Goal: Information Seeking & Learning: Find specific fact

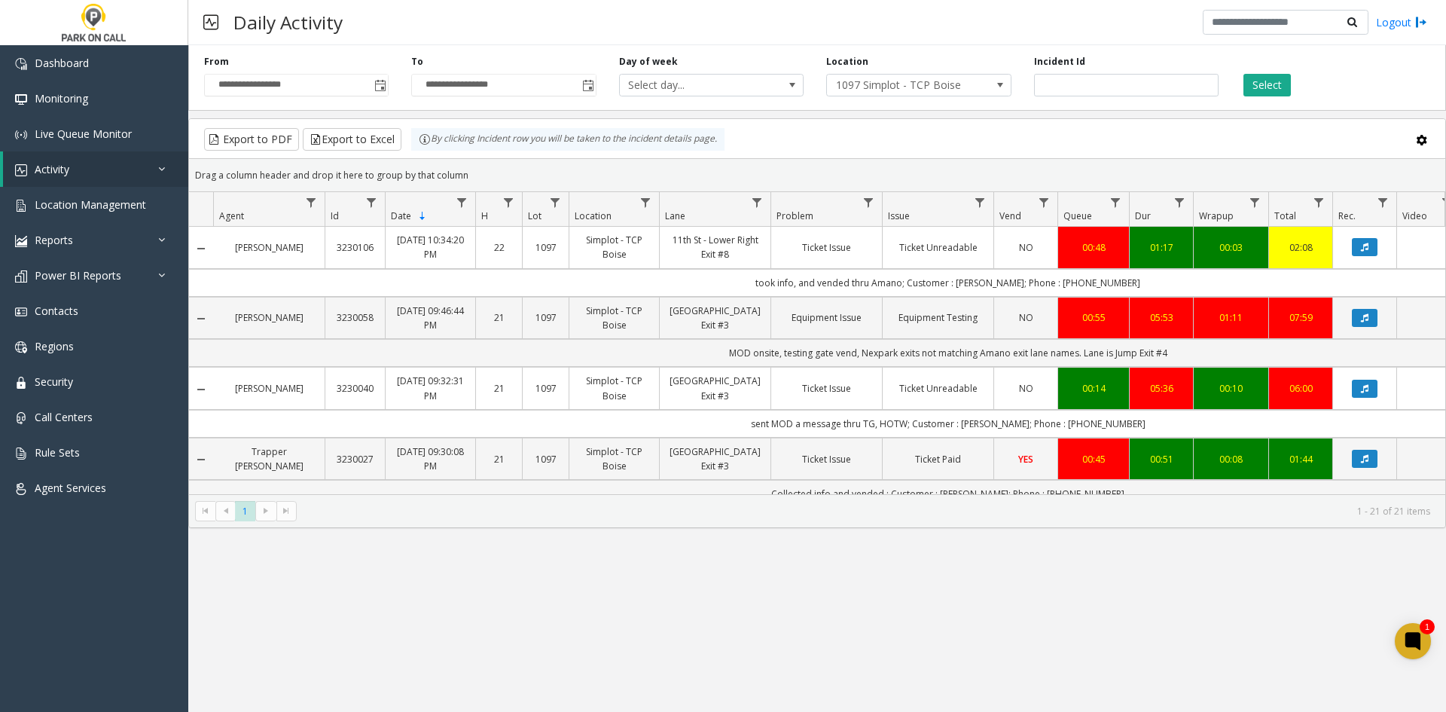
scroll to position [1, 136]
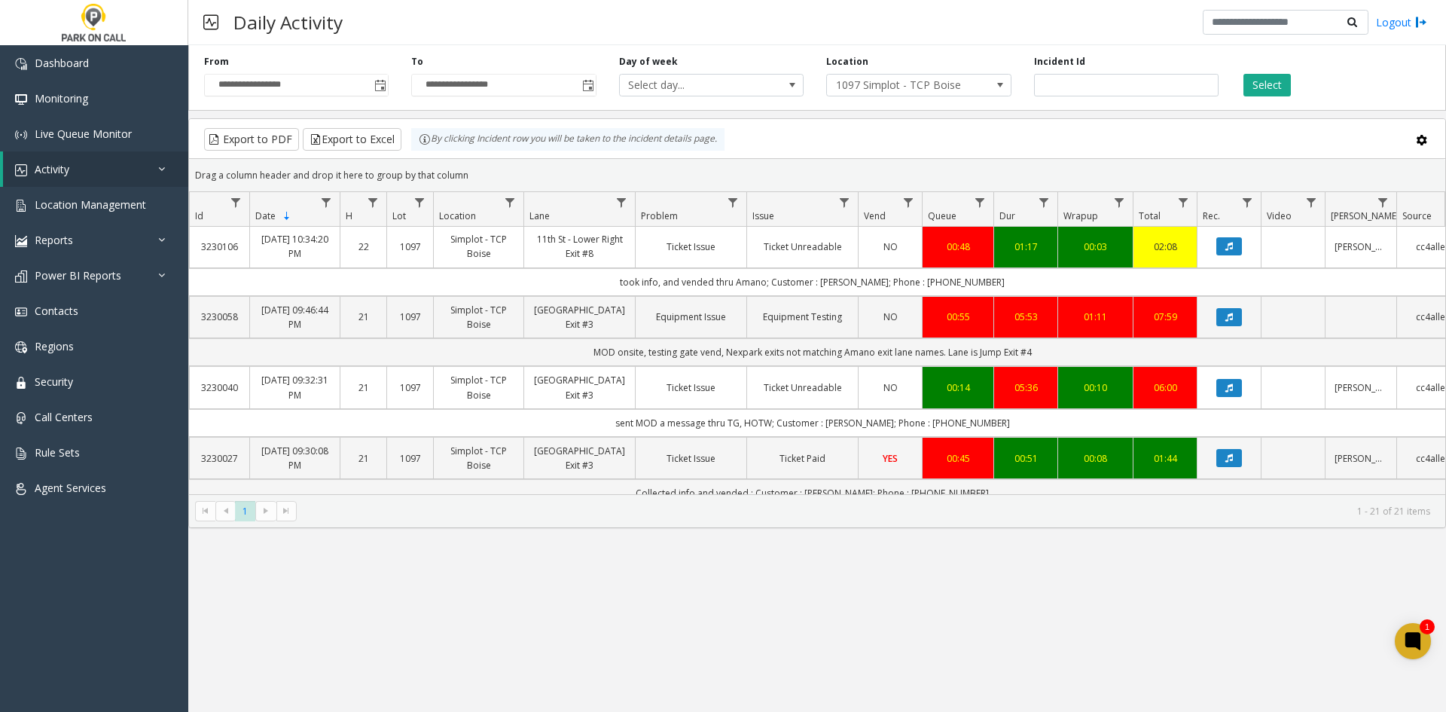
click at [1243, 74] on button "Select" at bounding box center [1266, 85] width 47 height 23
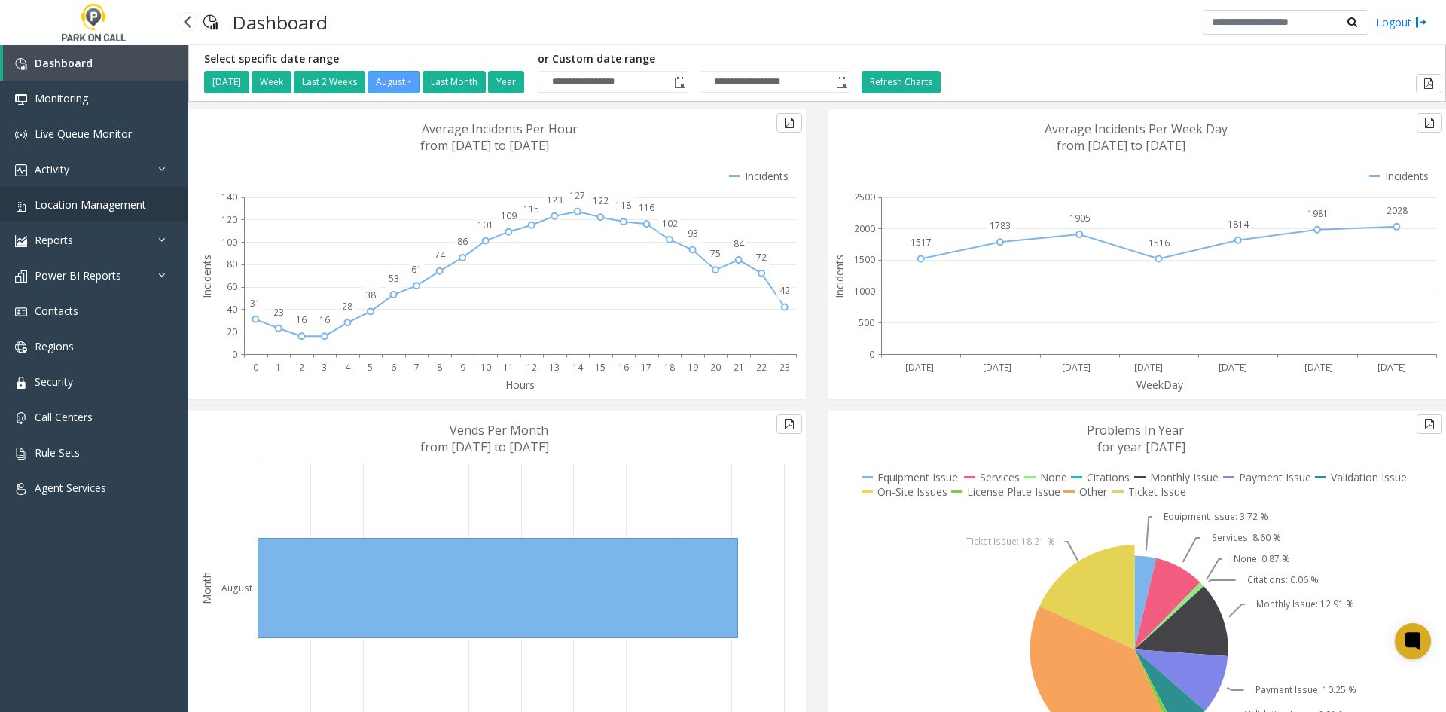
click at [96, 199] on span "Location Management" at bounding box center [90, 204] width 111 height 14
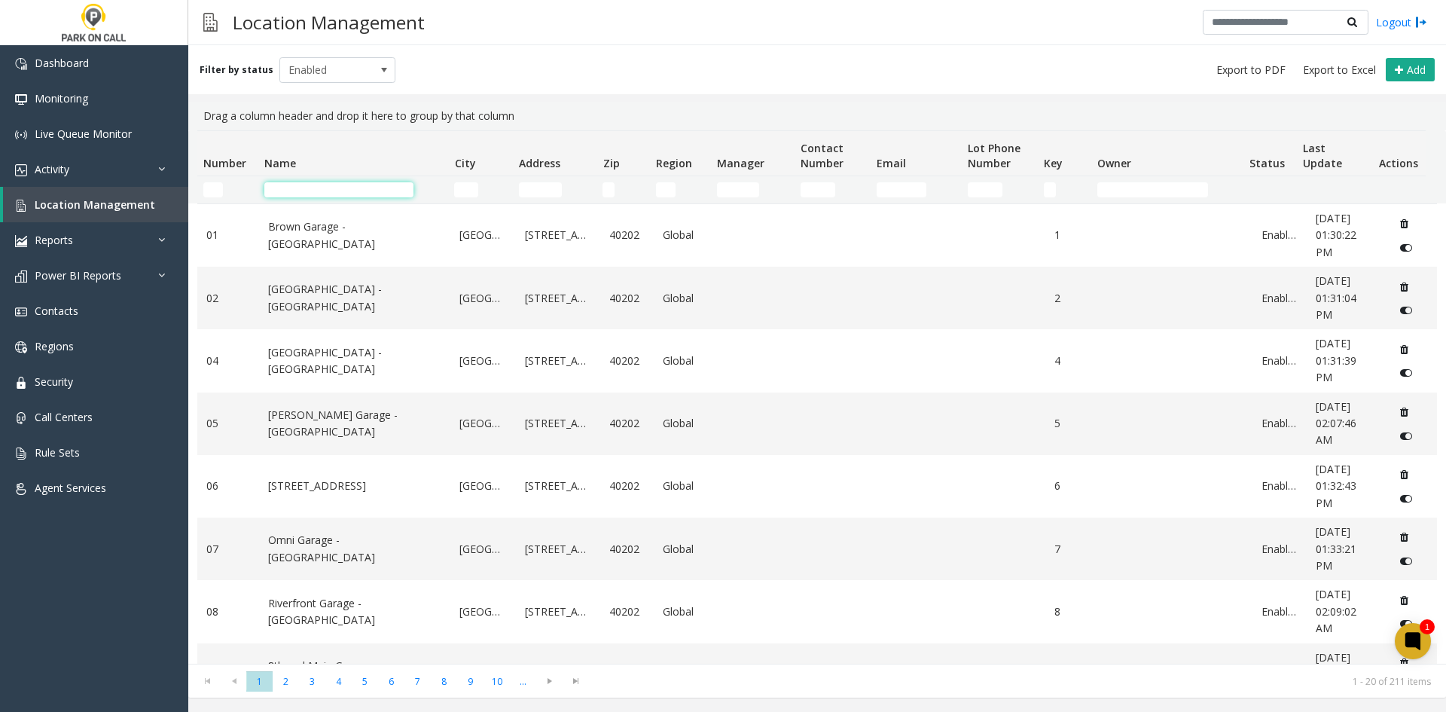
click at [291, 187] on input "Name Filter" at bounding box center [338, 189] width 149 height 15
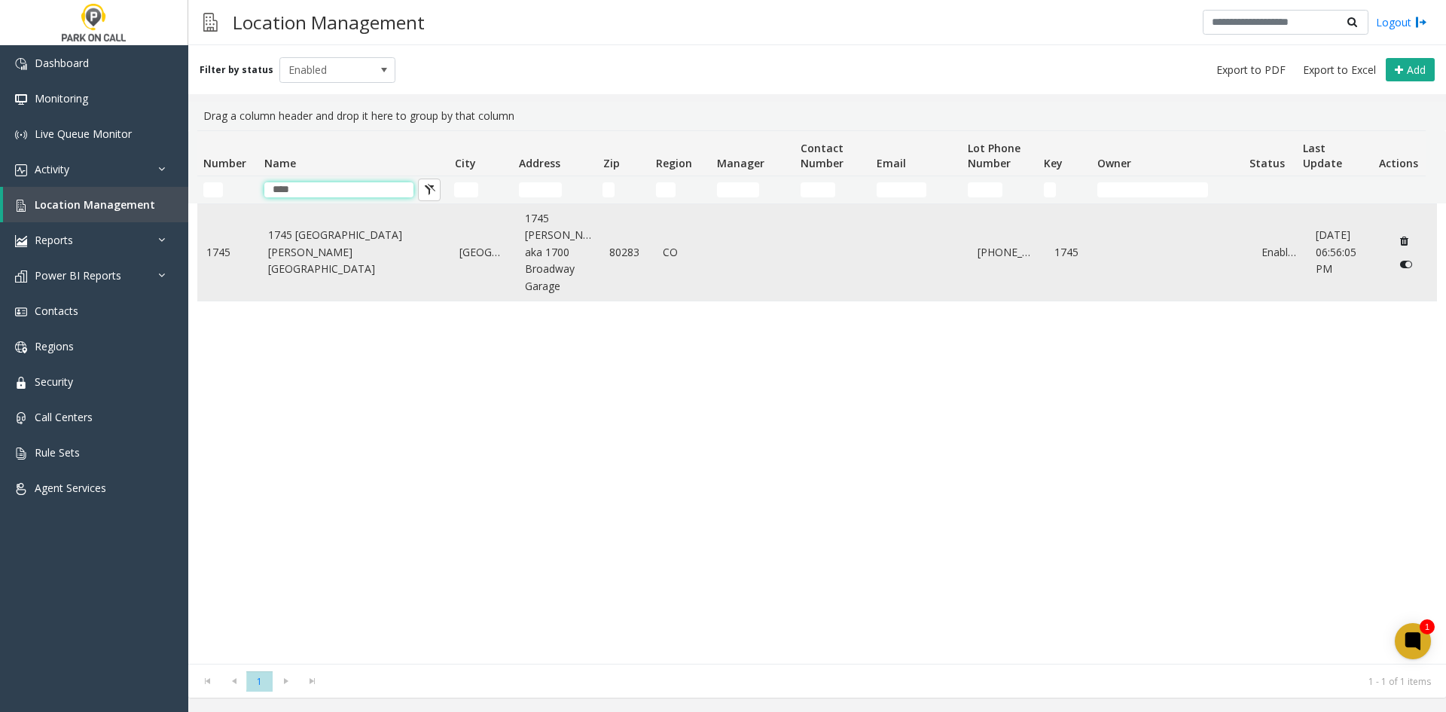
type input "****"
click at [285, 256] on link "1745 [GEOGRAPHIC_DATA][PERSON_NAME][GEOGRAPHIC_DATA]" at bounding box center [355, 252] width 174 height 50
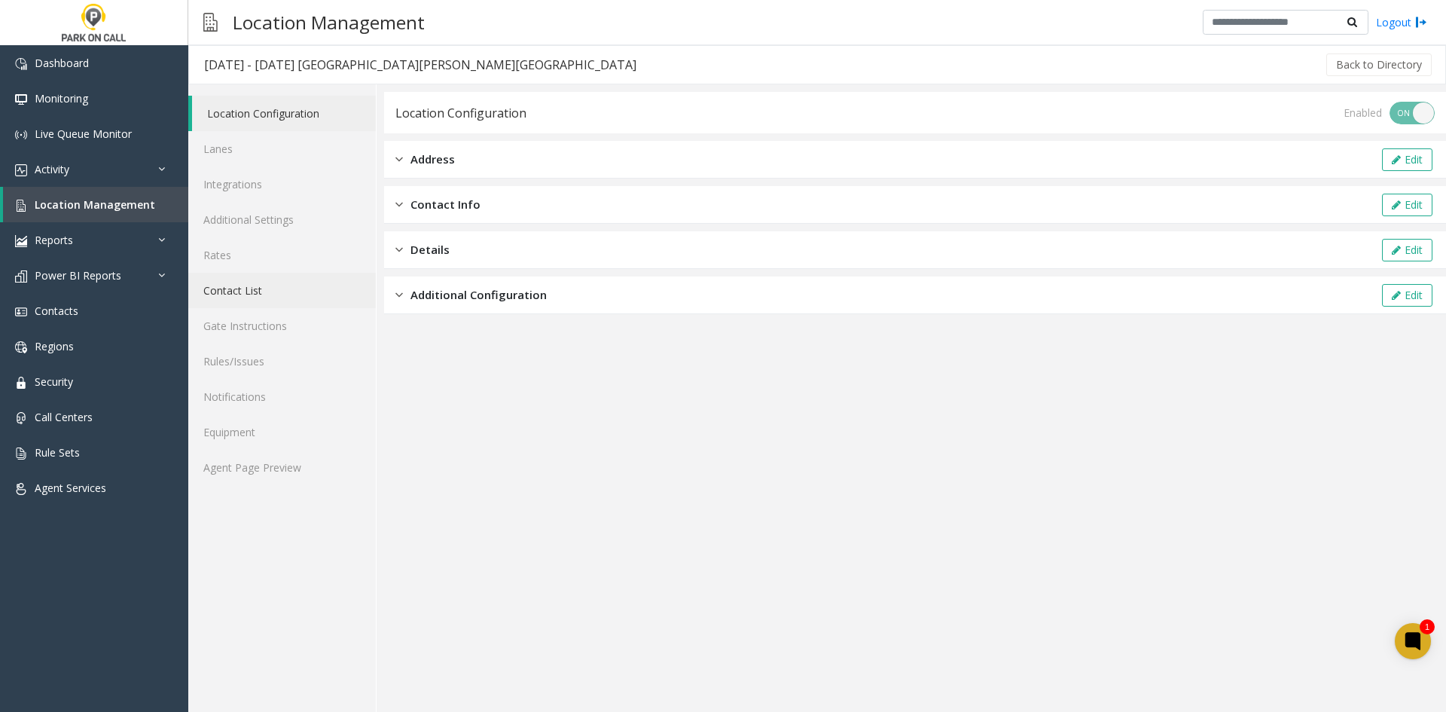
click at [276, 300] on link "Contact List" at bounding box center [282, 290] width 188 height 35
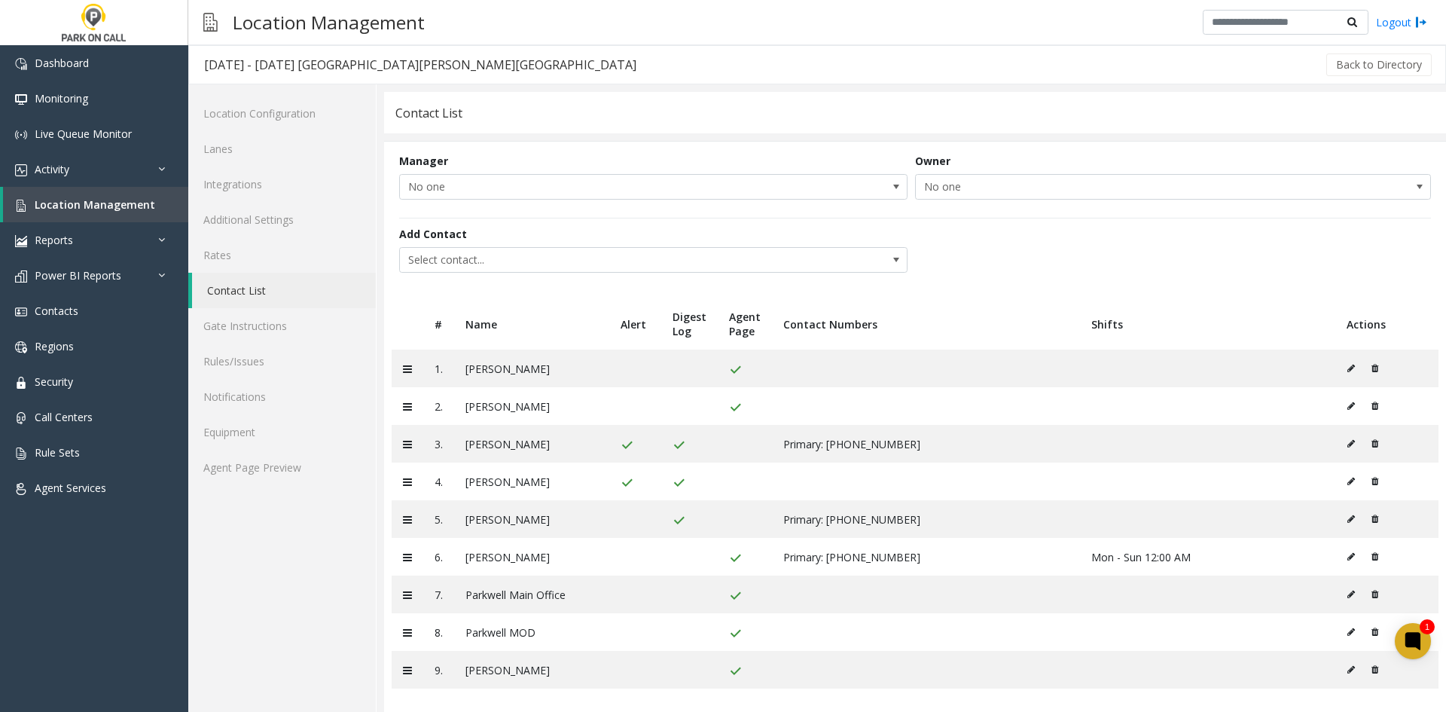
click at [598, 266] on span "Select contact..." at bounding box center [602, 260] width 405 height 24
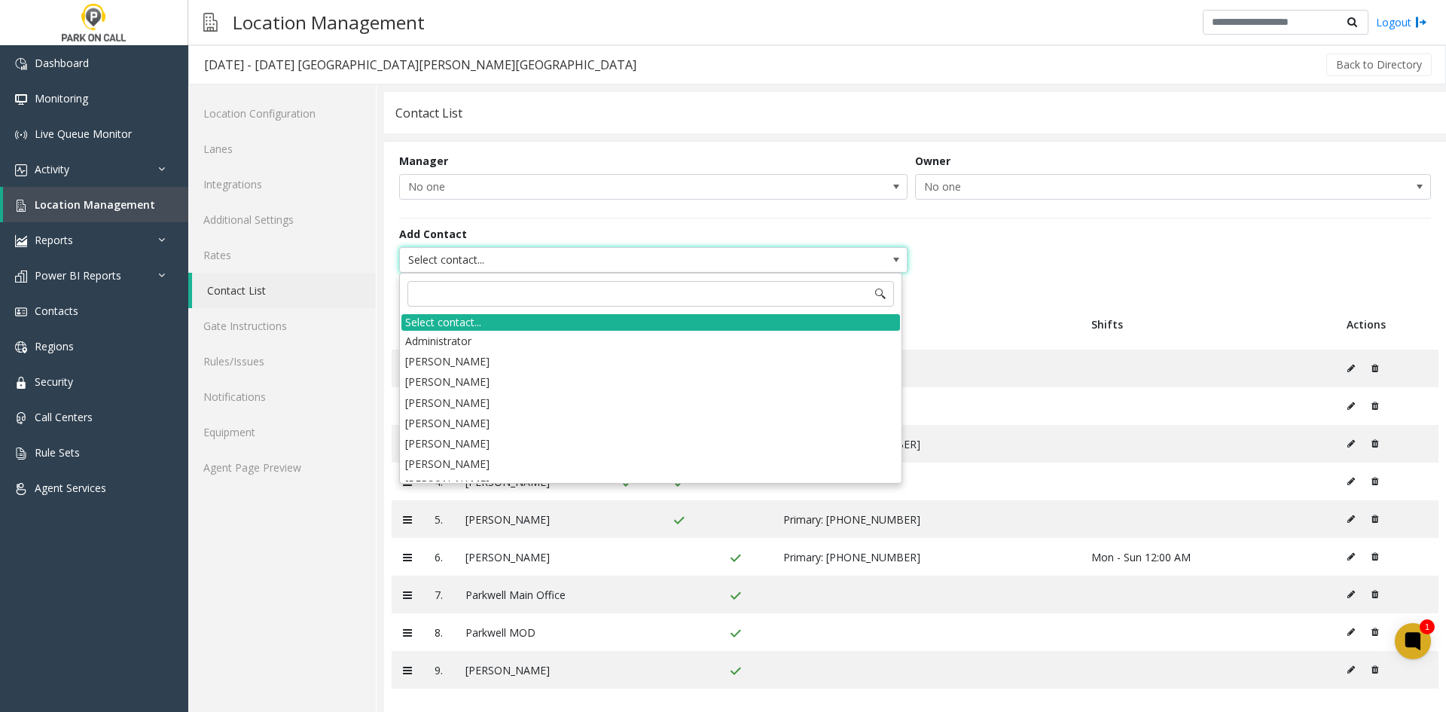
click at [317, 599] on div "Location Configuration Lanes Integrations Additional Settings Rates Contact Lis…" at bounding box center [282, 401] width 188 height 634
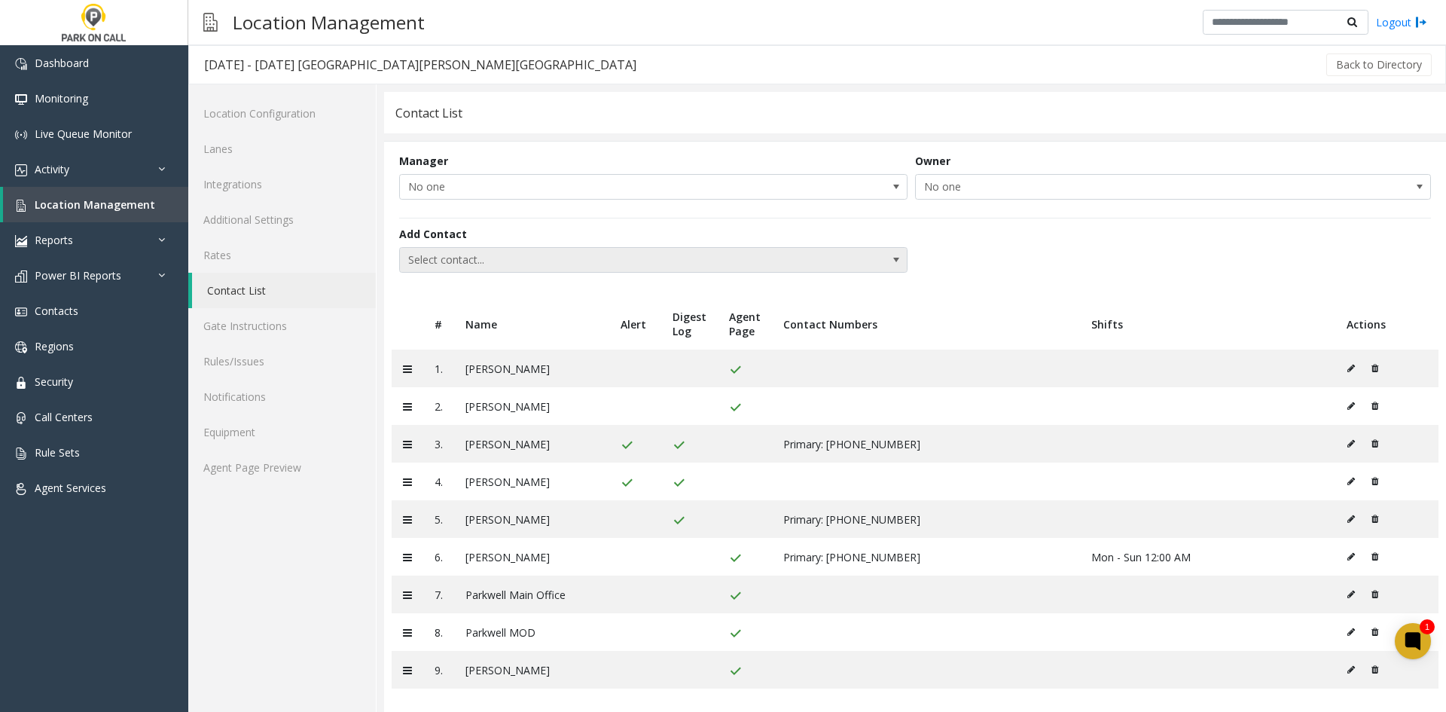
click at [505, 264] on span "Select contact..." at bounding box center [602, 260] width 405 height 24
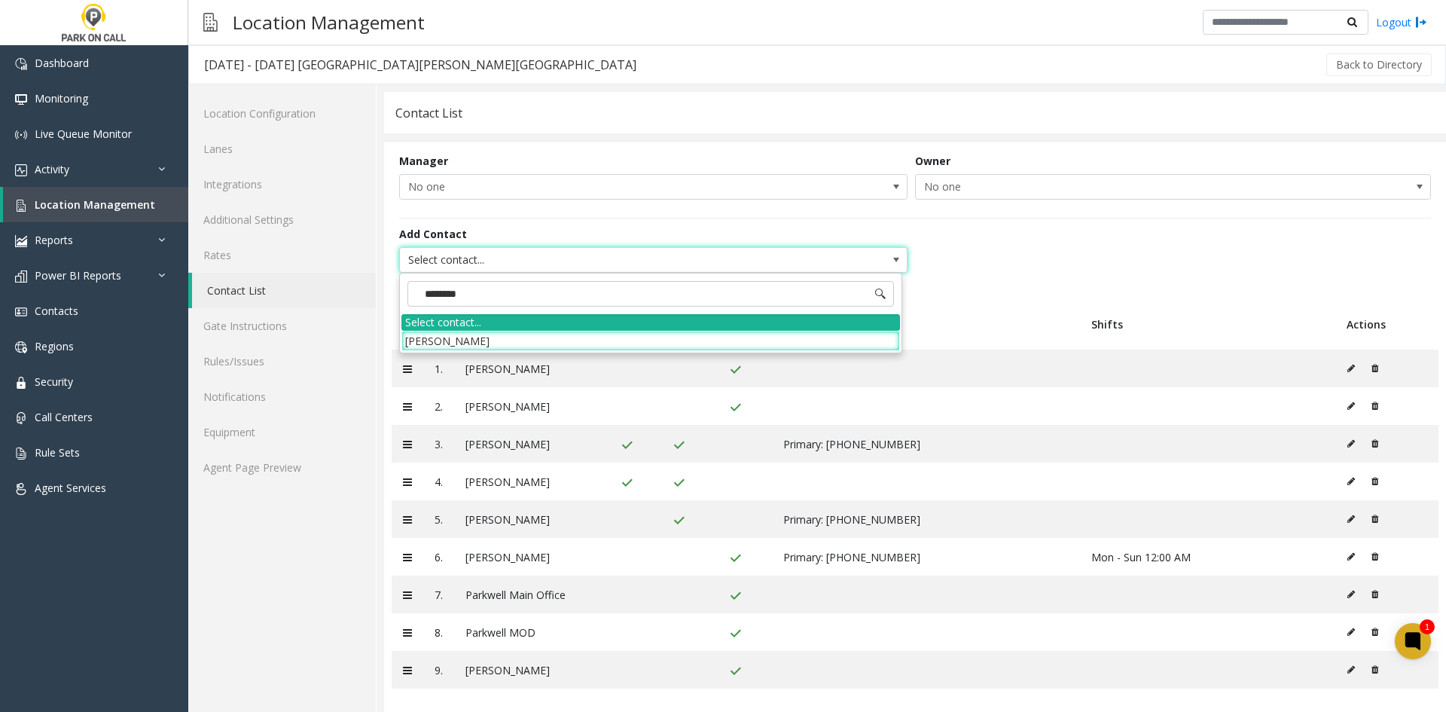
type input "*********"
click at [476, 342] on li "[PERSON_NAME]" at bounding box center [650, 341] width 499 height 20
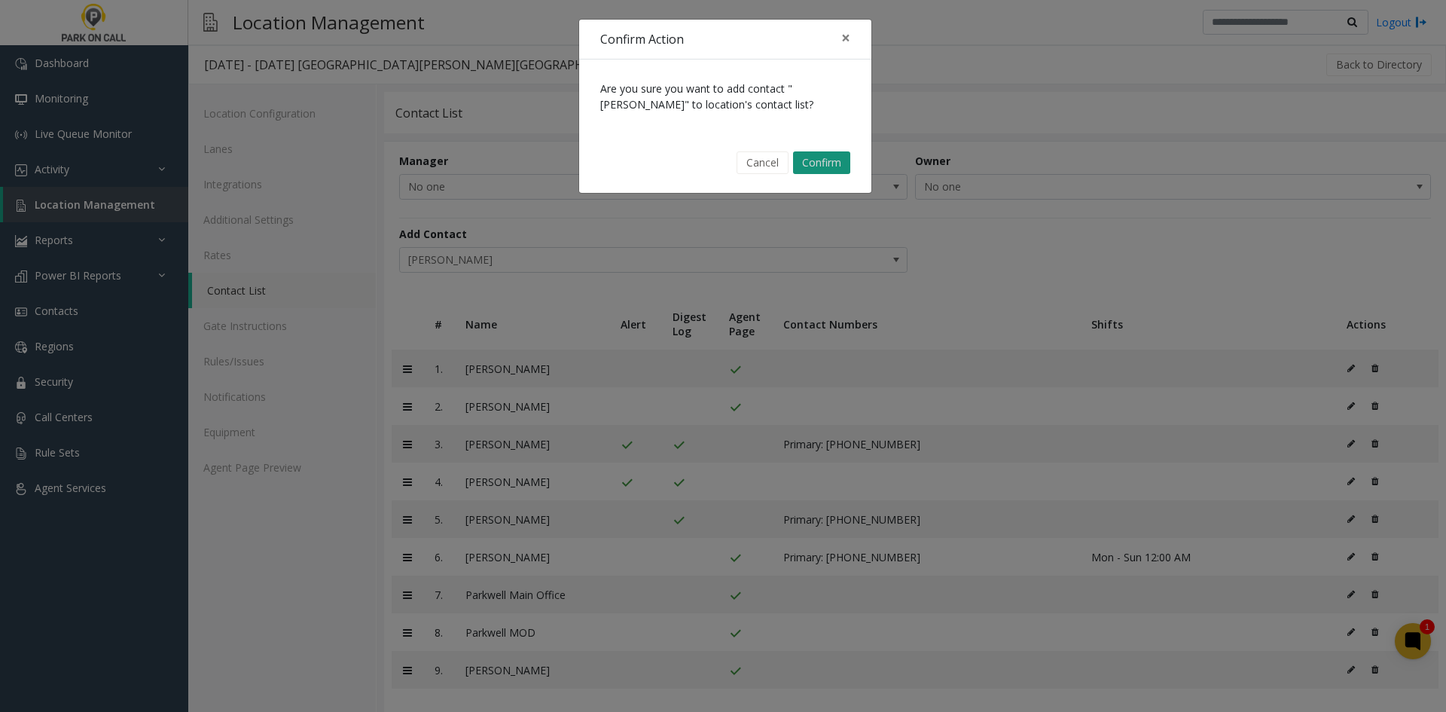
click at [817, 160] on button "Confirm" at bounding box center [821, 162] width 57 height 23
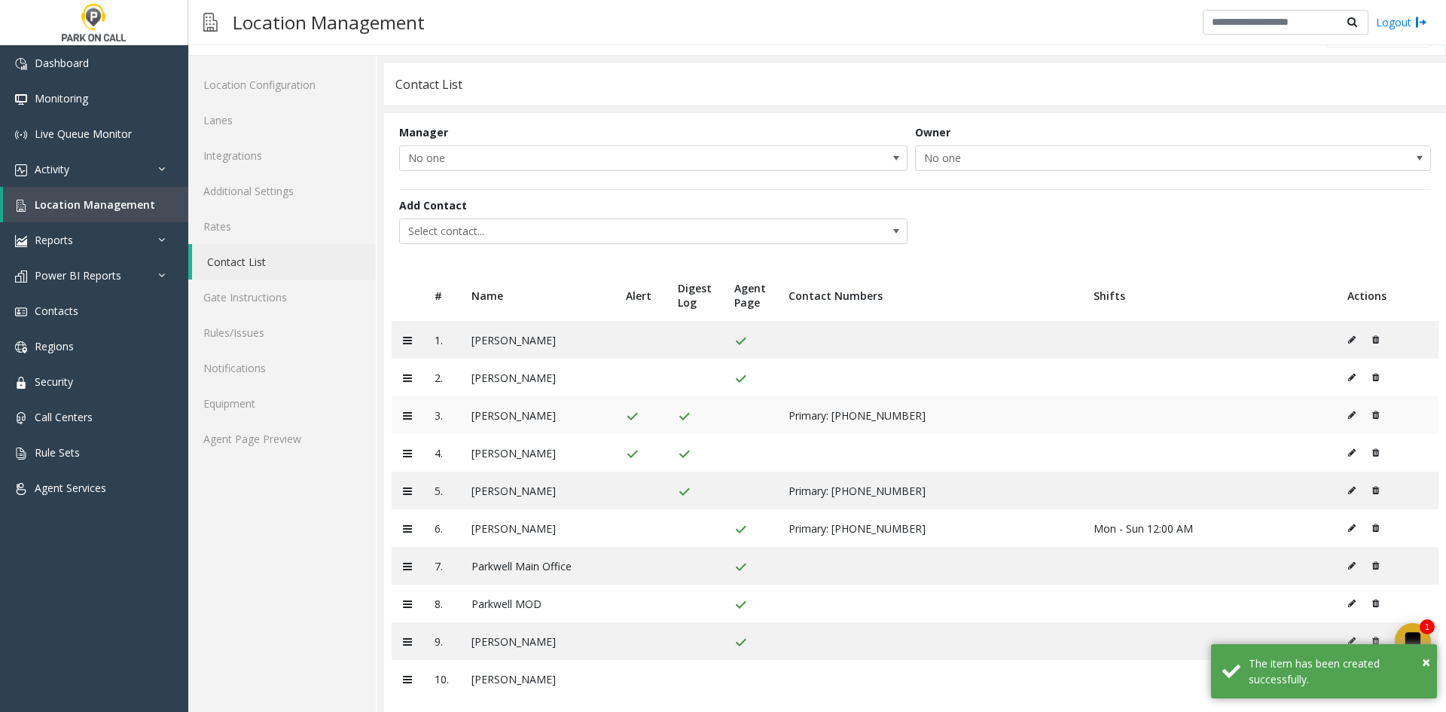
scroll to position [44, 0]
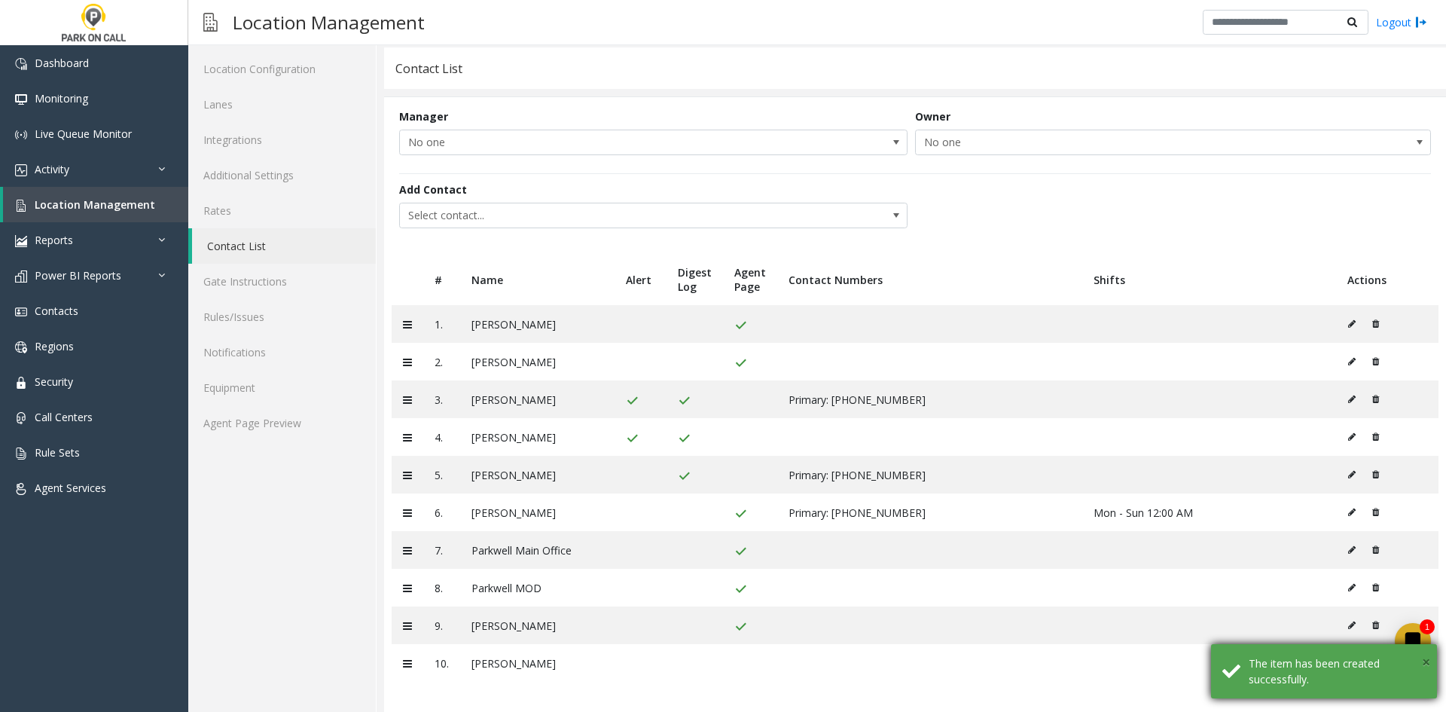
click at [1423, 655] on span "×" at bounding box center [1426, 661] width 8 height 20
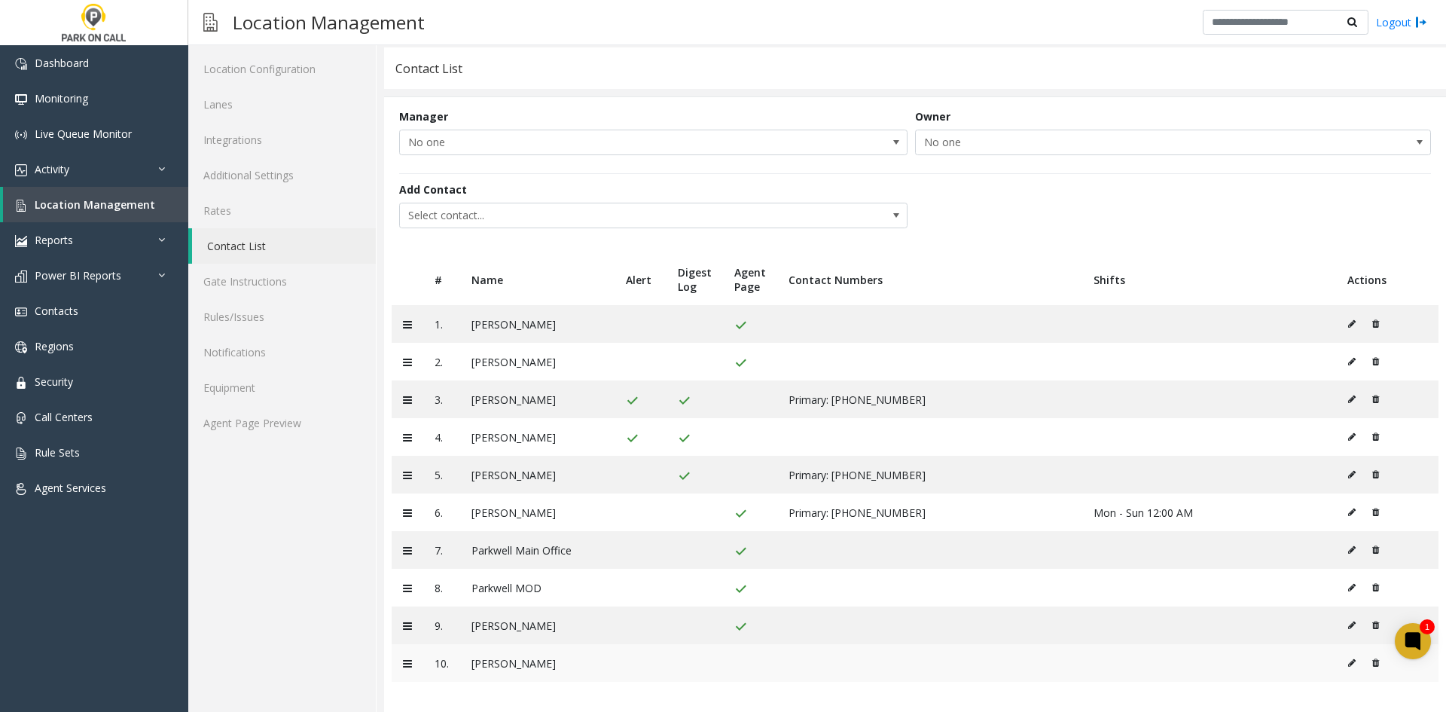
click at [1347, 668] on button at bounding box center [1355, 662] width 17 height 23
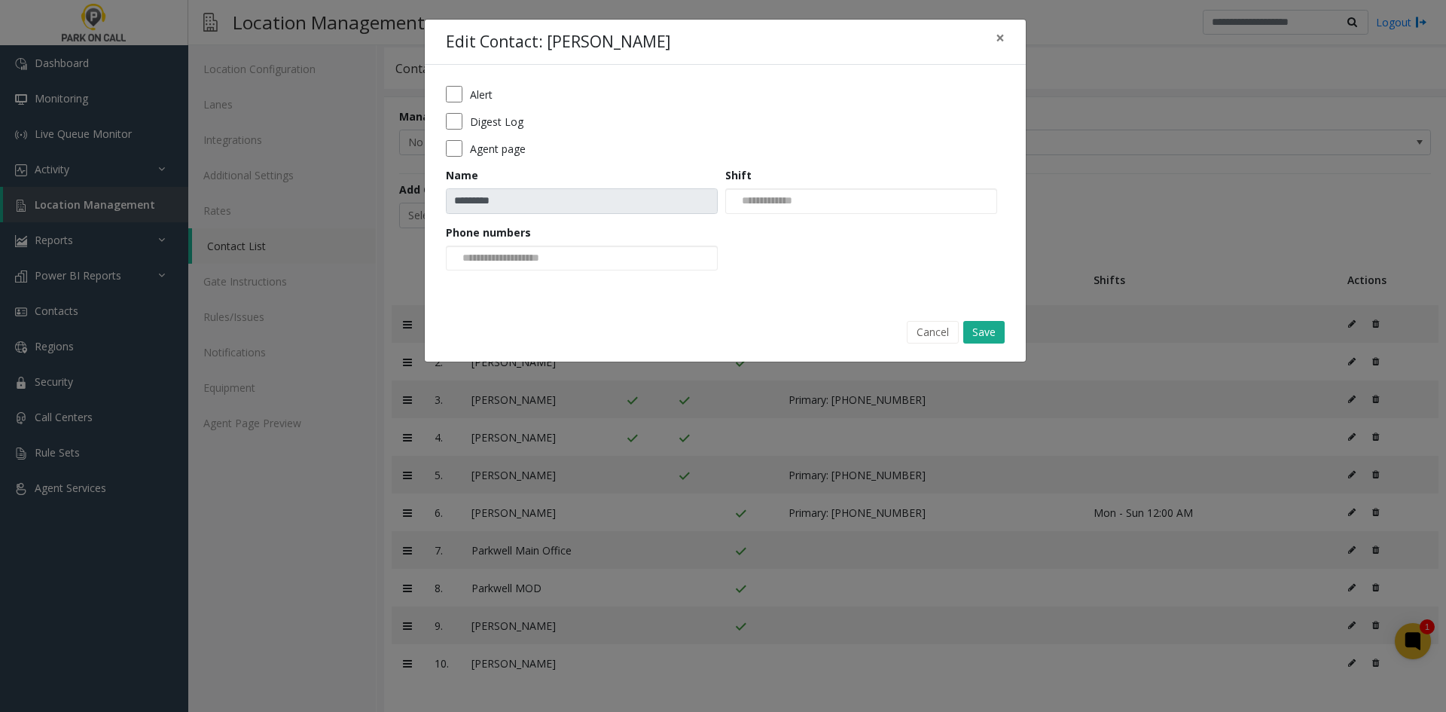
click at [487, 99] on label "Alert" at bounding box center [481, 95] width 23 height 16
click at [477, 118] on label "Digest Log" at bounding box center [496, 122] width 53 height 16
click at [994, 329] on button "Save" at bounding box center [983, 332] width 41 height 23
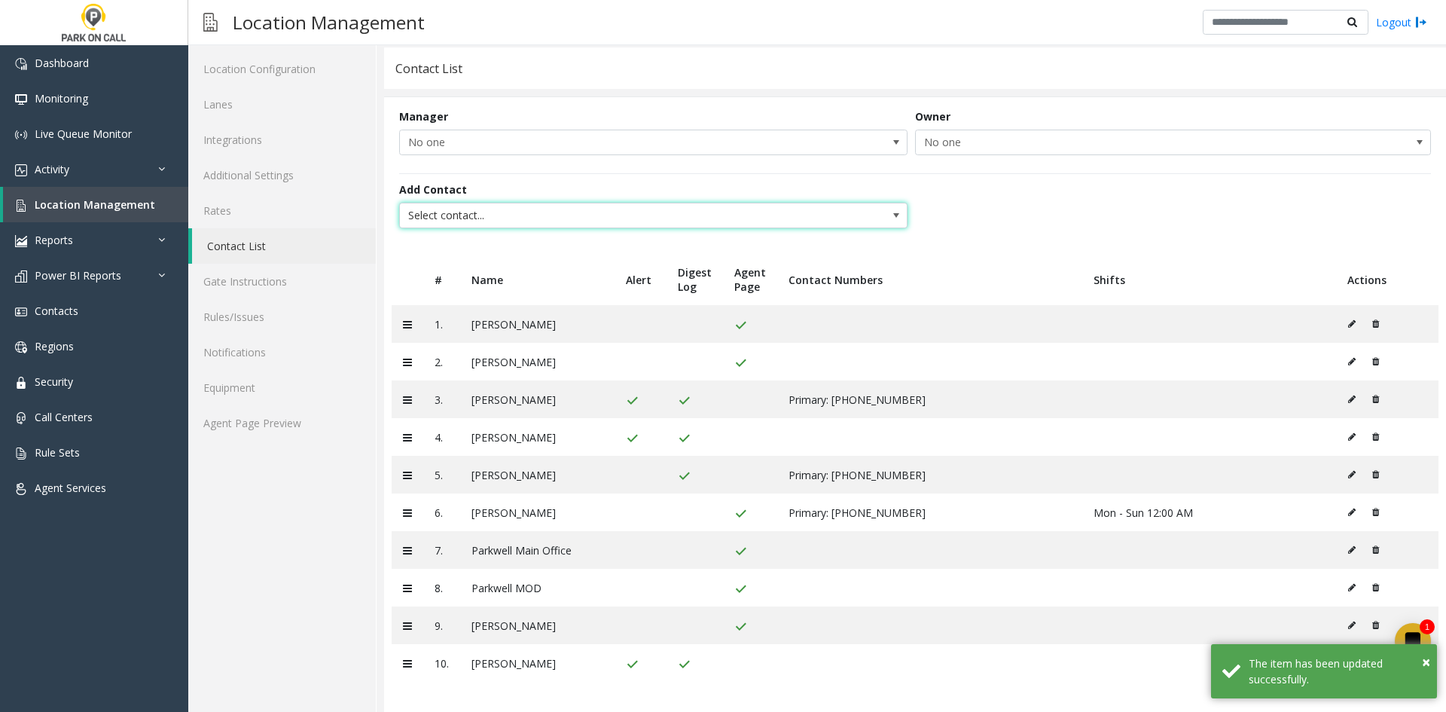
click at [484, 221] on span "Select contact..." at bounding box center [602, 215] width 405 height 24
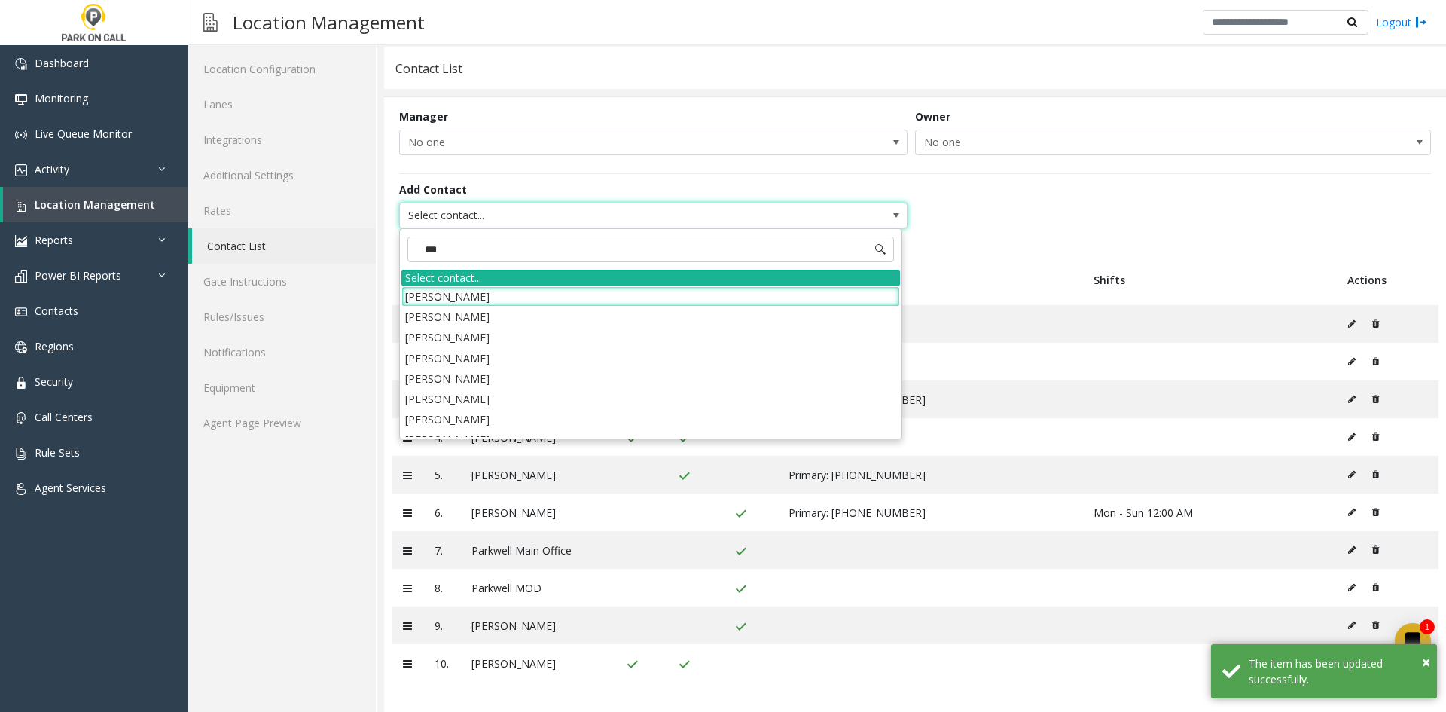
type input "****"
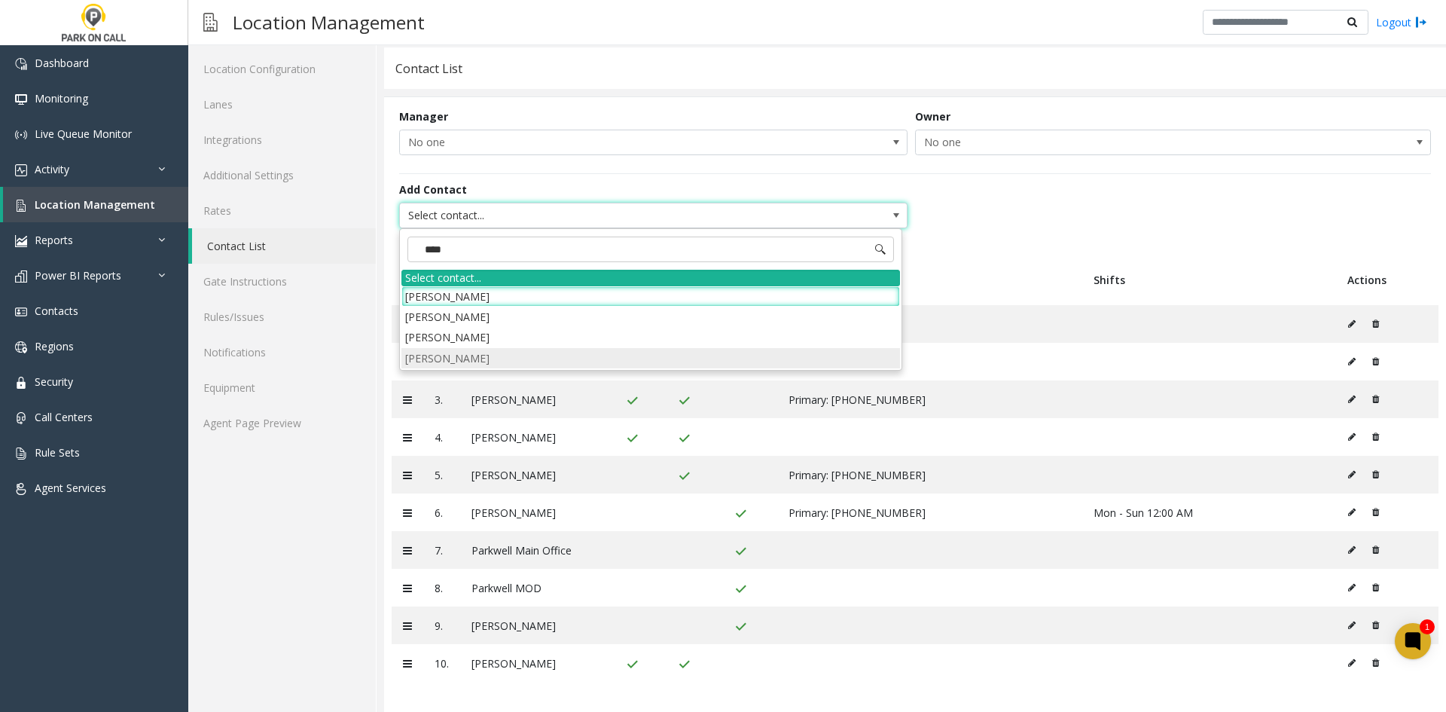
click at [473, 360] on li "[PERSON_NAME]" at bounding box center [650, 358] width 499 height 20
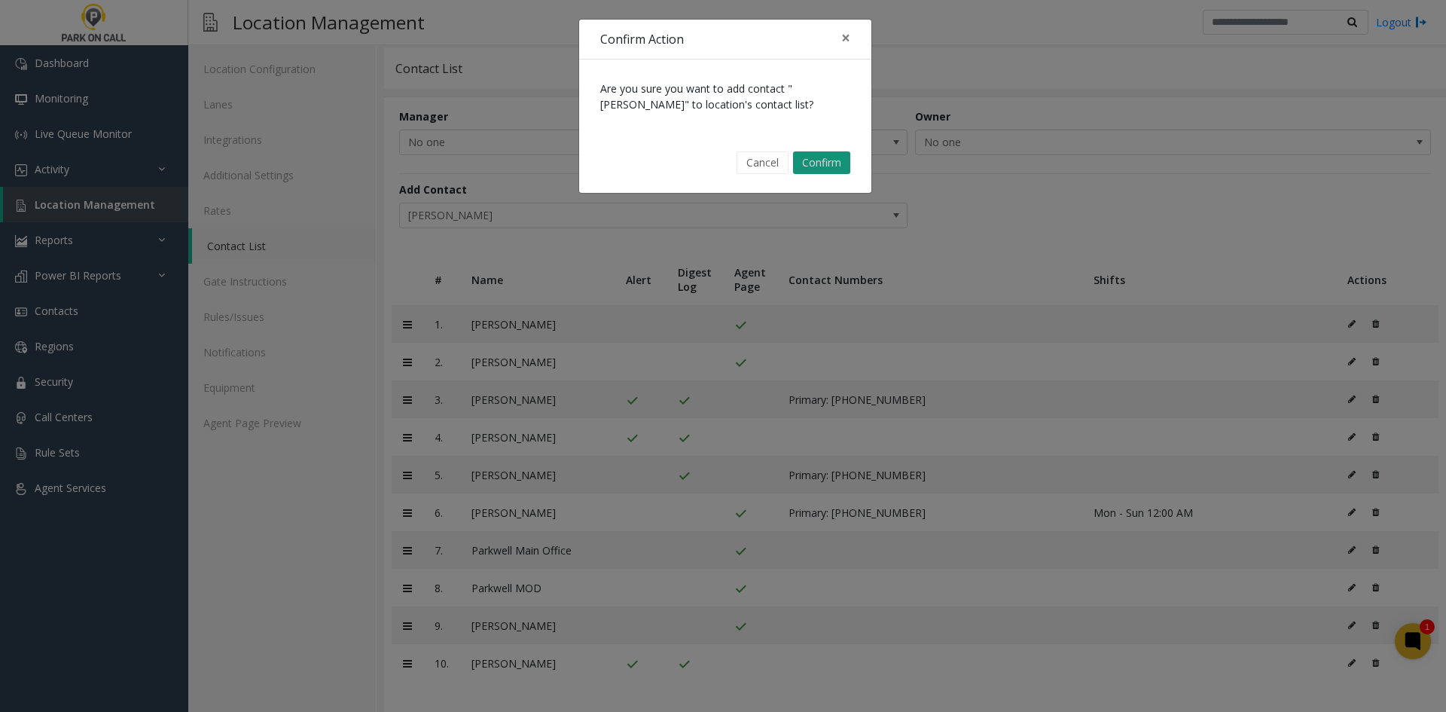
click at [805, 165] on button "Confirm" at bounding box center [821, 162] width 57 height 23
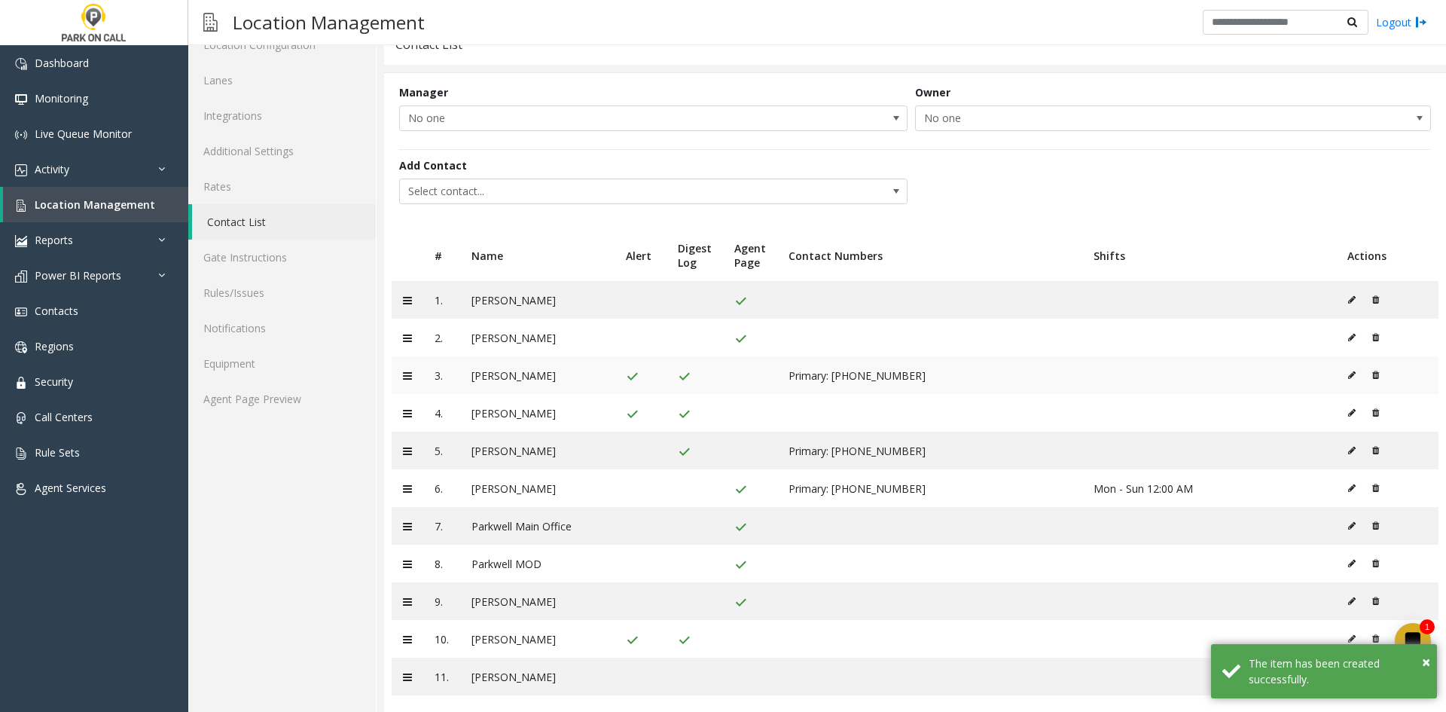
scroll to position [82, 0]
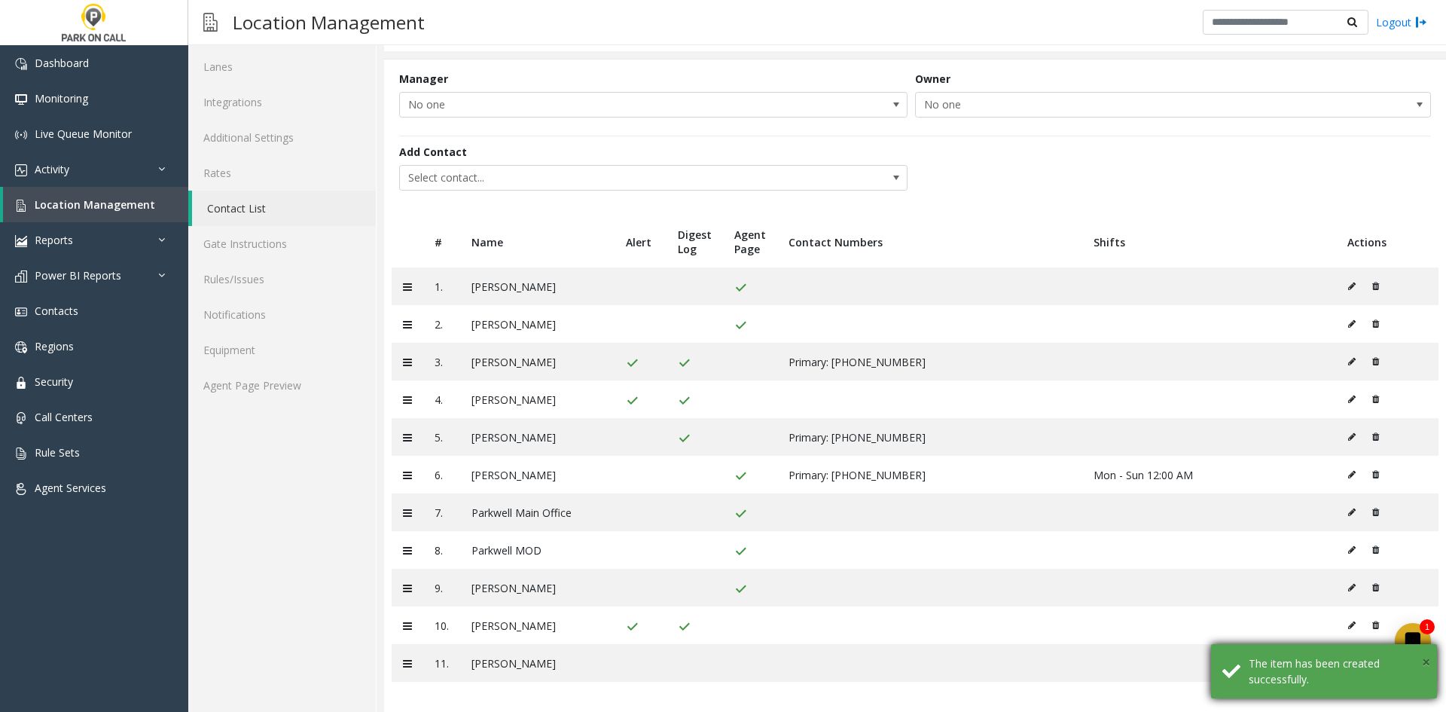
click at [1428, 659] on span "×" at bounding box center [1426, 661] width 8 height 20
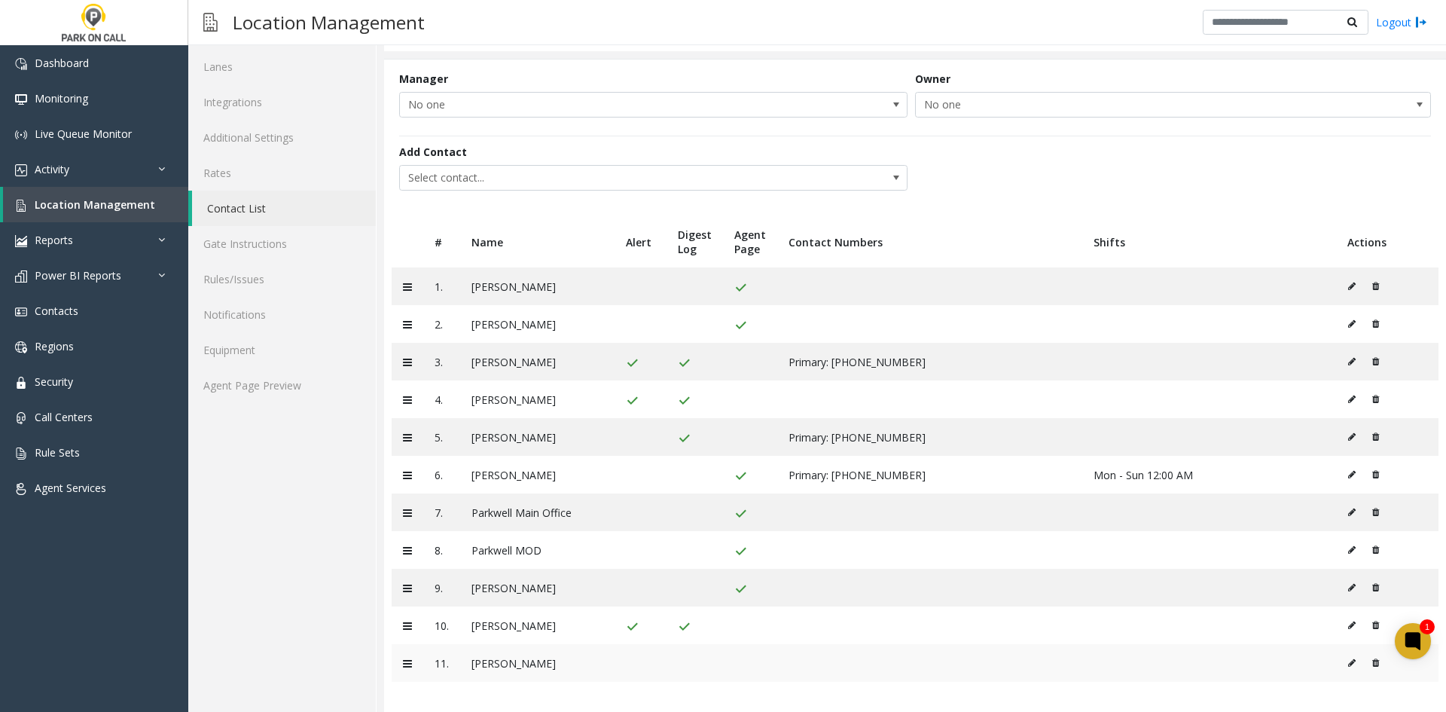
click at [1347, 657] on button at bounding box center [1355, 662] width 17 height 23
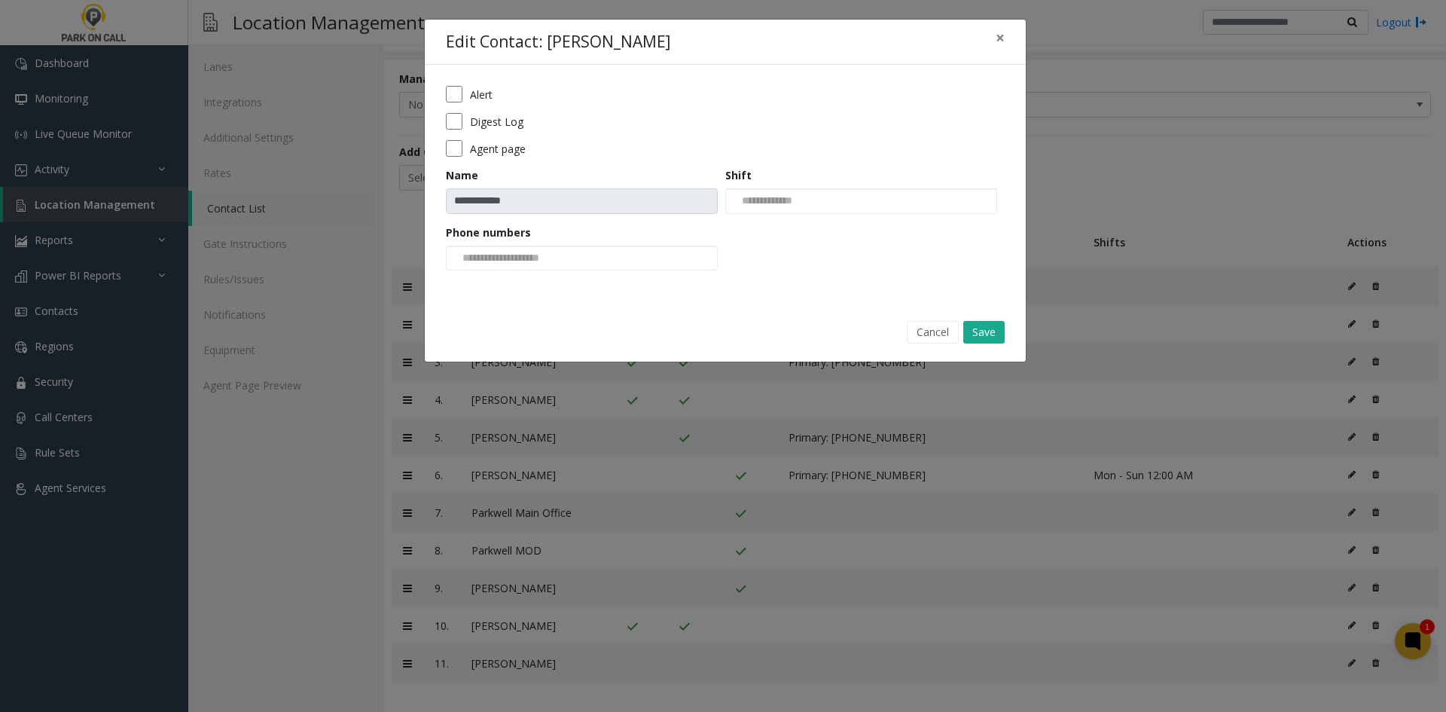
click at [474, 96] on label "Alert" at bounding box center [481, 95] width 23 height 16
click at [486, 120] on label "Digest Log" at bounding box center [496, 122] width 53 height 16
click at [1002, 333] on button "Save" at bounding box center [983, 332] width 41 height 23
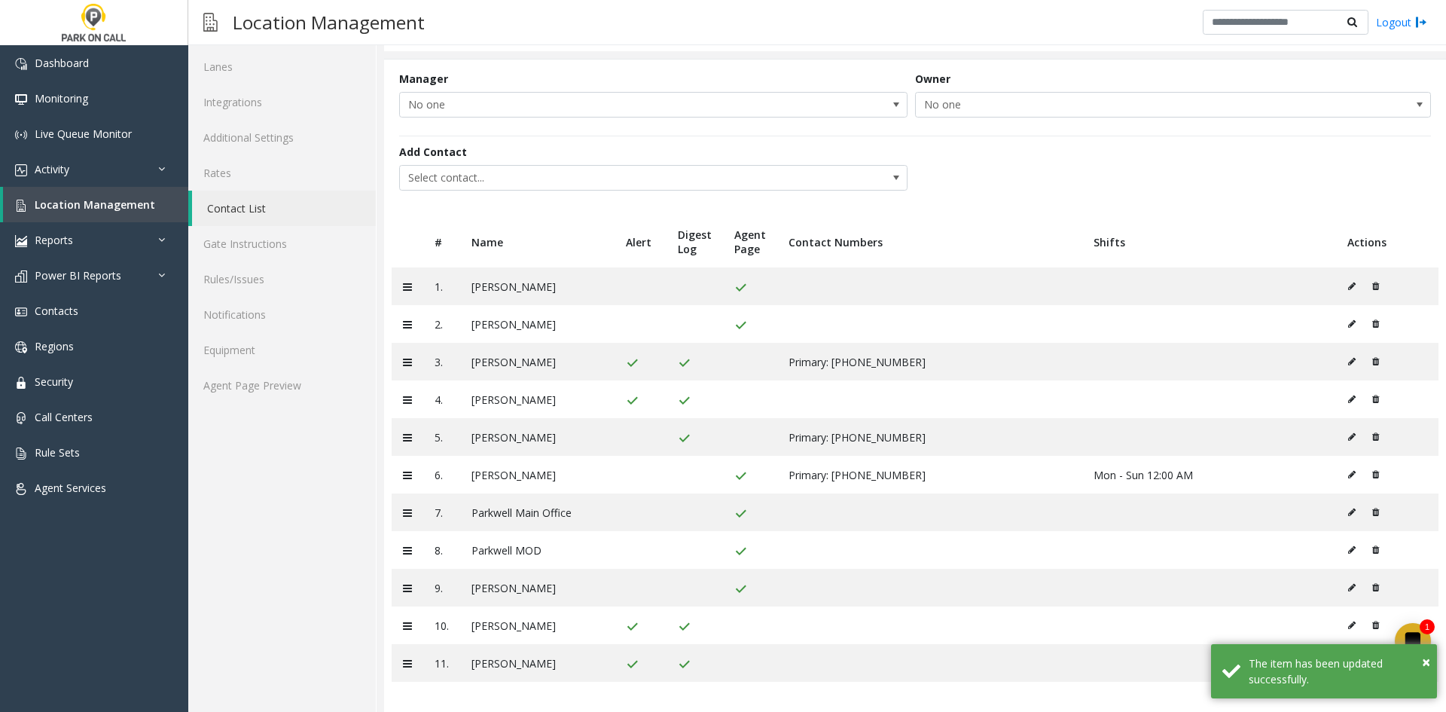
scroll to position [0, 0]
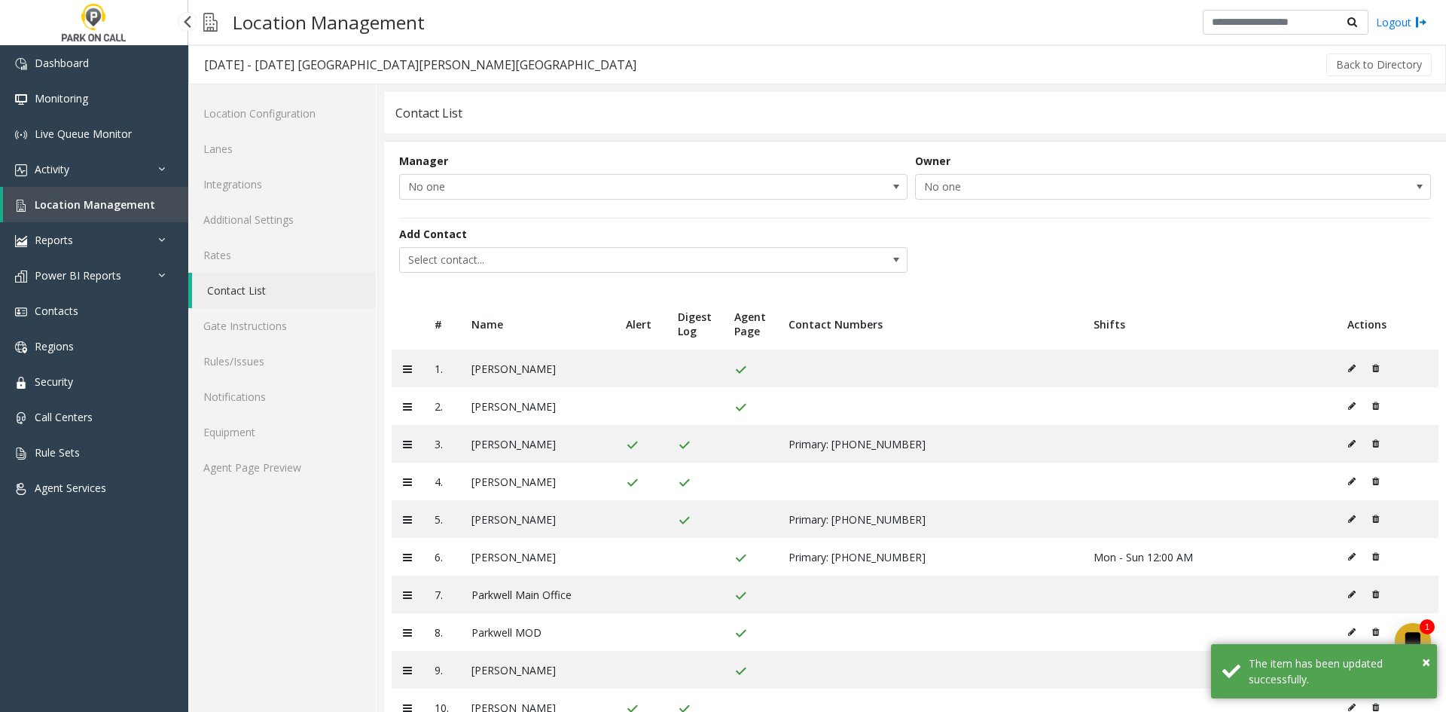
click at [114, 211] on span "Location Management" at bounding box center [95, 204] width 121 height 14
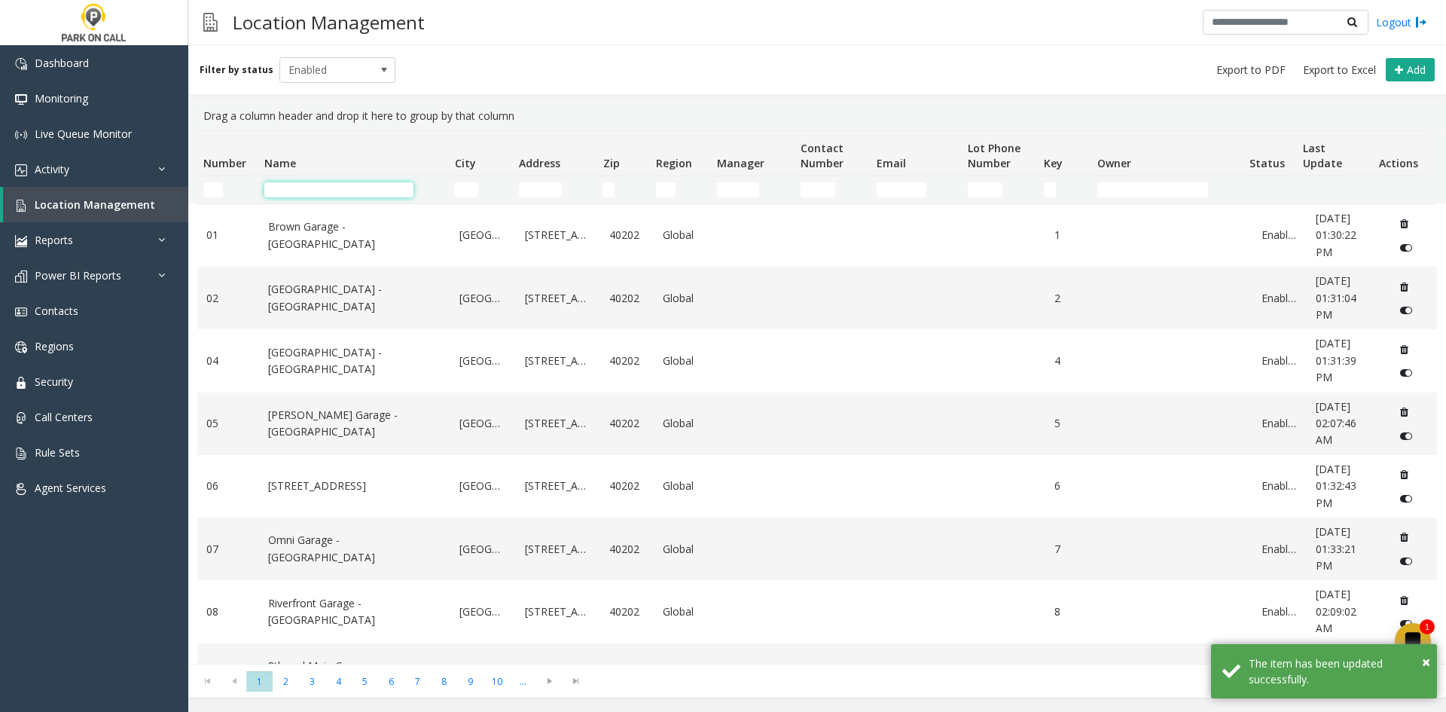
click at [329, 189] on input "Name Filter" at bounding box center [338, 189] width 149 height 15
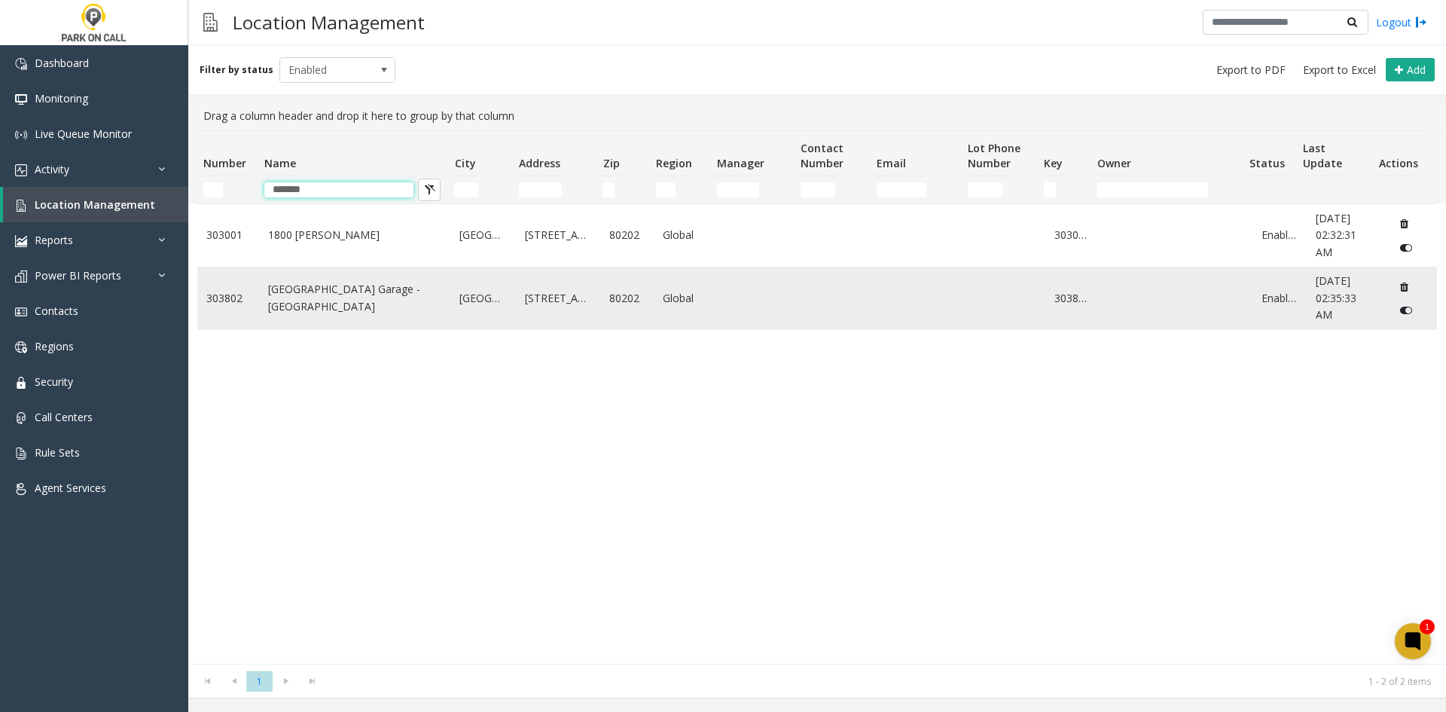
type input "*******"
click at [285, 300] on link "[GEOGRAPHIC_DATA] Garage - [GEOGRAPHIC_DATA]" at bounding box center [355, 298] width 174 height 34
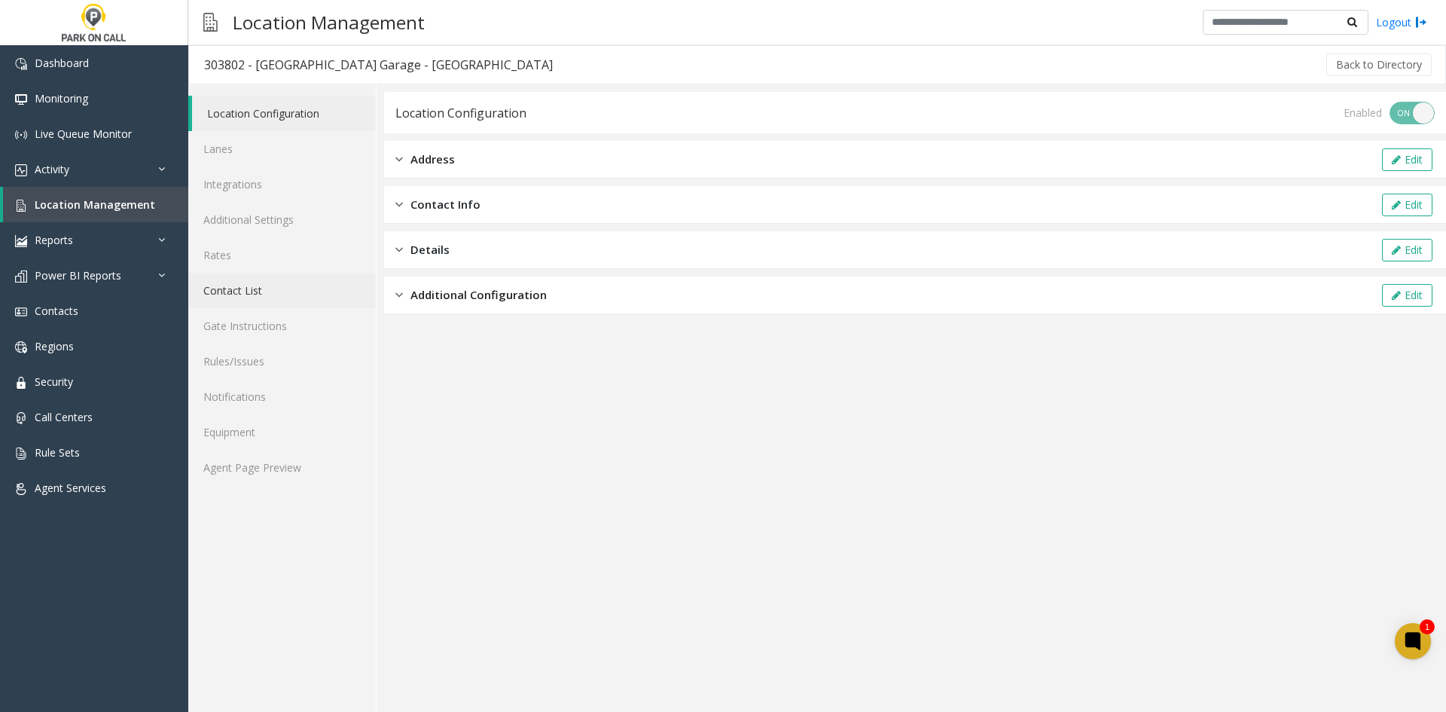
click at [255, 297] on link "Contact List" at bounding box center [282, 290] width 188 height 35
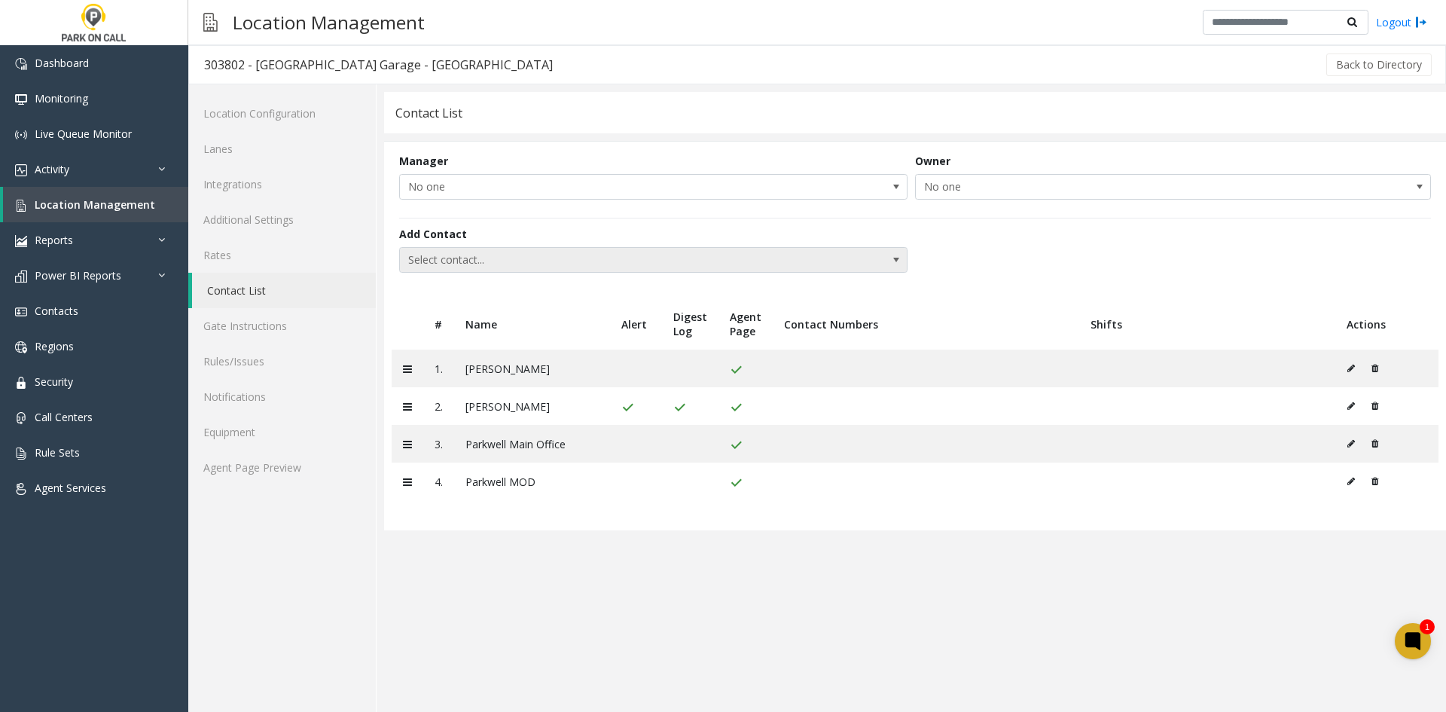
click at [479, 261] on span "Select contact..." at bounding box center [602, 260] width 405 height 24
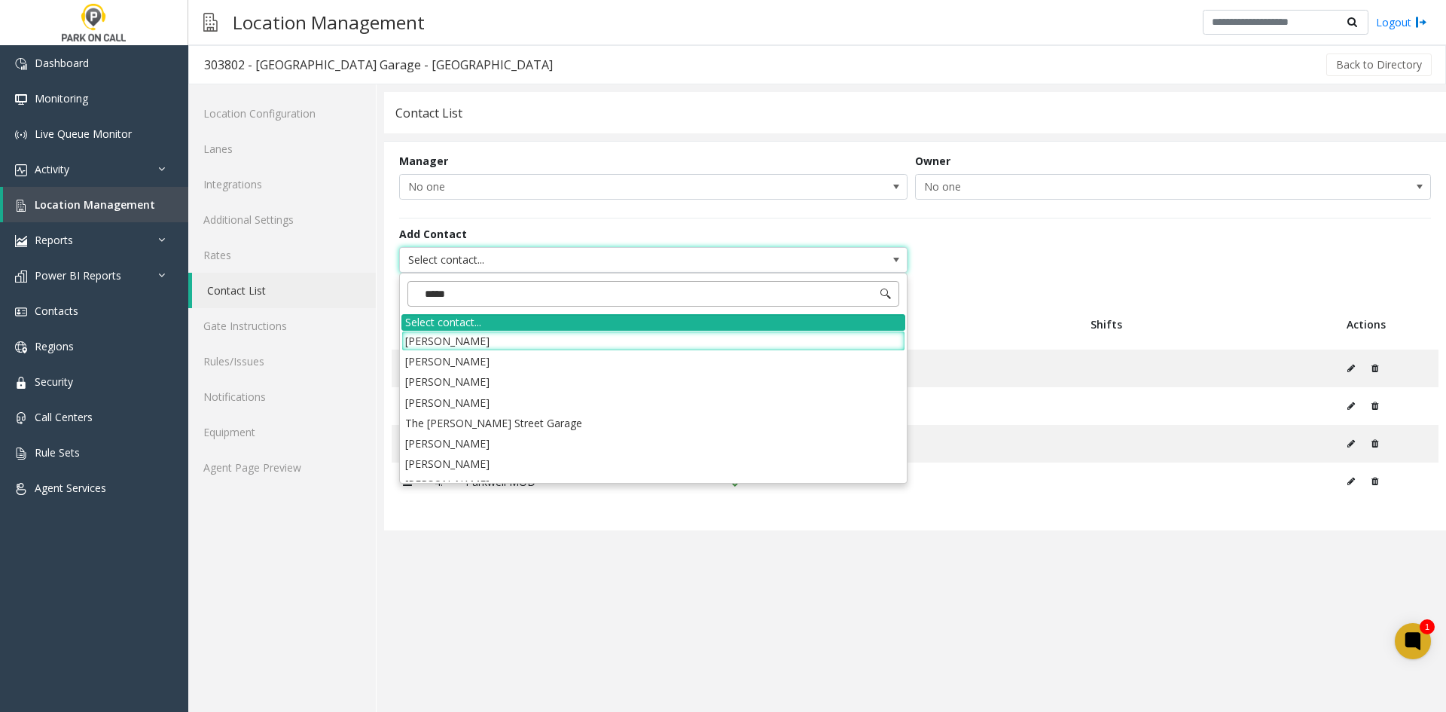
type input "******"
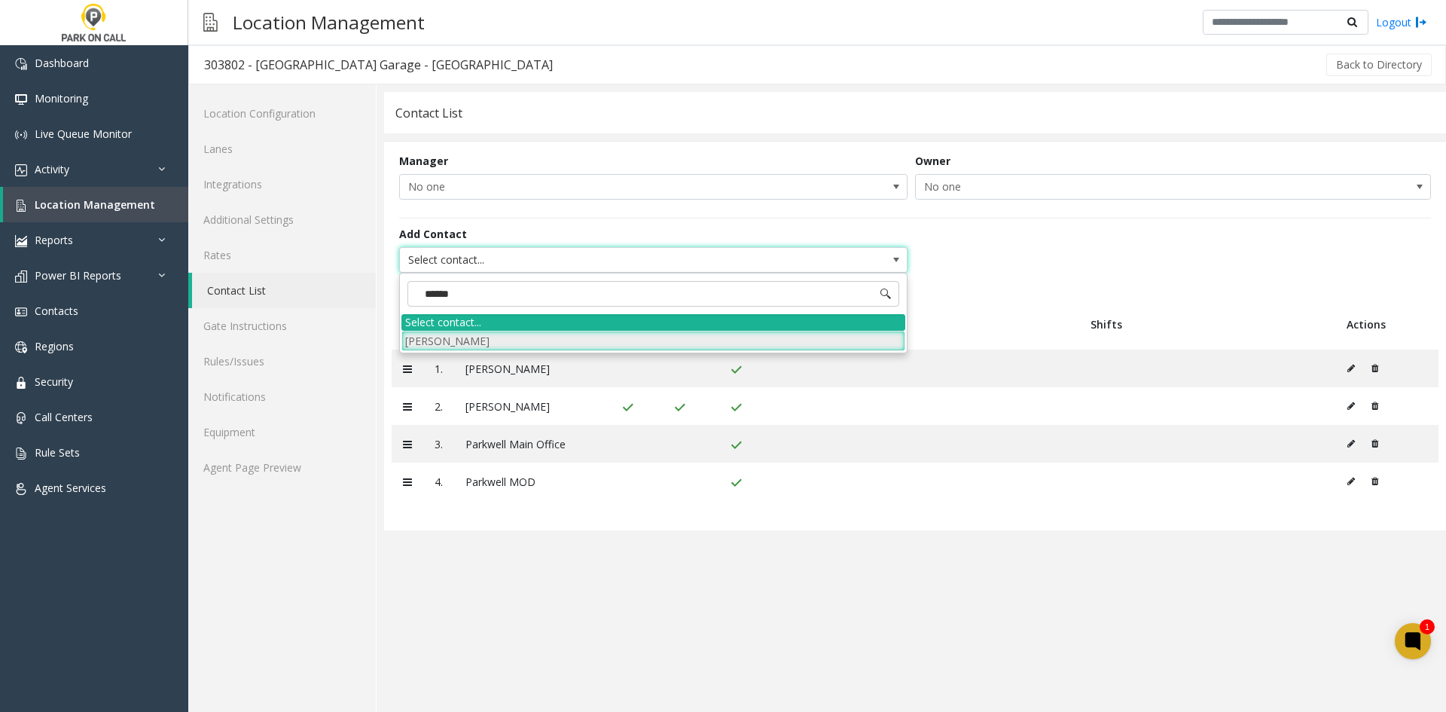
click at [512, 334] on li "[PERSON_NAME]" at bounding box center [653, 341] width 504 height 20
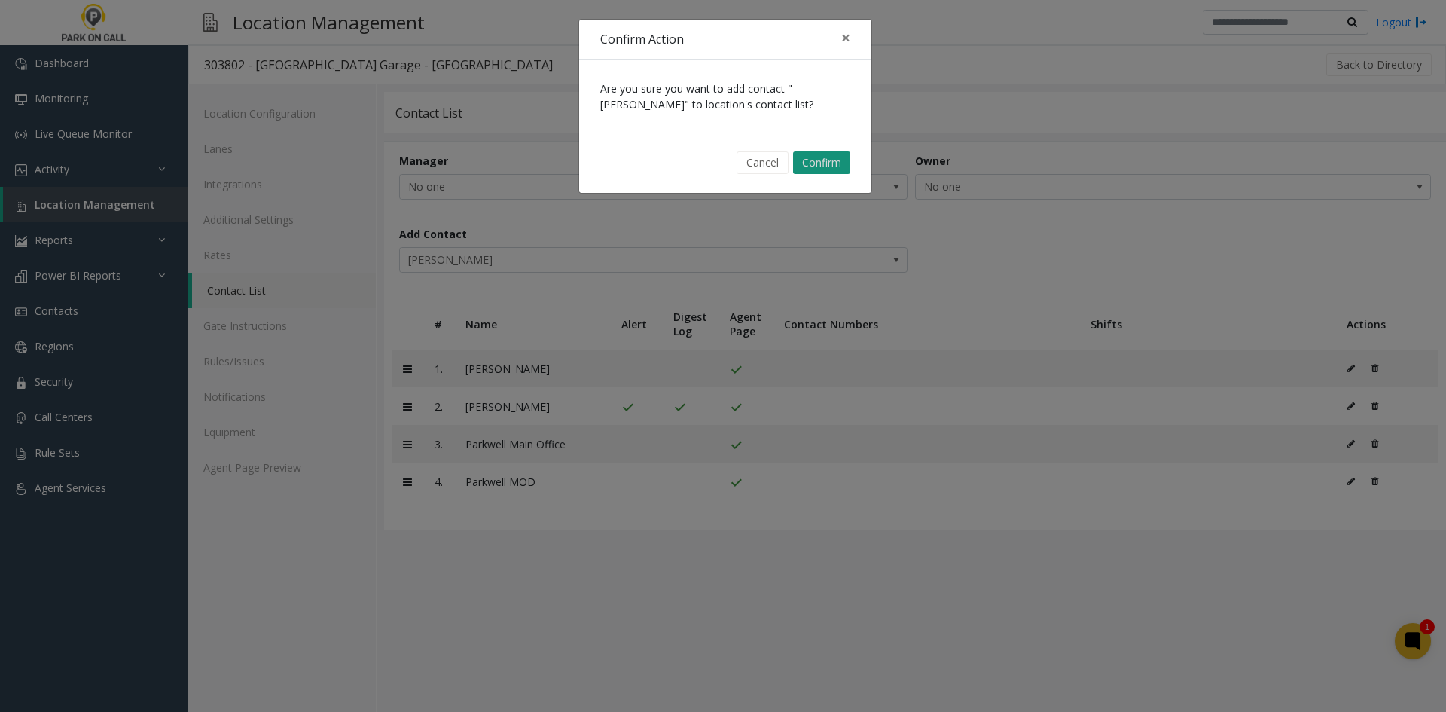
click at [835, 166] on button "Confirm" at bounding box center [821, 162] width 57 height 23
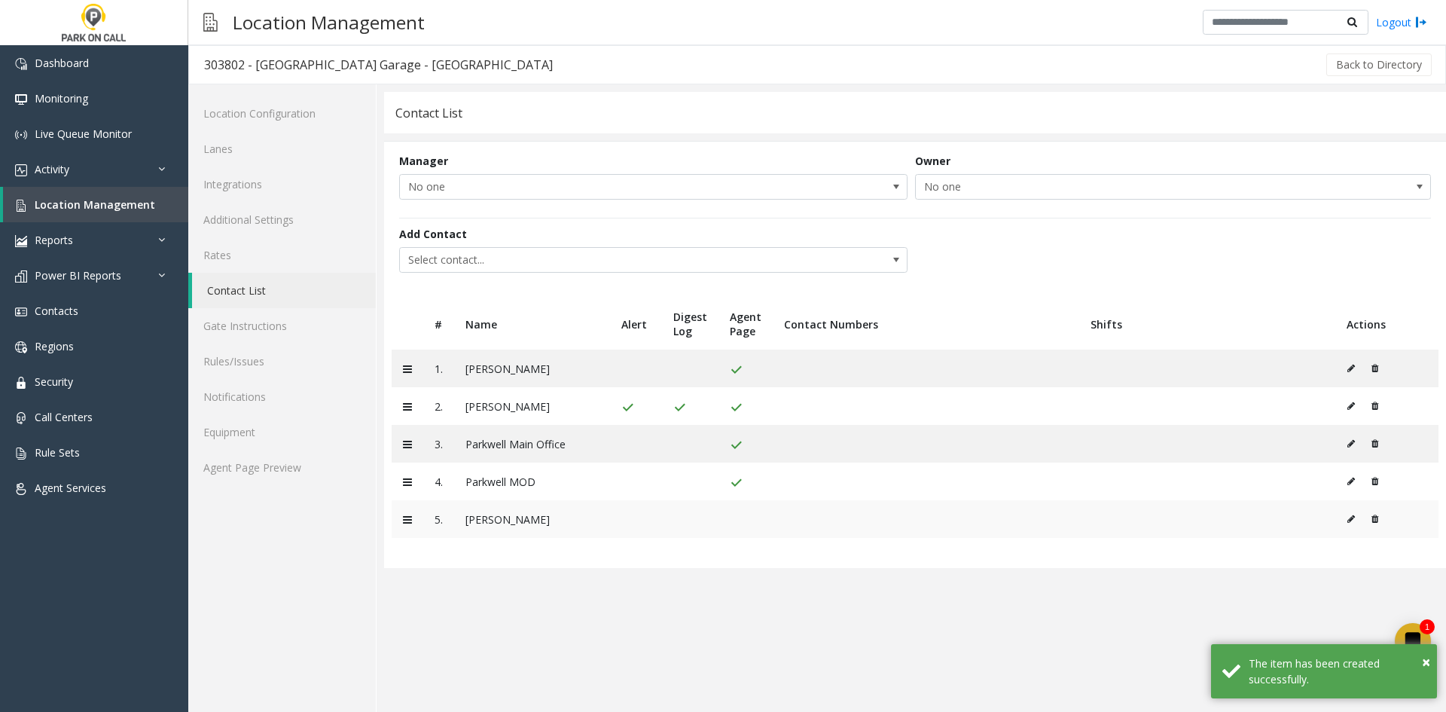
click at [1350, 520] on icon at bounding box center [1351, 518] width 8 height 9
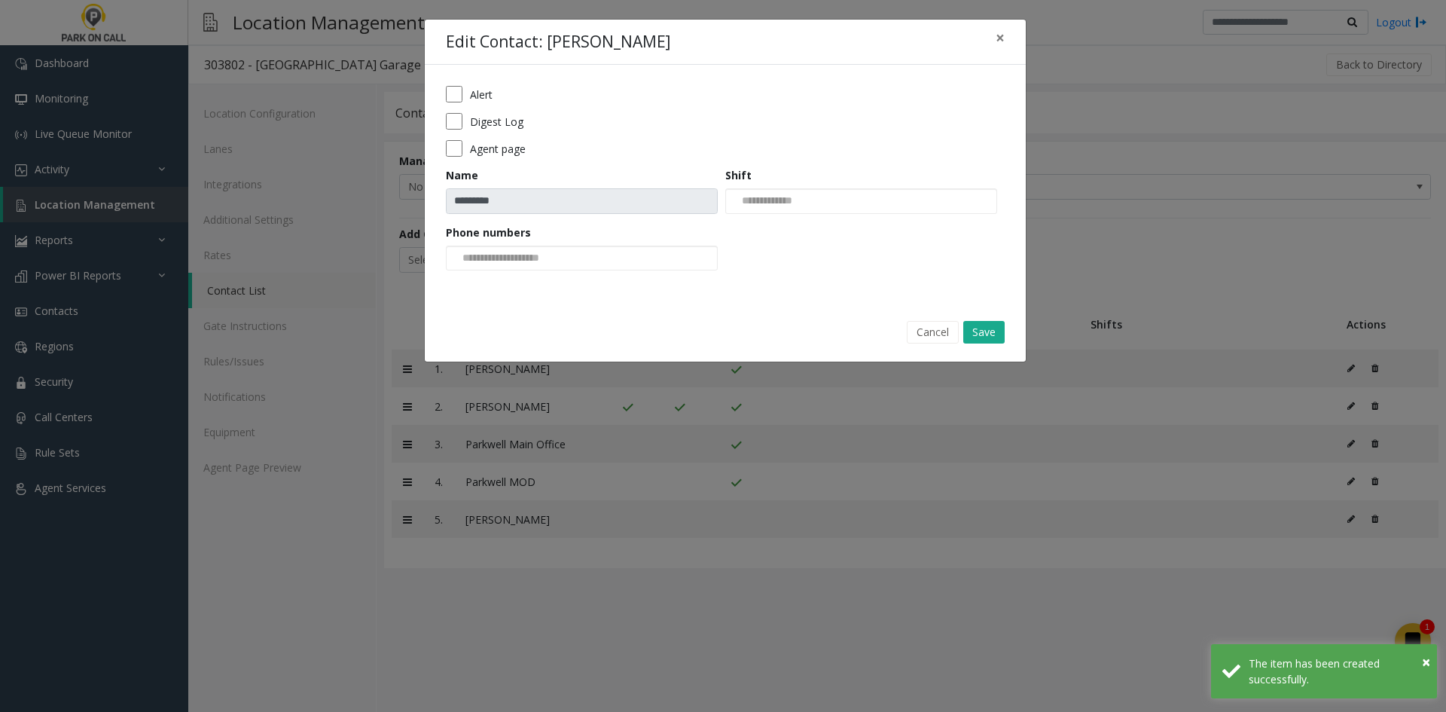
click at [467, 97] on div "Alert" at bounding box center [725, 94] width 559 height 17
click at [984, 329] on button "Save" at bounding box center [983, 332] width 41 height 23
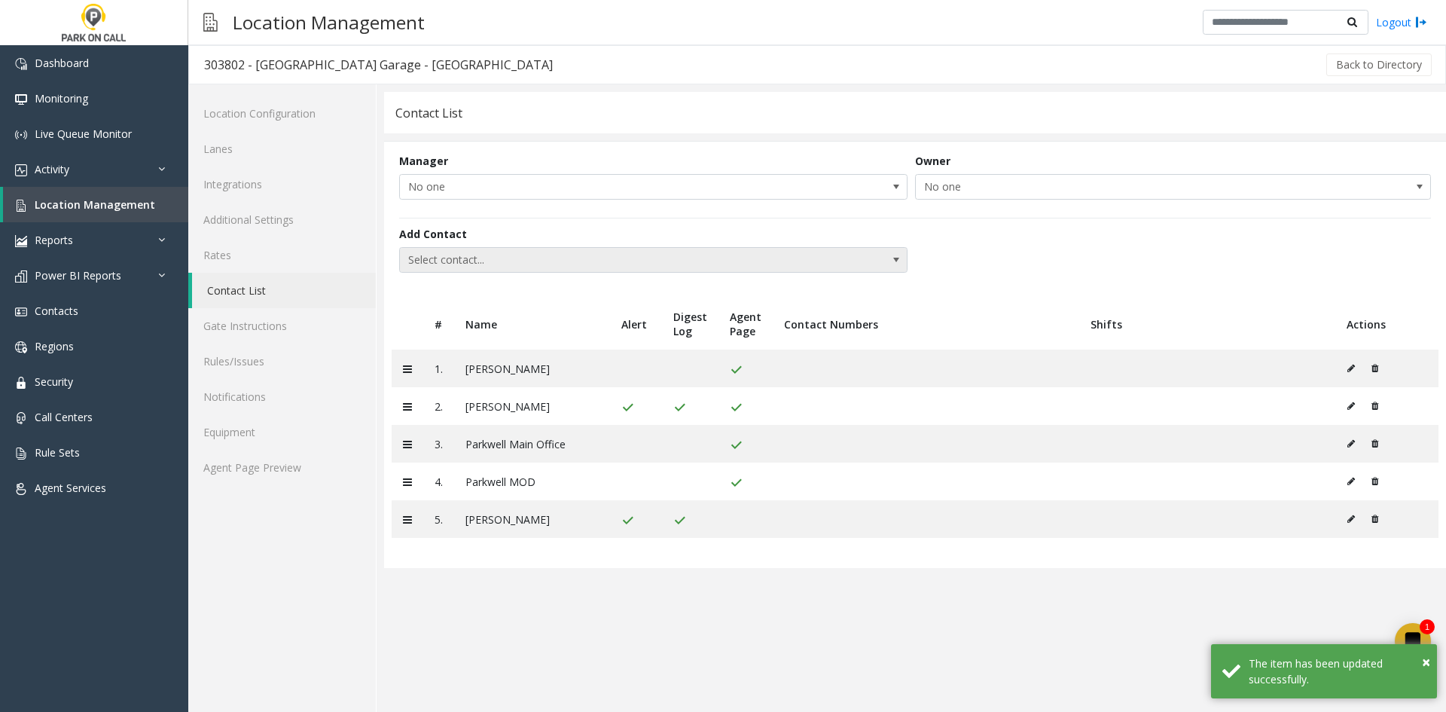
click at [501, 261] on span "Select contact..." at bounding box center [602, 260] width 405 height 24
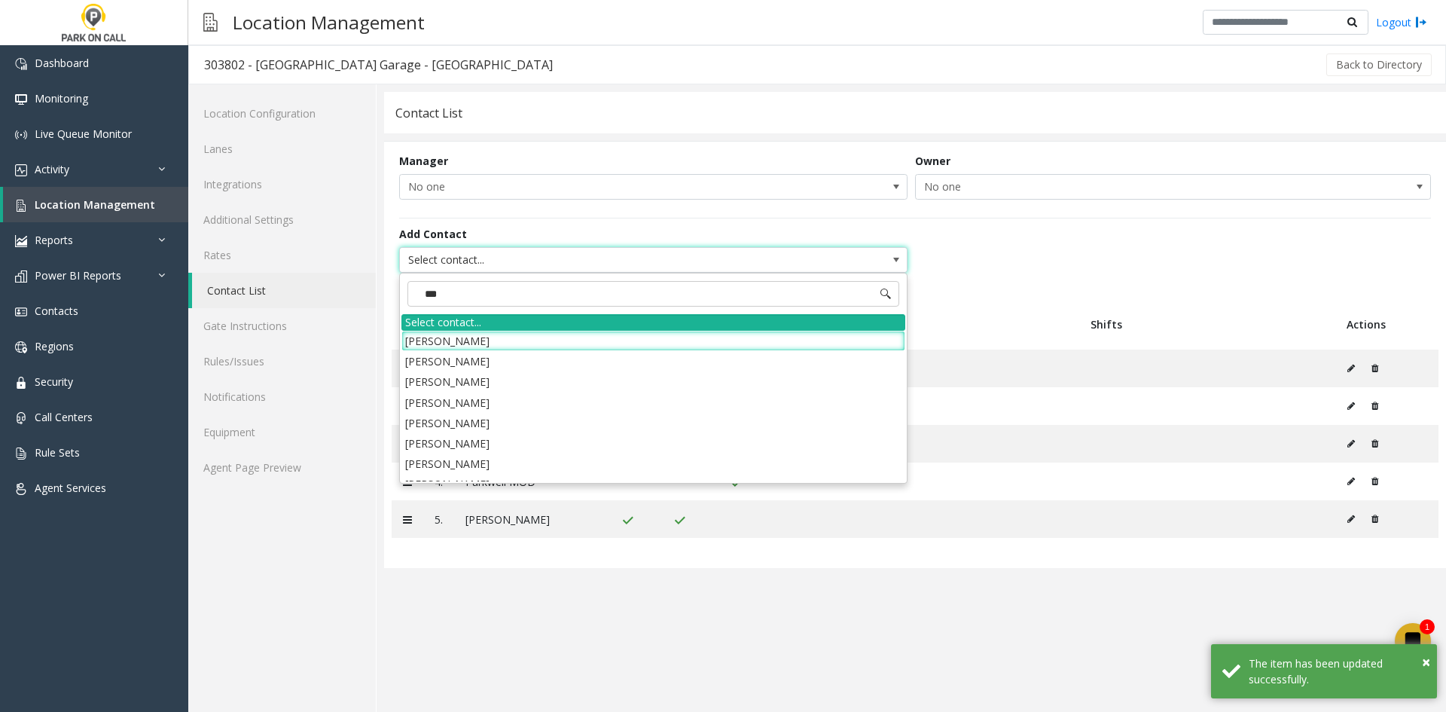
type input "****"
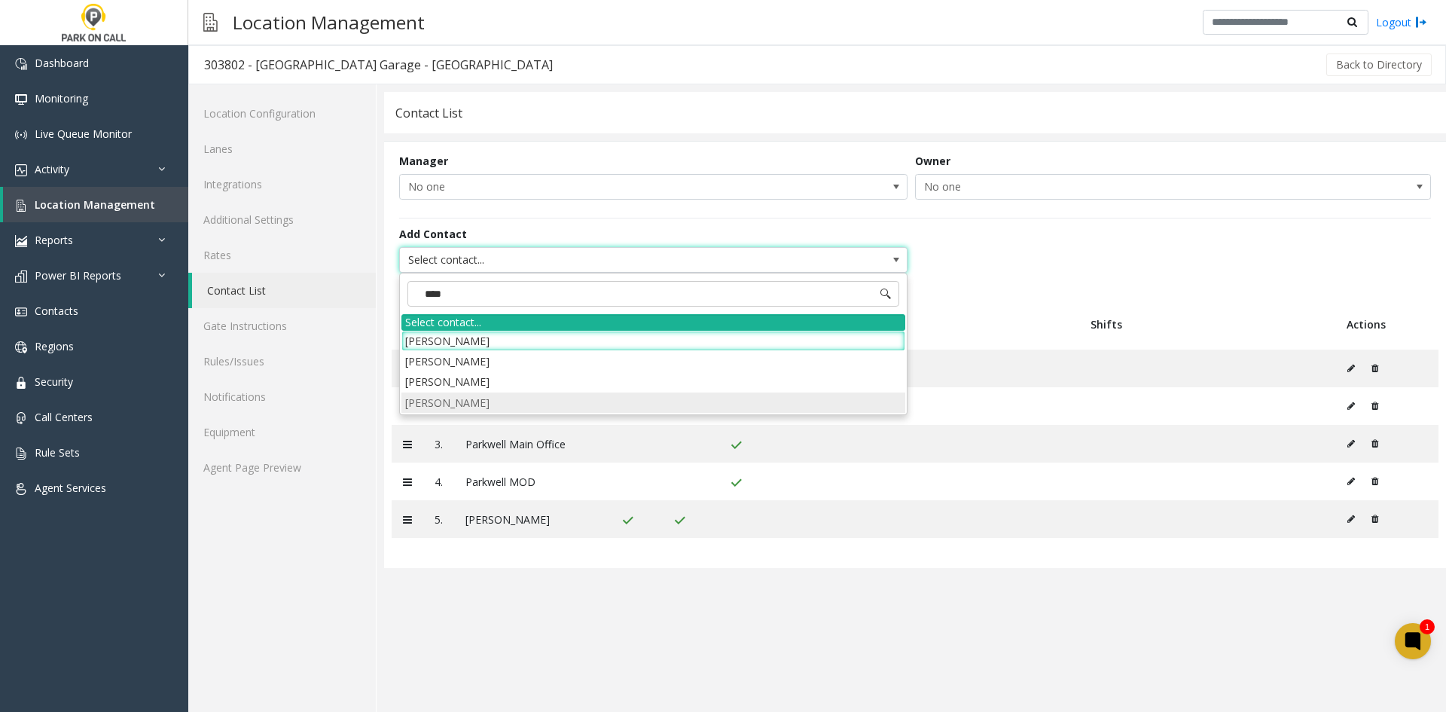
click at [488, 405] on li "[PERSON_NAME]" at bounding box center [653, 402] width 504 height 20
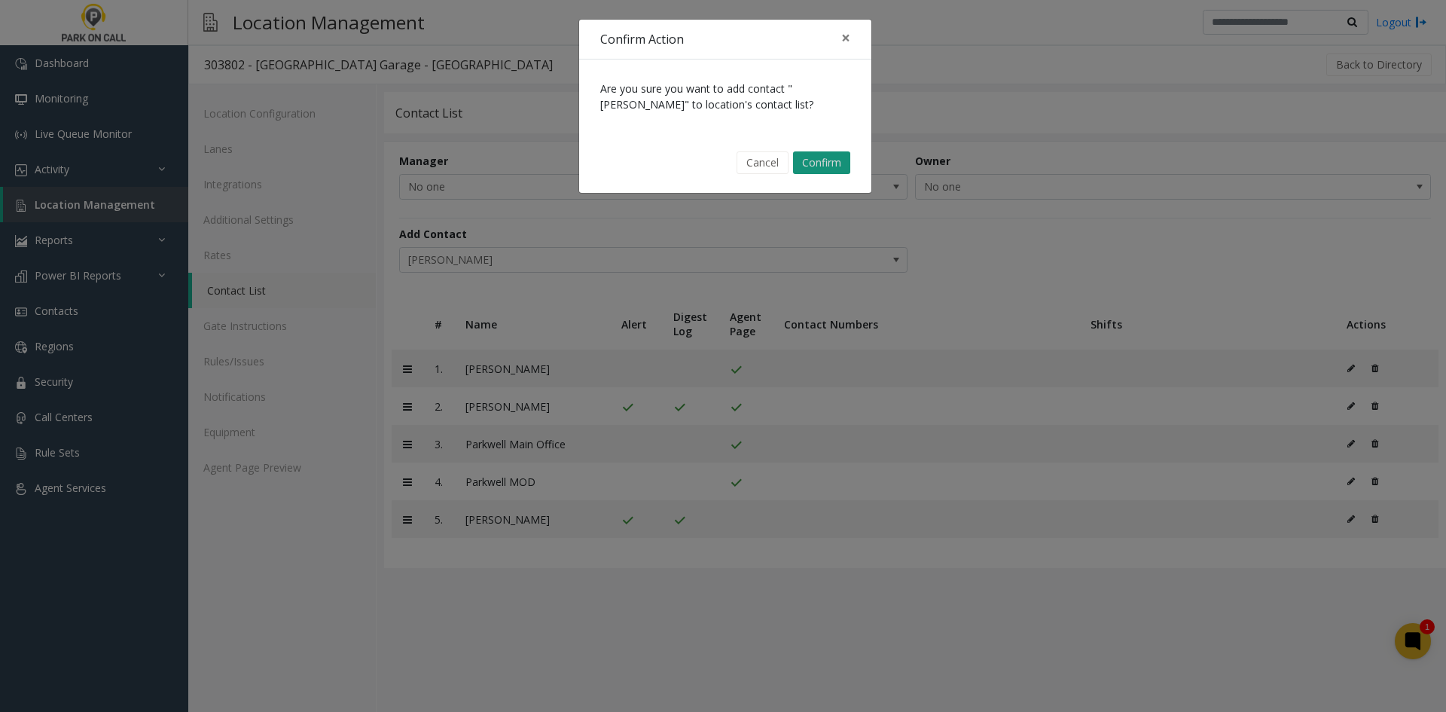
click at [822, 173] on button "Confirm" at bounding box center [821, 162] width 57 height 23
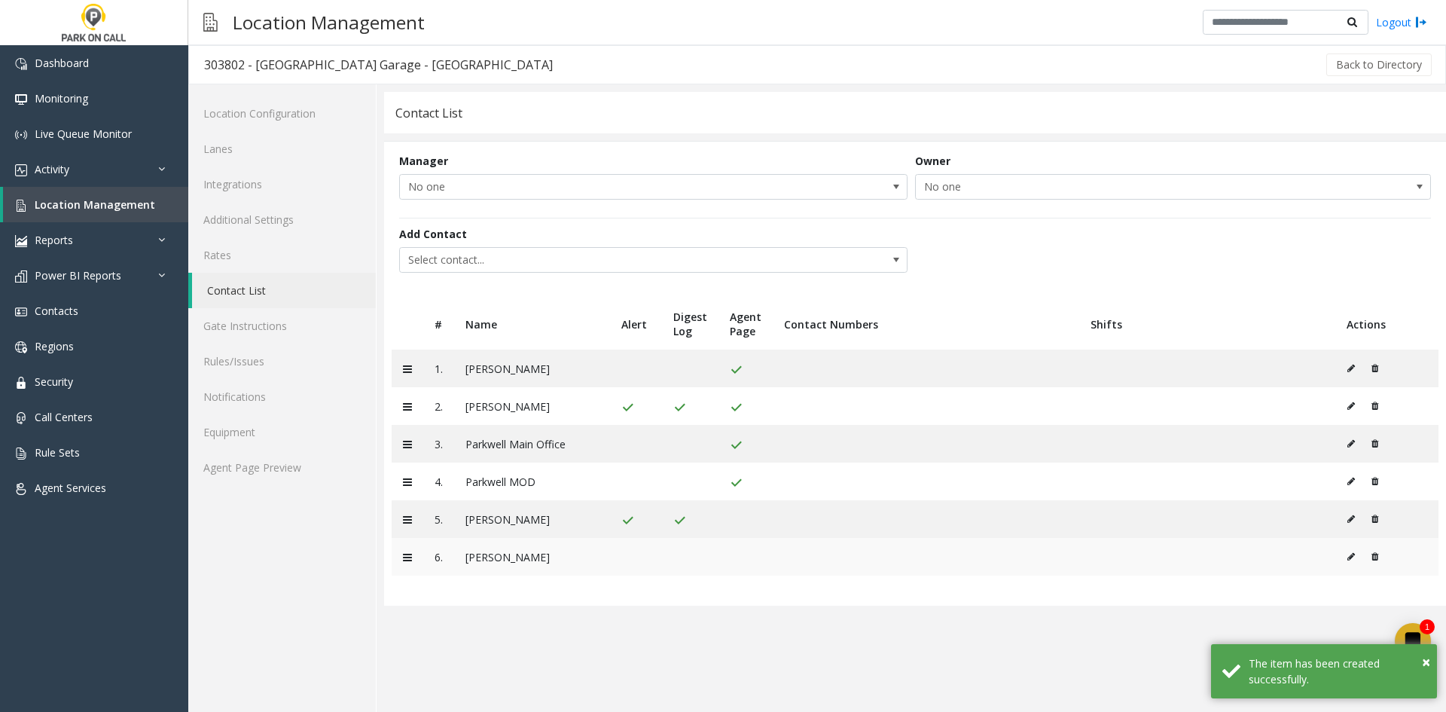
click at [1353, 548] on button at bounding box center [1355, 556] width 17 height 23
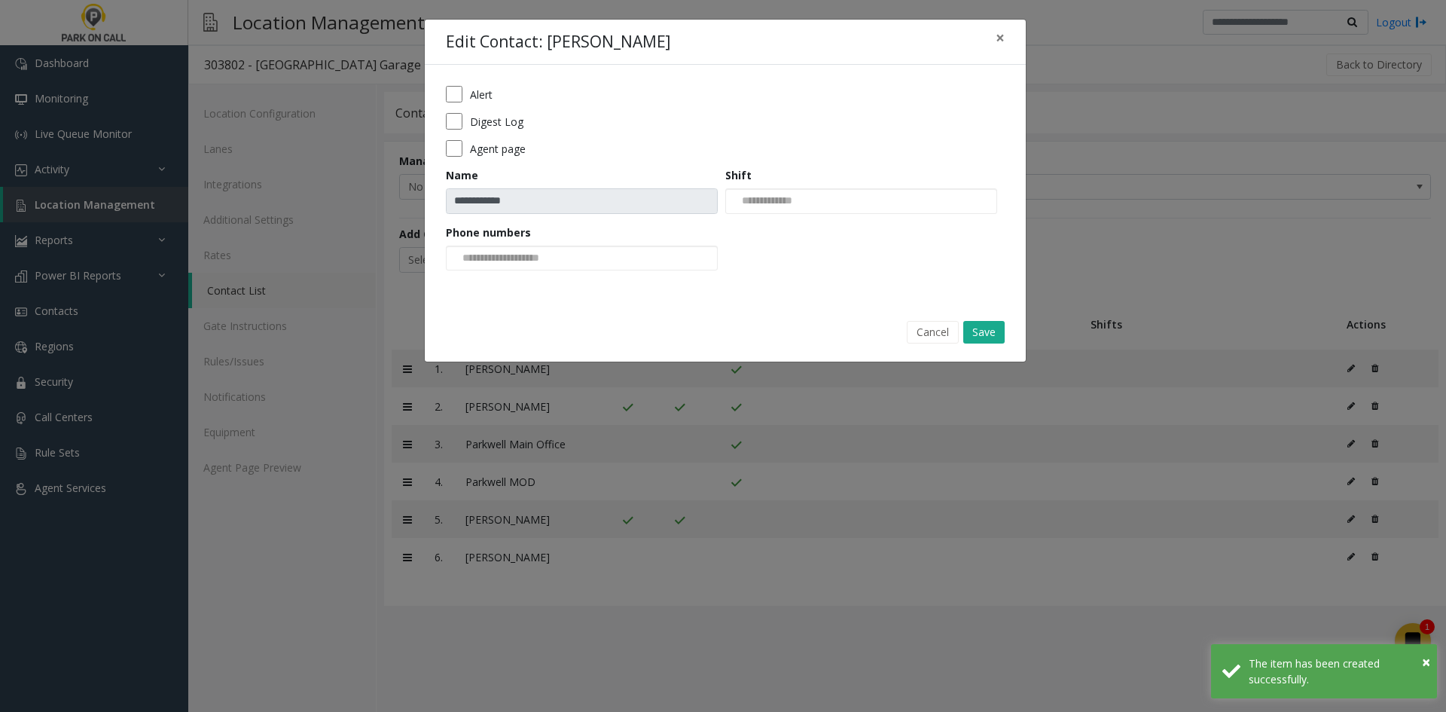
click at [491, 97] on label "Alert" at bounding box center [481, 95] width 23 height 16
click at [491, 117] on label "Digest Log" at bounding box center [496, 122] width 53 height 16
drag, startPoint x: 1000, startPoint y: 320, endPoint x: 990, endPoint y: 327, distance: 11.9
click at [992, 324] on div "Cancel Save" at bounding box center [725, 332] width 580 height 38
click at [989, 328] on button "Save" at bounding box center [983, 332] width 41 height 23
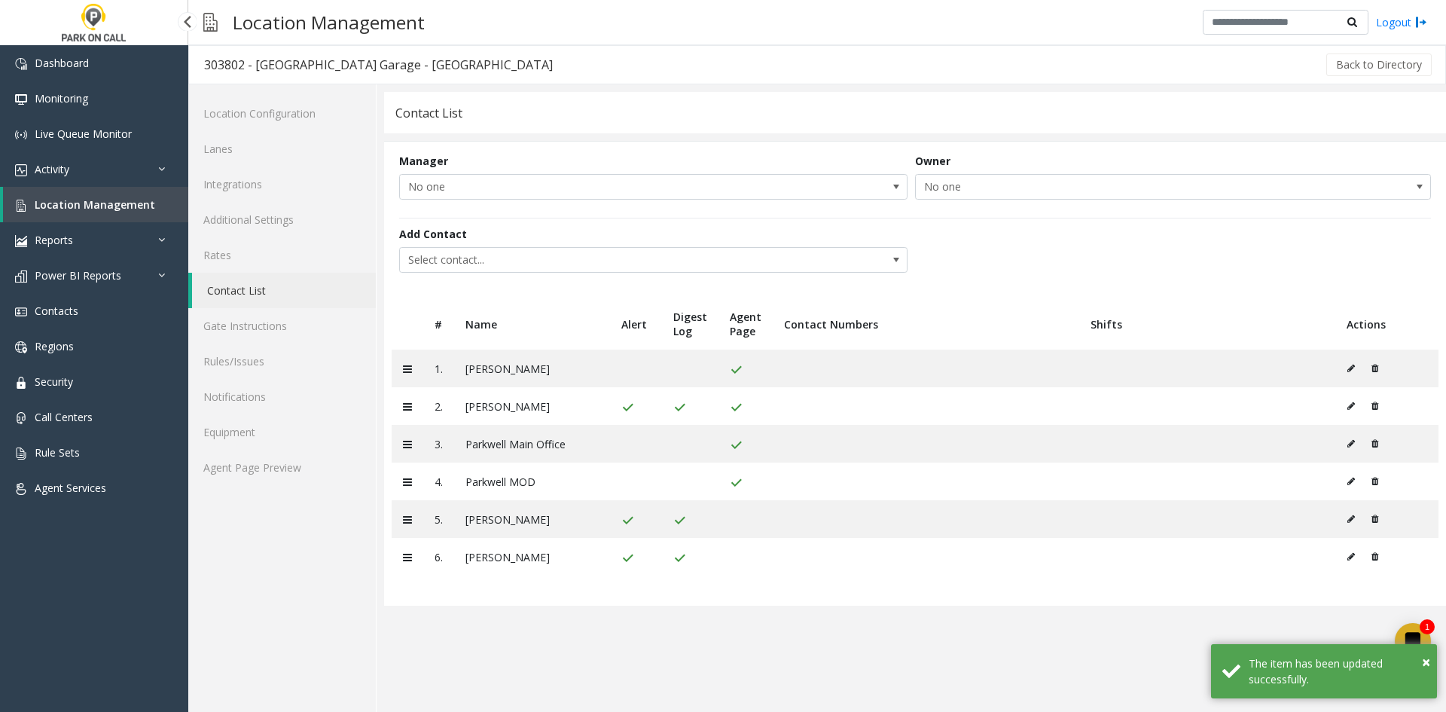
click at [123, 200] on span "Location Management" at bounding box center [95, 204] width 121 height 14
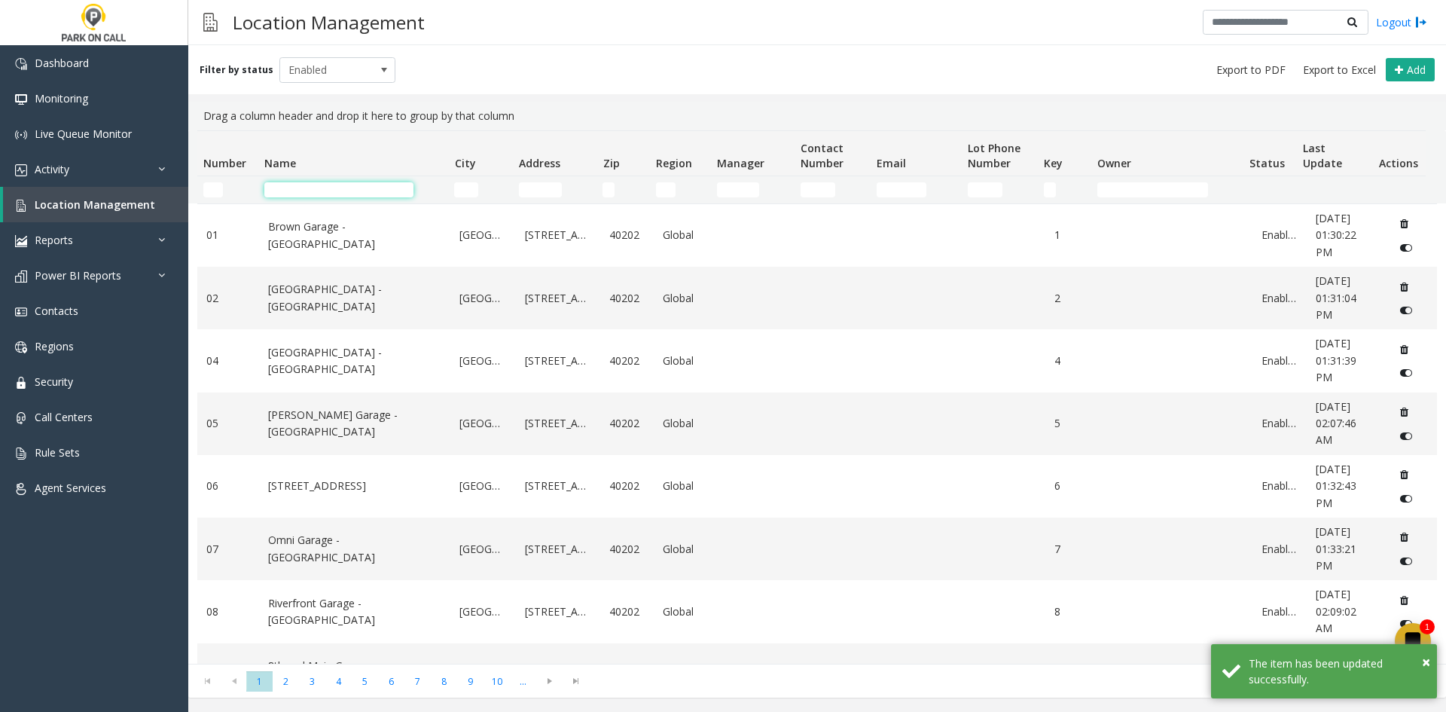
click at [319, 188] on input "Name Filter" at bounding box center [338, 189] width 149 height 15
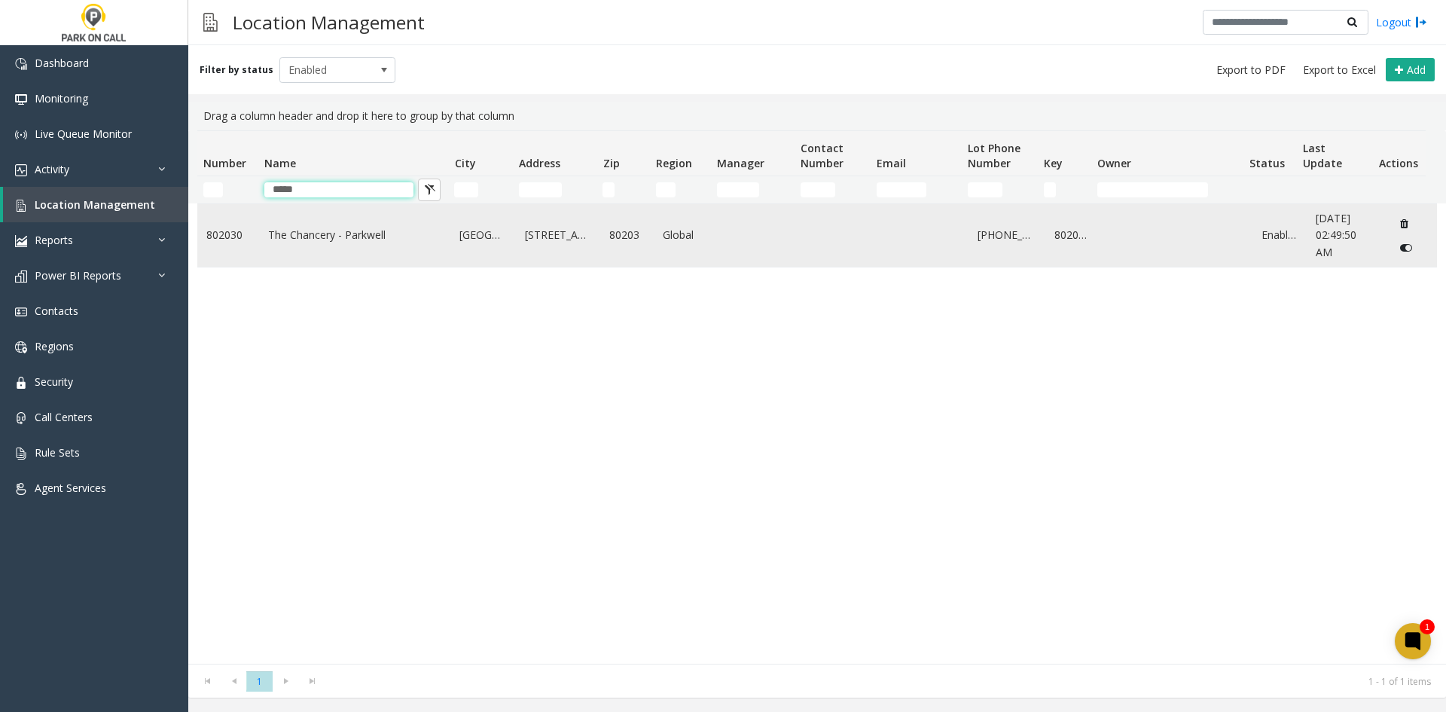
type input "*****"
click at [330, 235] on link "The Chancery - Parkwell" at bounding box center [355, 235] width 174 height 17
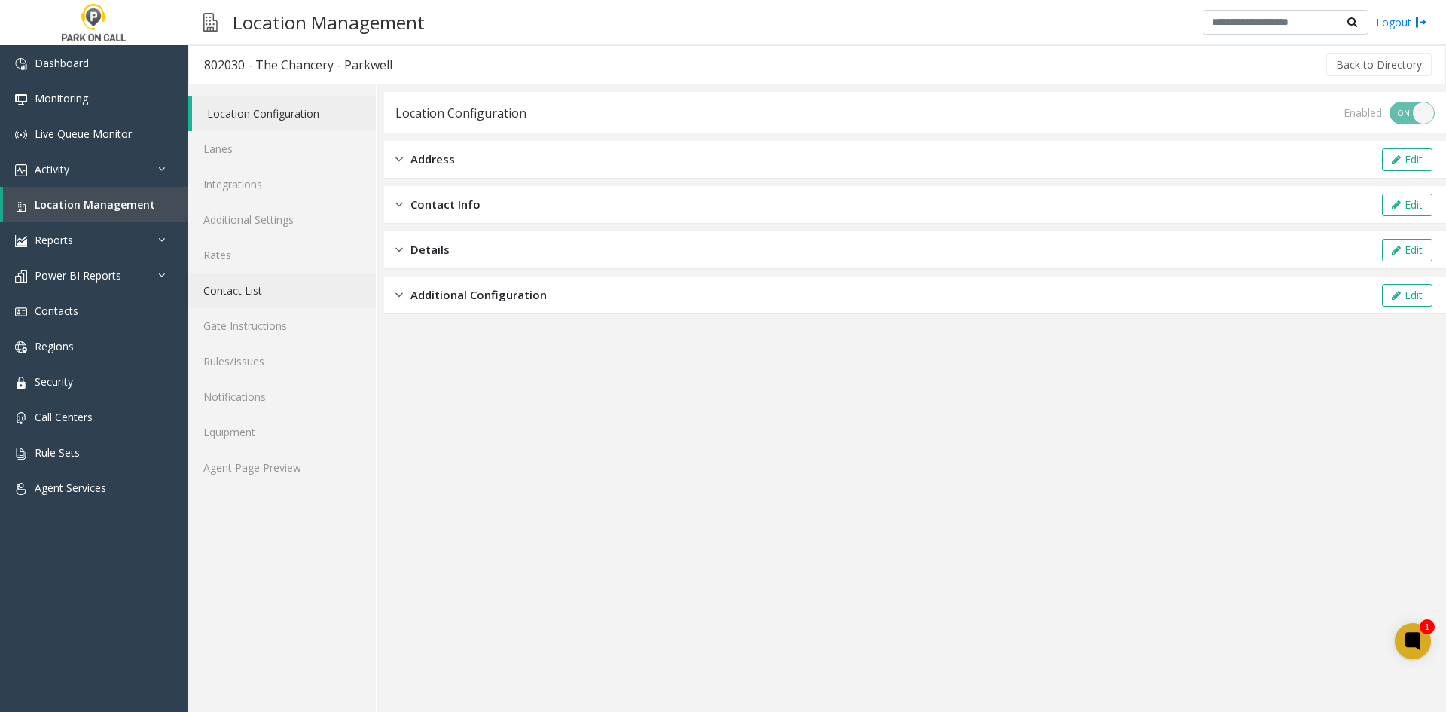
click at [274, 303] on link "Contact List" at bounding box center [282, 290] width 188 height 35
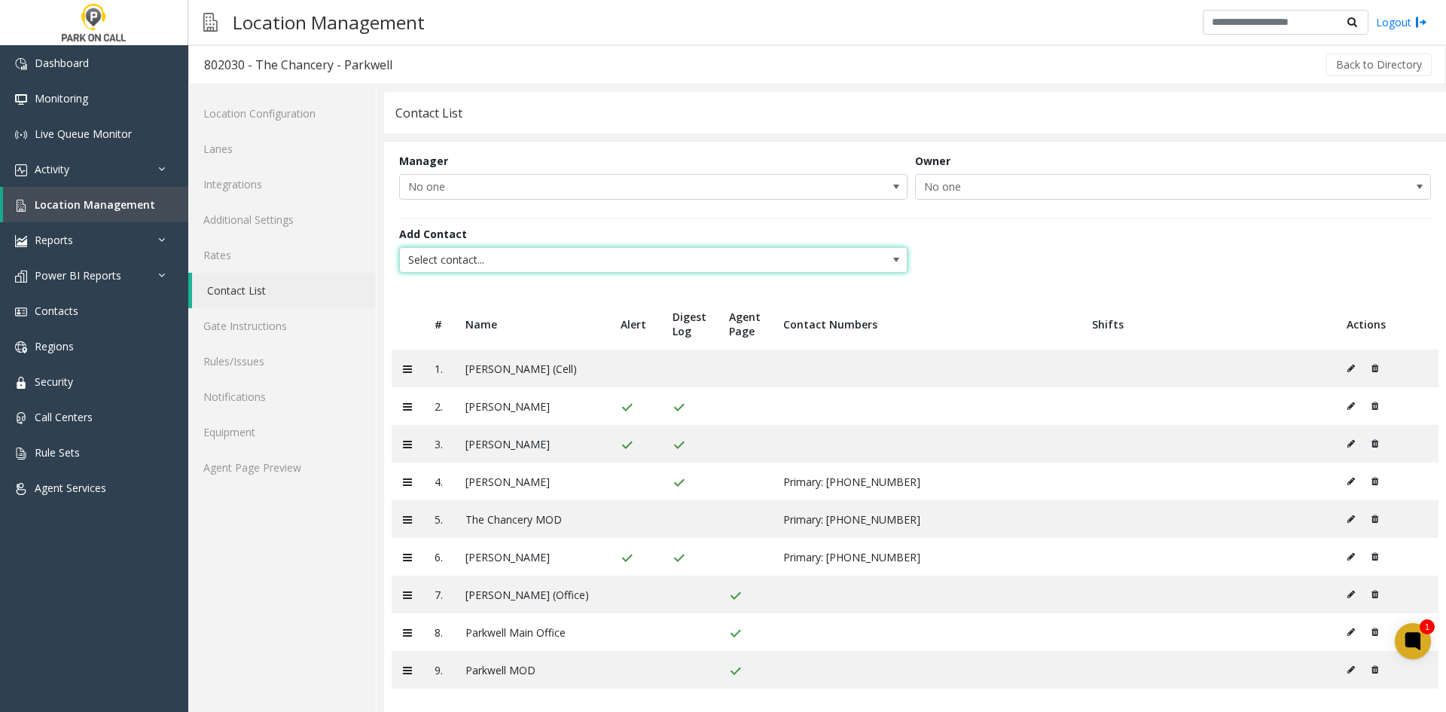
click at [478, 261] on span "Select contact..." at bounding box center [602, 260] width 405 height 24
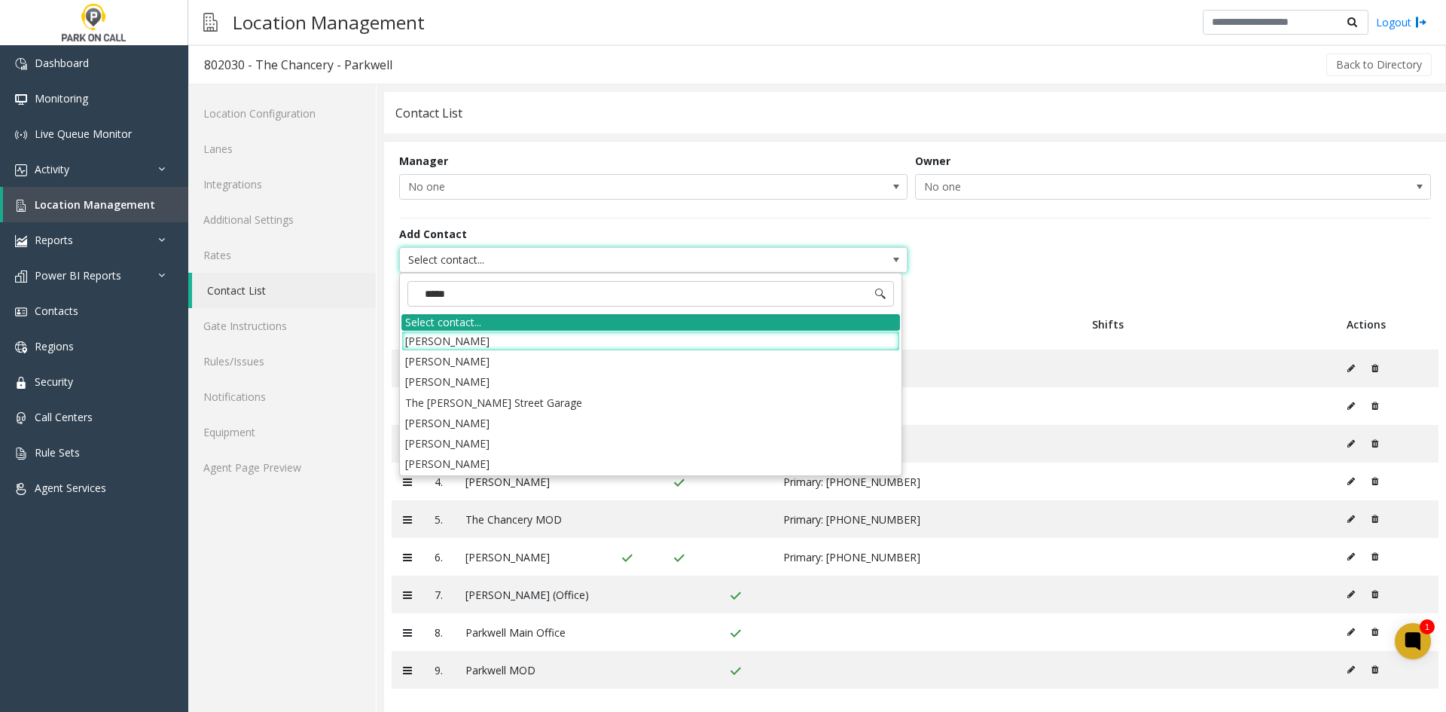
type input "******"
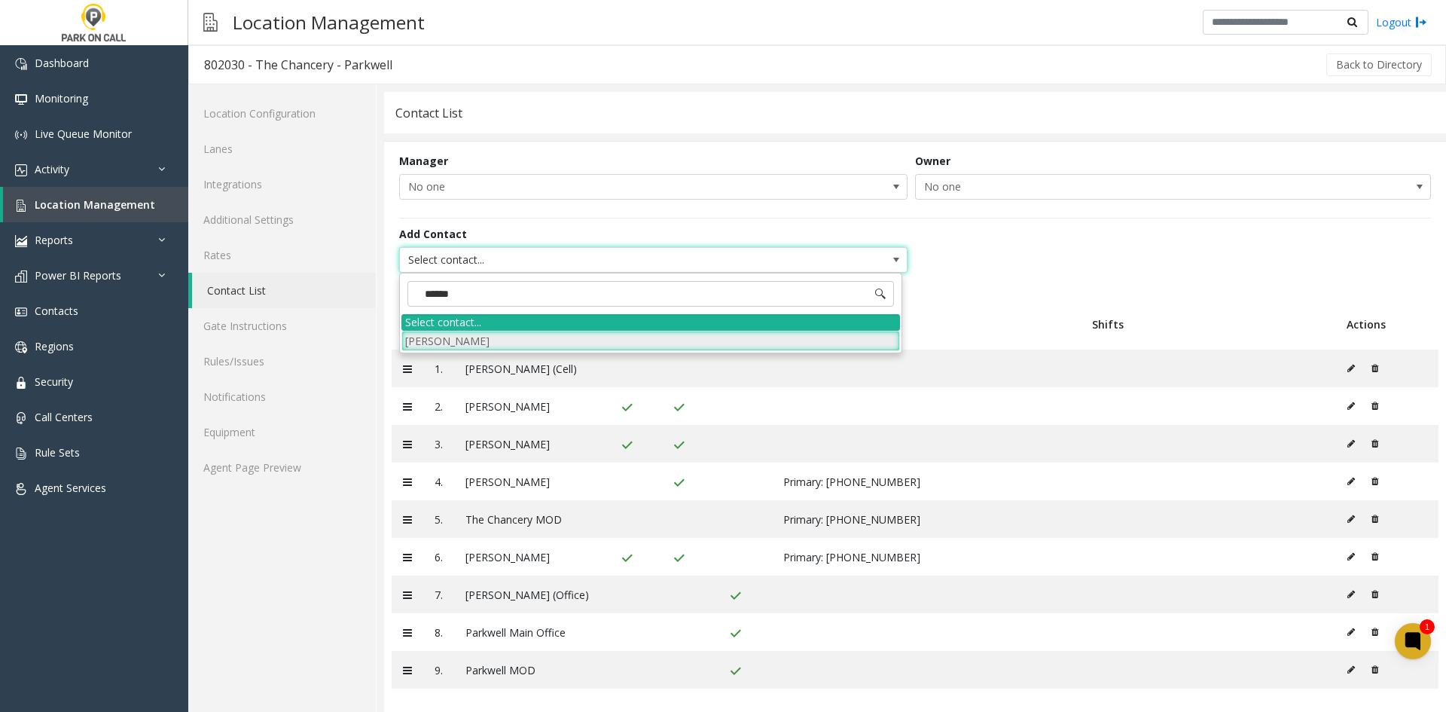
click at [504, 340] on li "[PERSON_NAME]" at bounding box center [650, 341] width 499 height 20
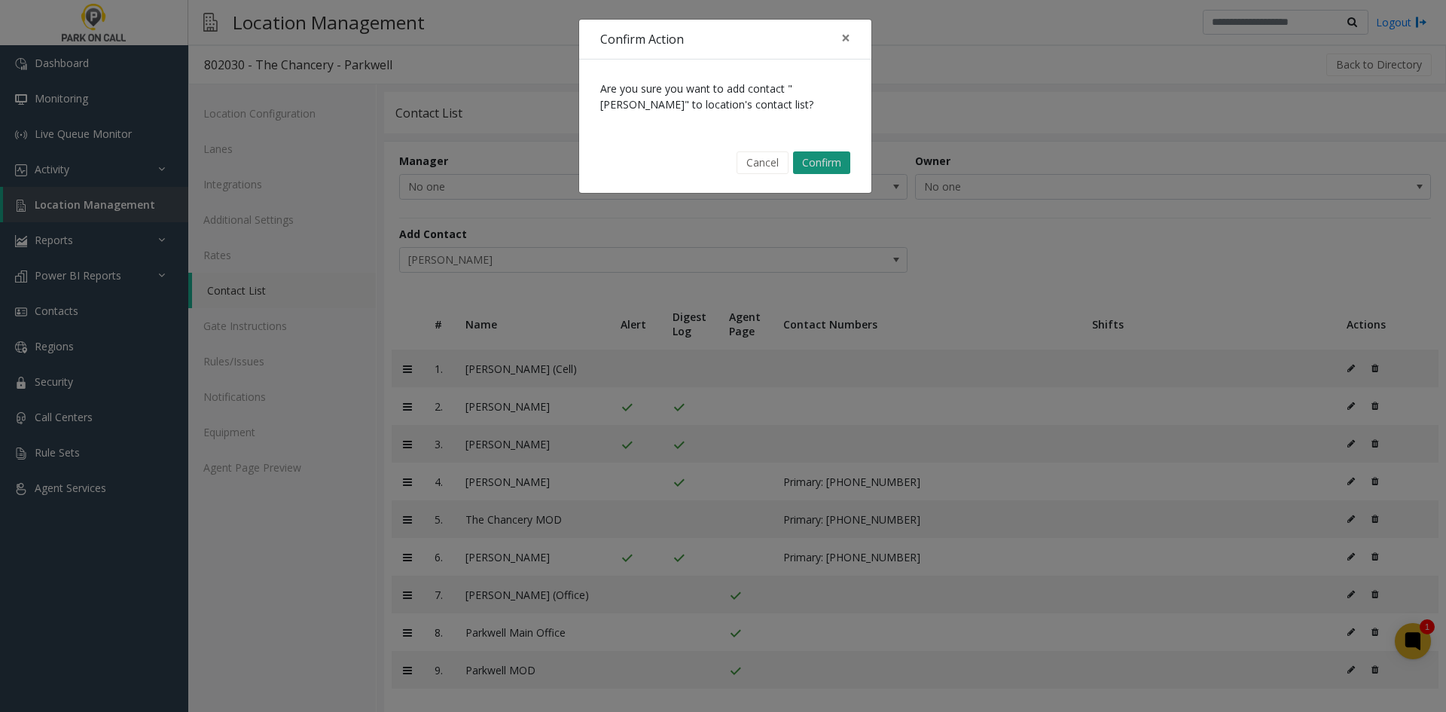
click at [827, 166] on button "Confirm" at bounding box center [821, 162] width 57 height 23
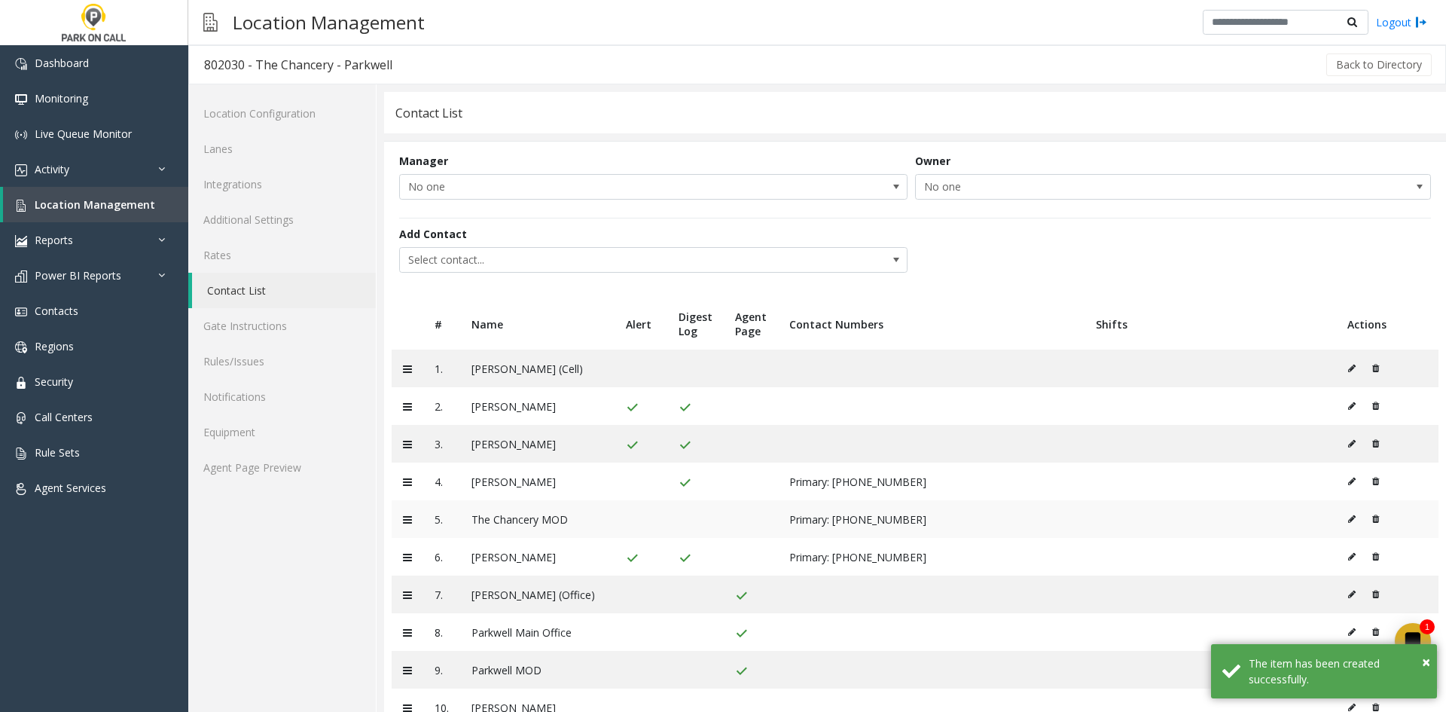
scroll to position [44, 0]
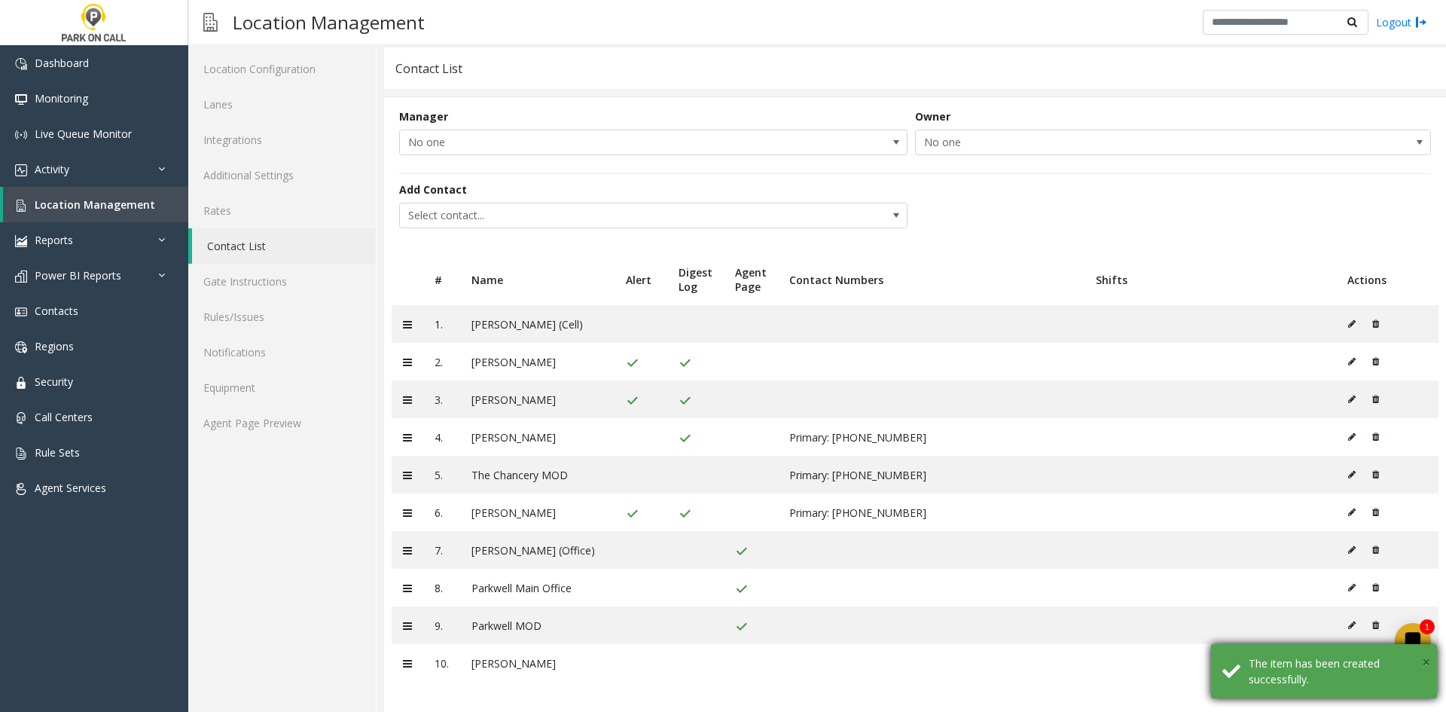
click at [1426, 655] on span "×" at bounding box center [1426, 661] width 8 height 20
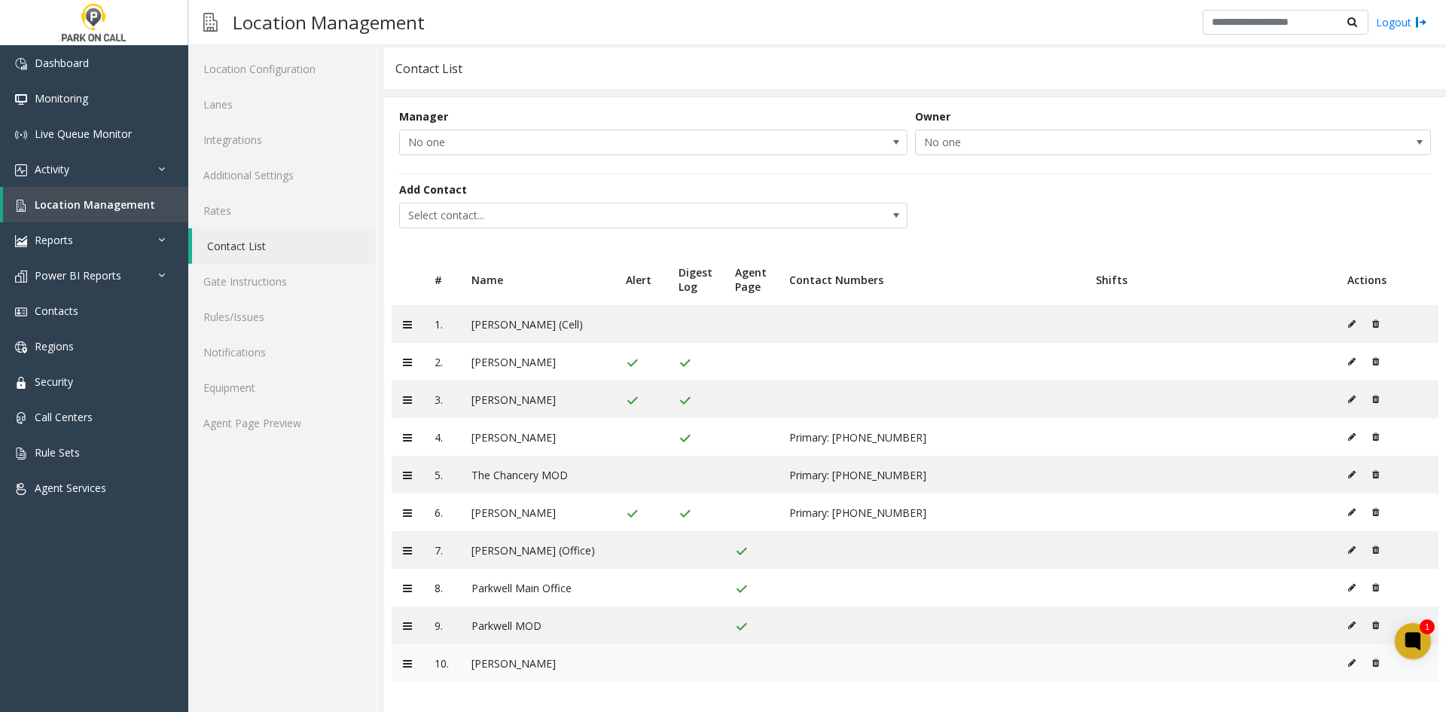
click at [1348, 662] on icon at bounding box center [1352, 662] width 8 height 9
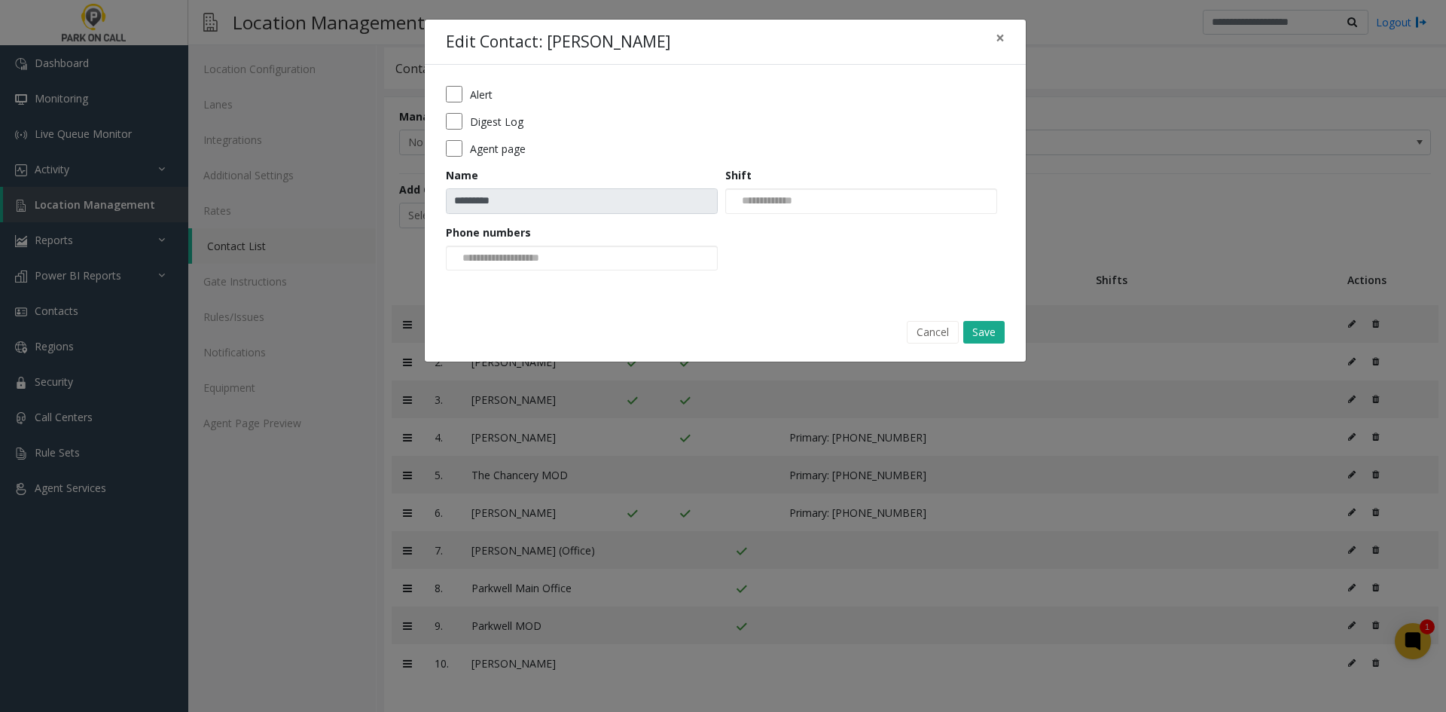
click at [478, 102] on form "Alert Digest Log Agent page Name ********* Shift Phone numbers" at bounding box center [725, 183] width 559 height 195
click at [458, 81] on div "Alert Digest Log Agent page Name ********* Shift Phone numbers" at bounding box center [725, 183] width 601 height 237
click at [449, 108] on form "Alert Digest Log Agent page Name ********* Shift Phone numbers" at bounding box center [725, 183] width 559 height 195
click at [976, 331] on button "Save" at bounding box center [983, 332] width 41 height 23
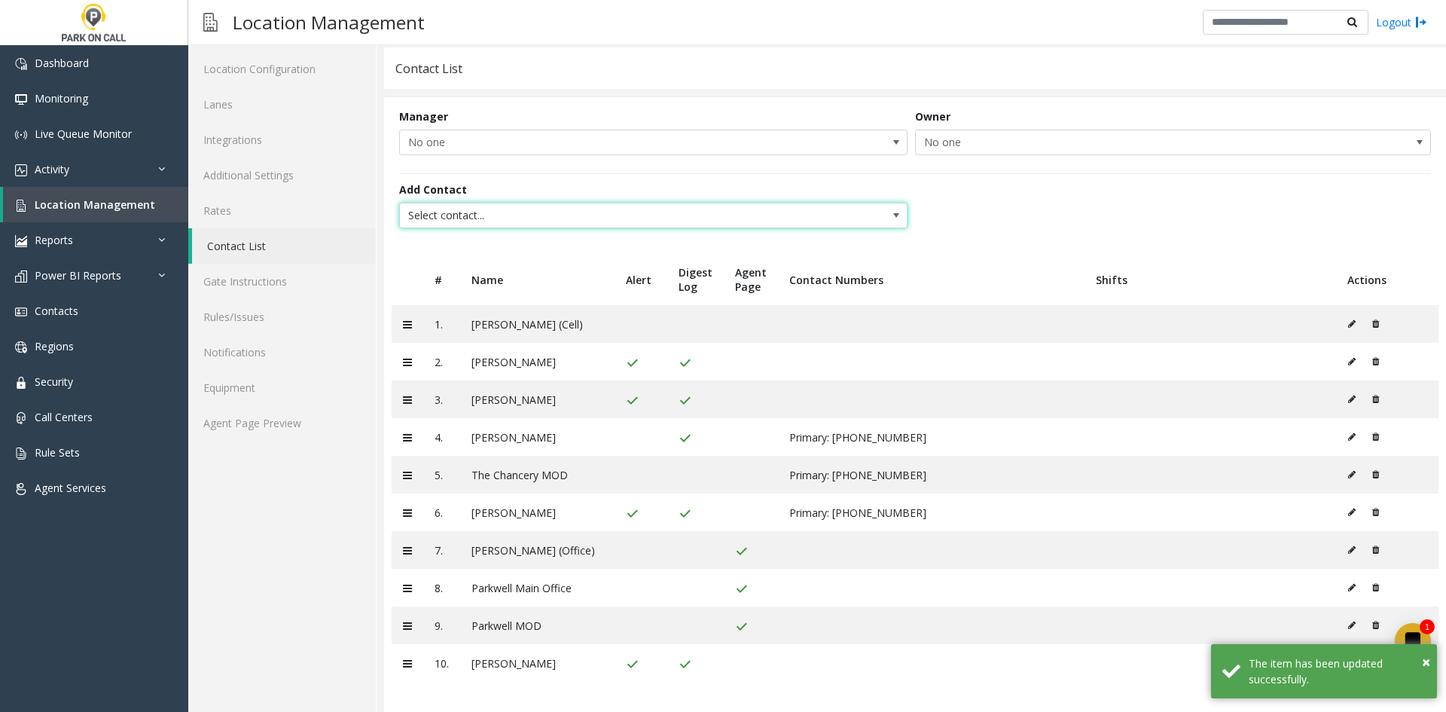
click at [477, 219] on span "Select contact..." at bounding box center [602, 215] width 405 height 24
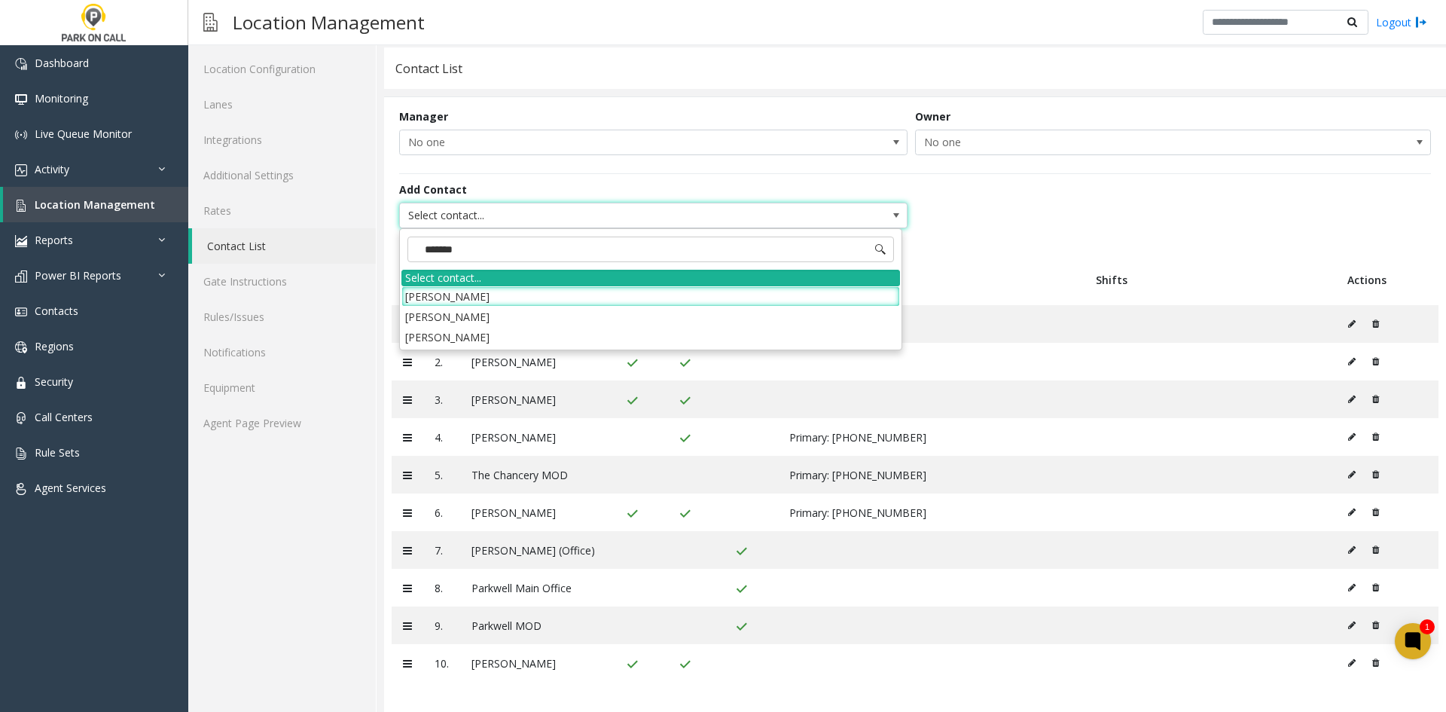
type input "*******"
click at [451, 336] on li "[PERSON_NAME]" at bounding box center [650, 337] width 499 height 20
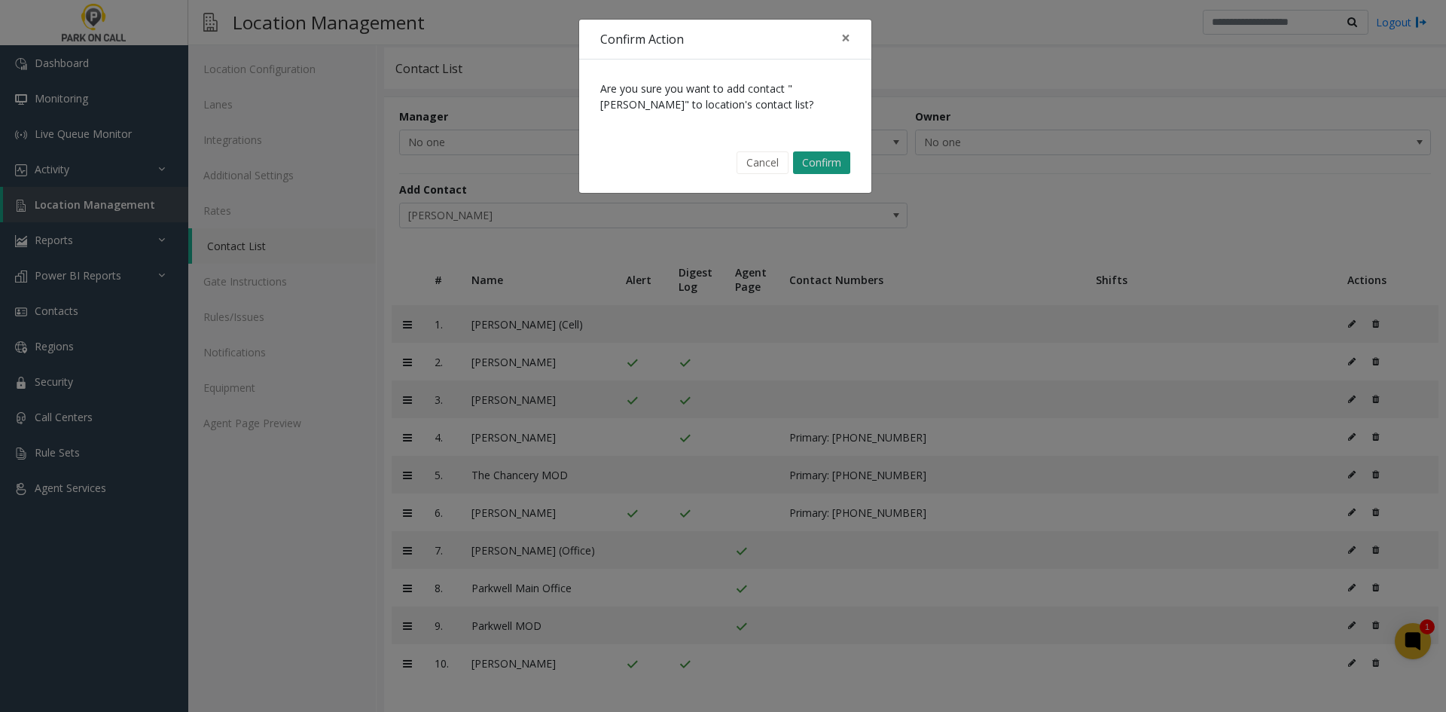
click at [812, 165] on button "Confirm" at bounding box center [821, 162] width 57 height 23
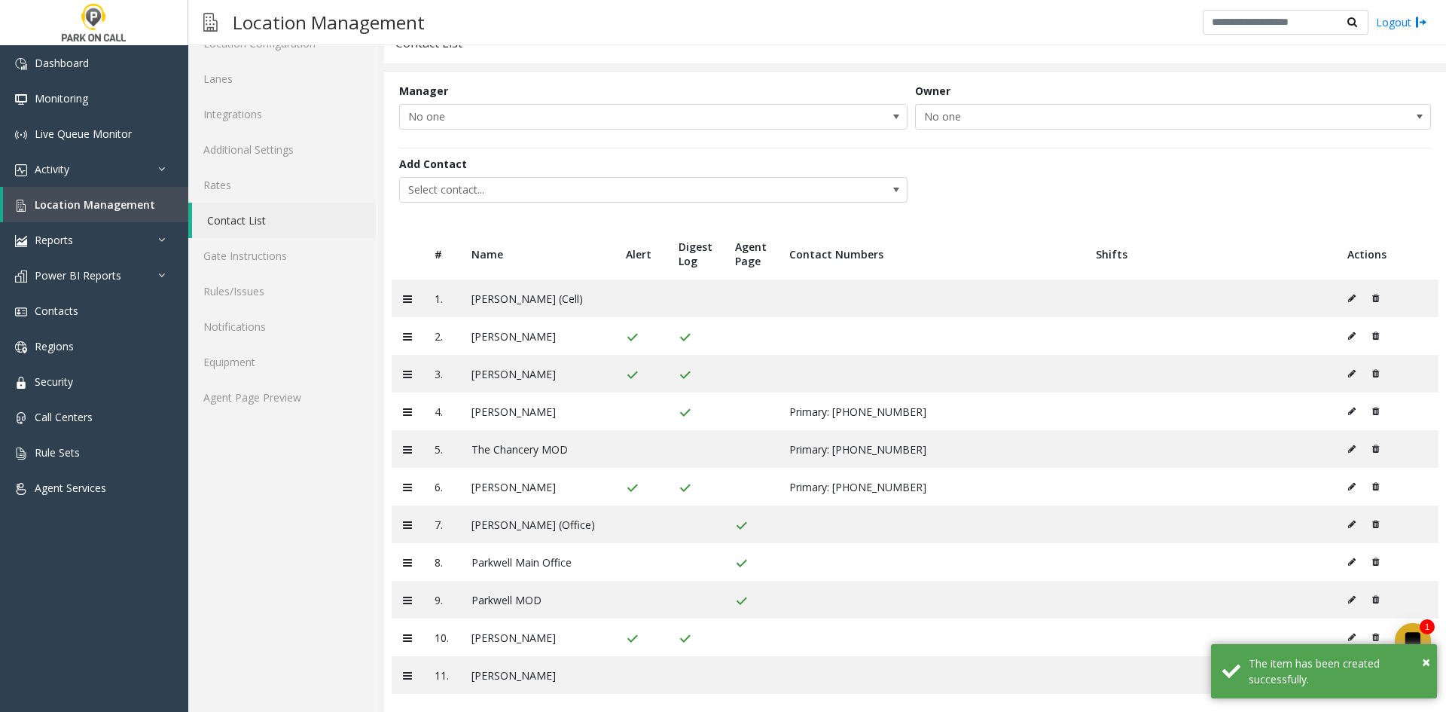
scroll to position [82, 0]
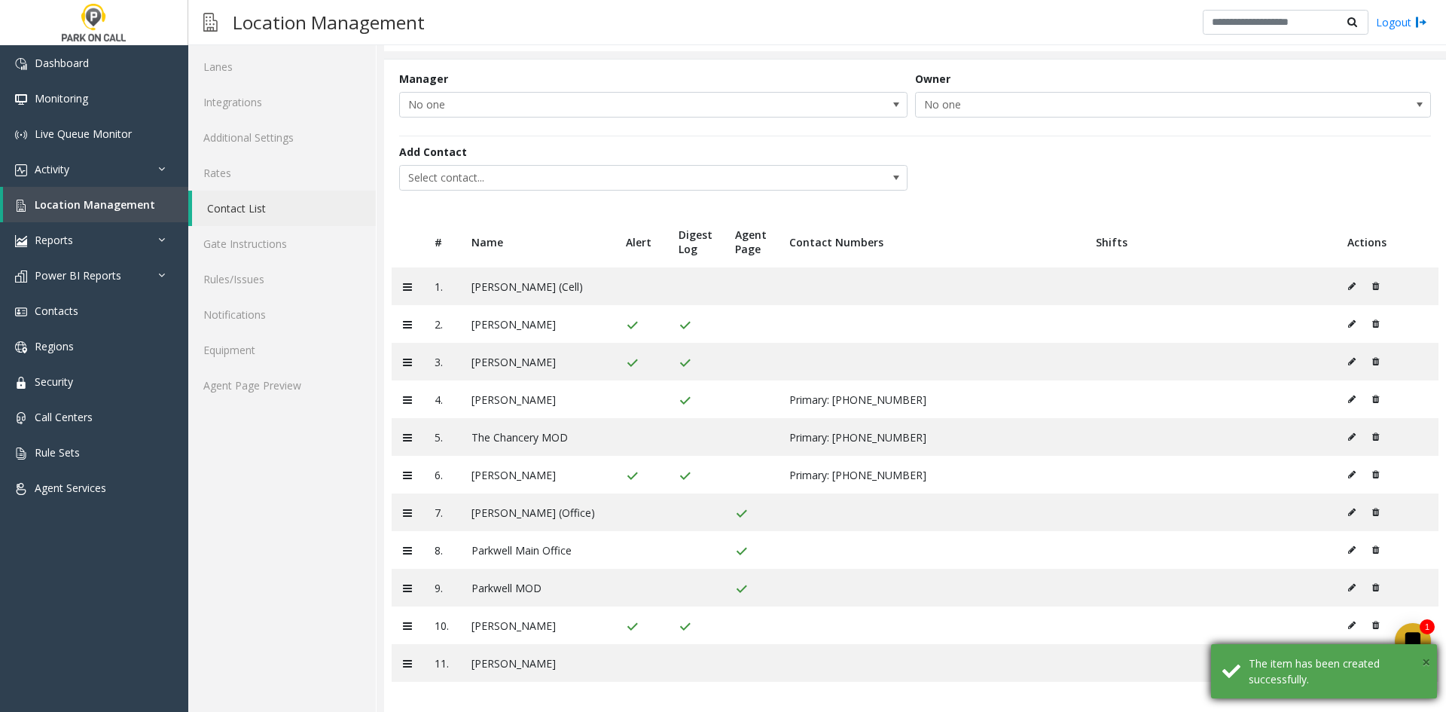
click at [1426, 661] on span "×" at bounding box center [1426, 661] width 8 height 20
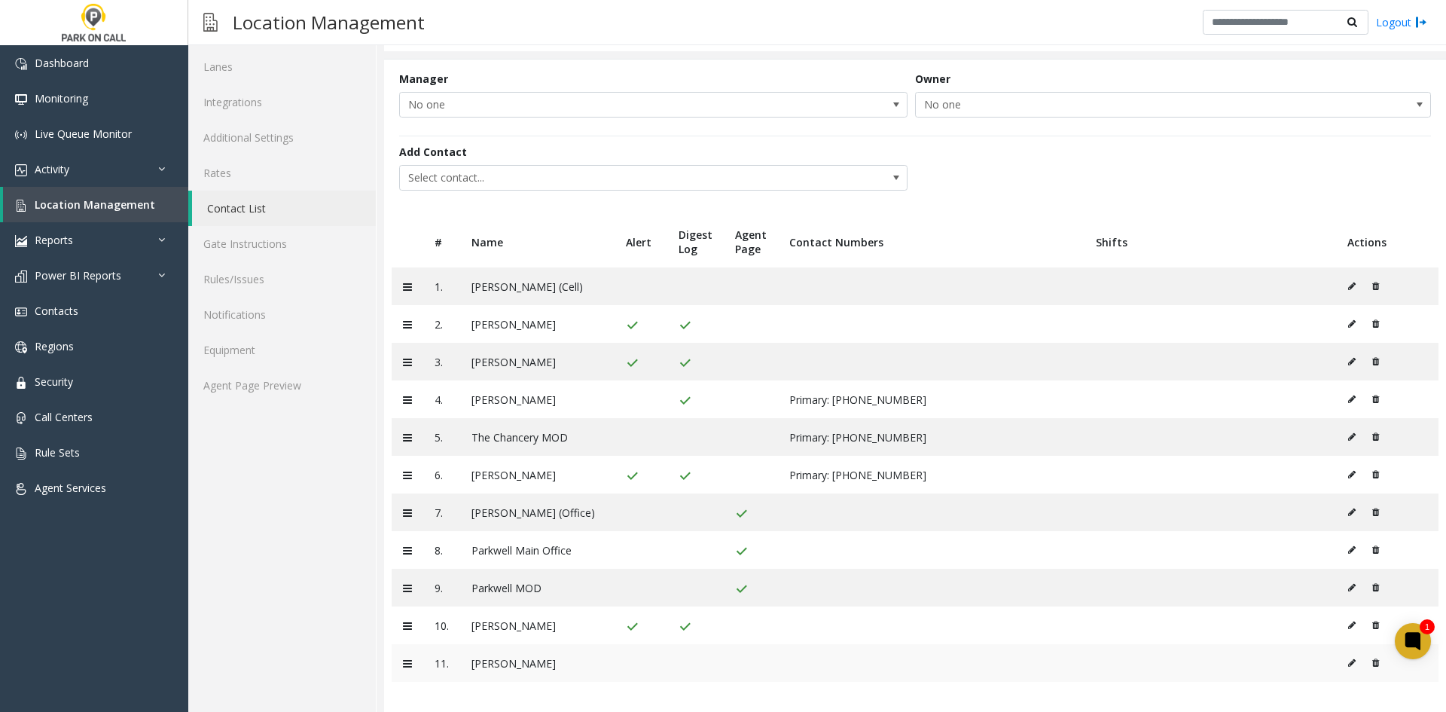
click at [1348, 665] on icon at bounding box center [1352, 662] width 8 height 9
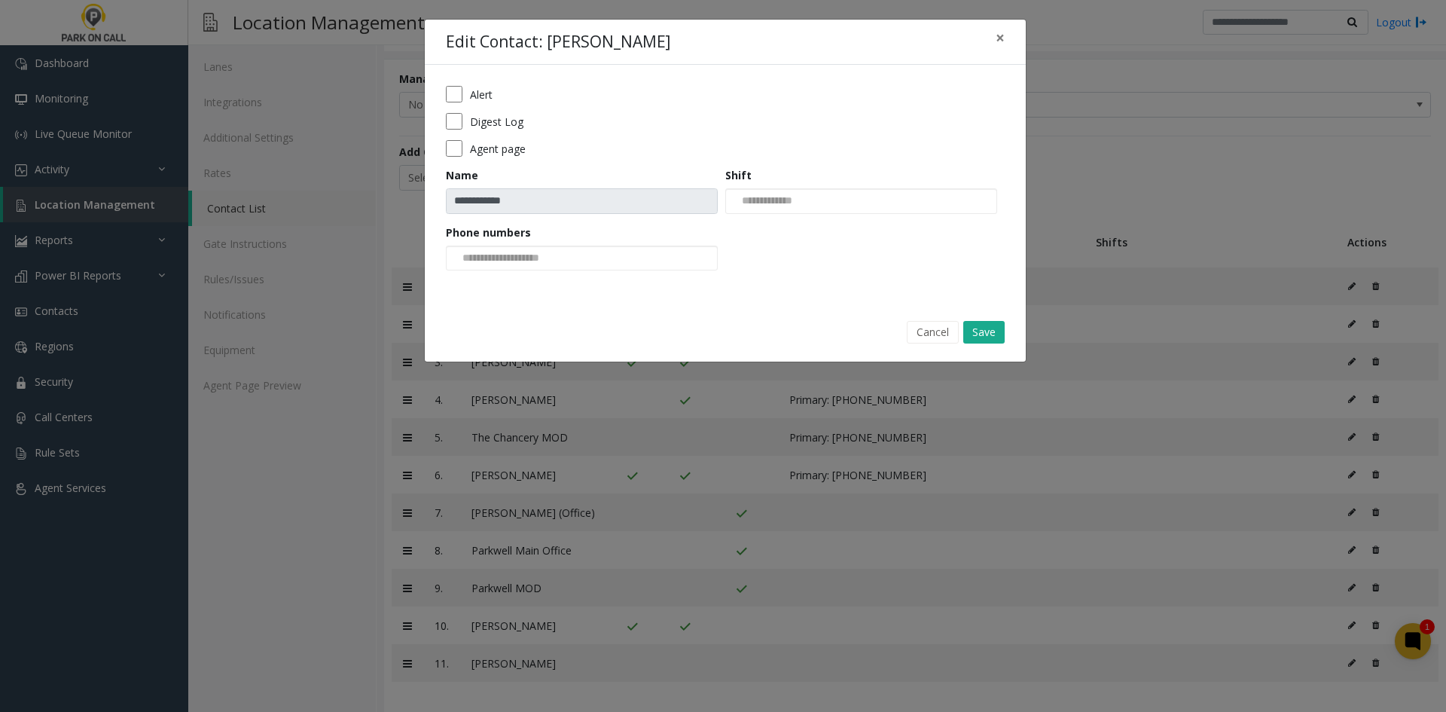
click at [468, 90] on div "Alert" at bounding box center [725, 94] width 559 height 17
click at [980, 334] on button "Save" at bounding box center [983, 332] width 41 height 23
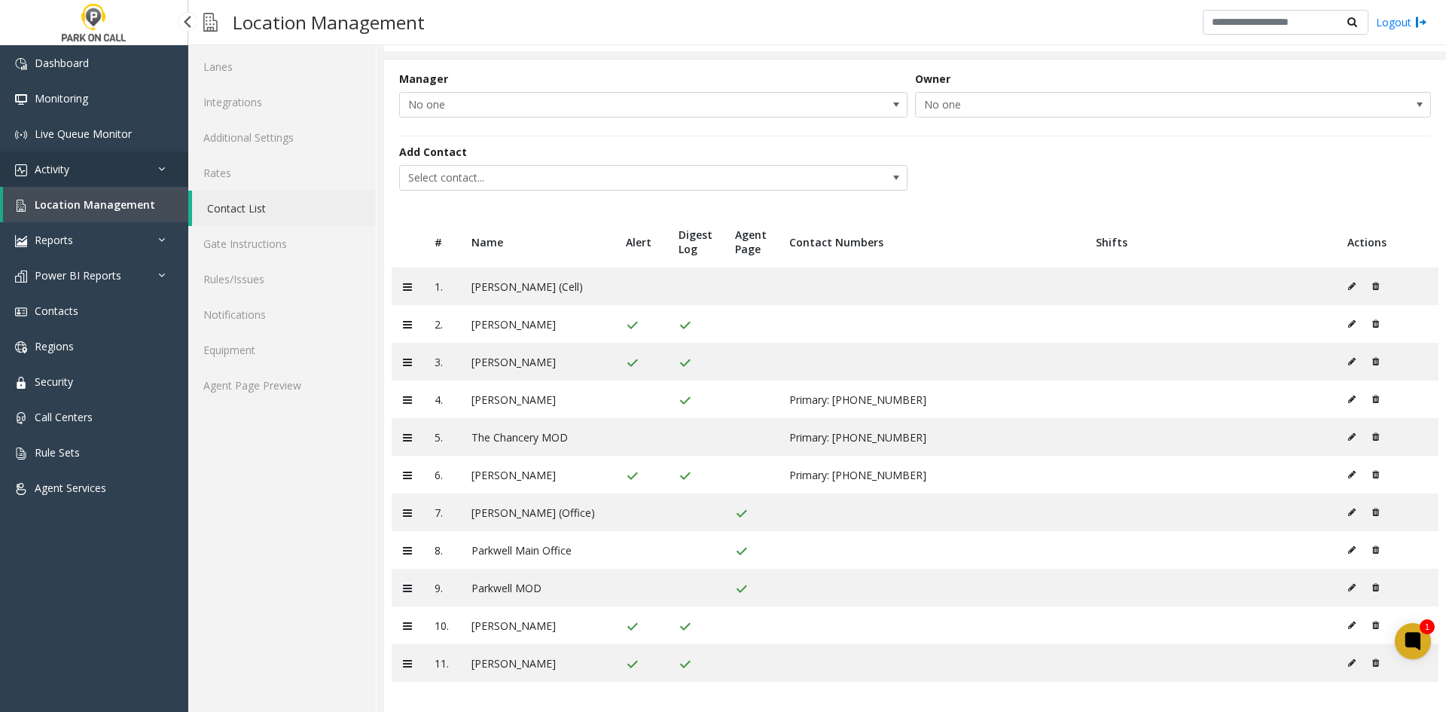
click at [125, 166] on link "Activity" at bounding box center [94, 168] width 188 height 35
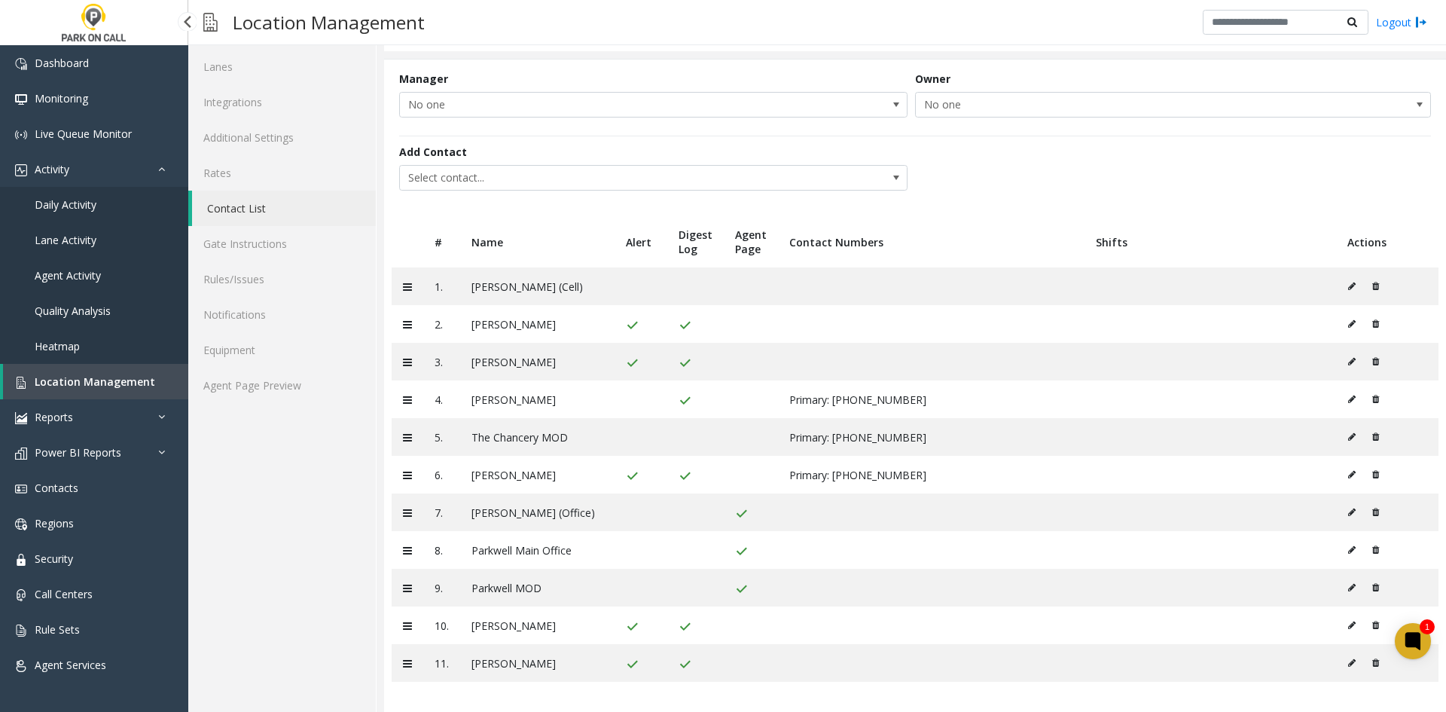
click at [105, 199] on link "Daily Activity" at bounding box center [94, 204] width 188 height 35
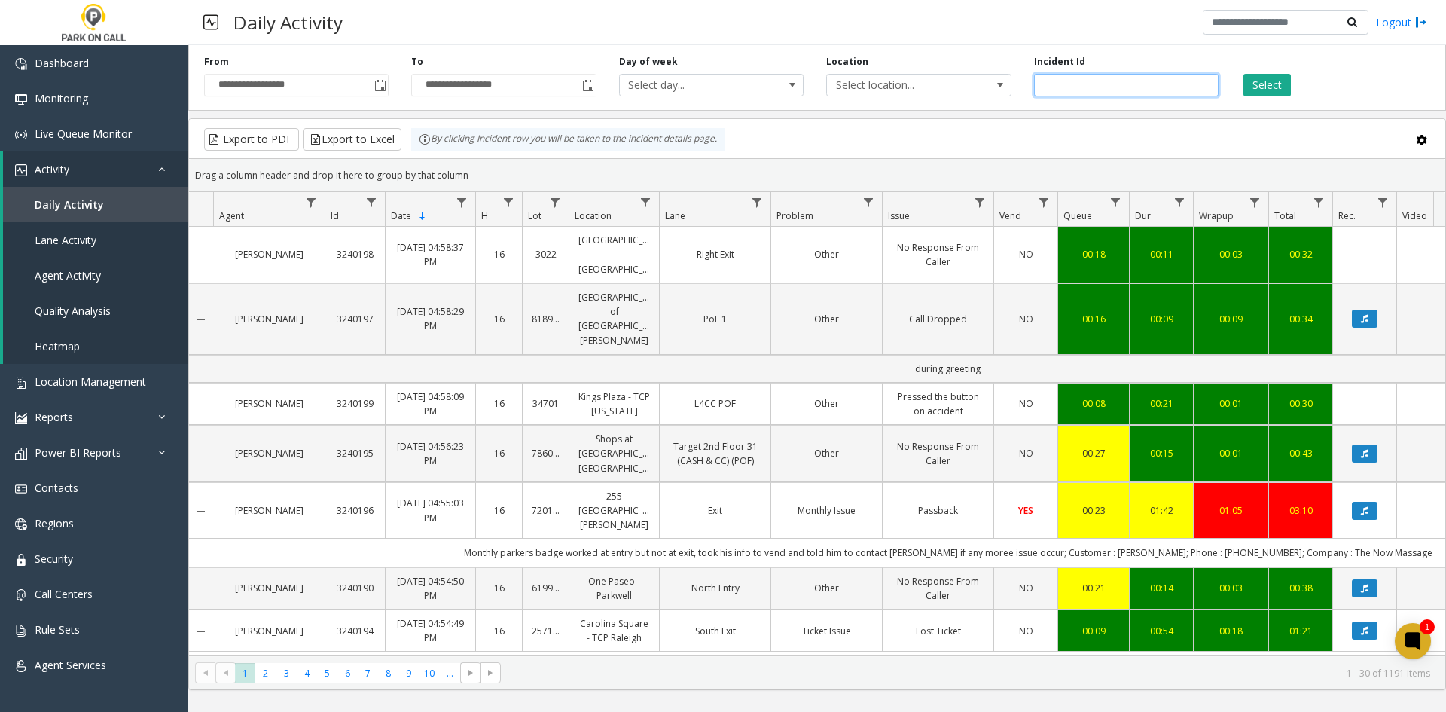
drag, startPoint x: 1171, startPoint y: 82, endPoint x: 1228, endPoint y: 84, distance: 57.3
click at [1171, 84] on input "number" at bounding box center [1126, 85] width 185 height 23
paste input "*******"
type input "*******"
click at [1266, 84] on button "Select" at bounding box center [1266, 85] width 47 height 23
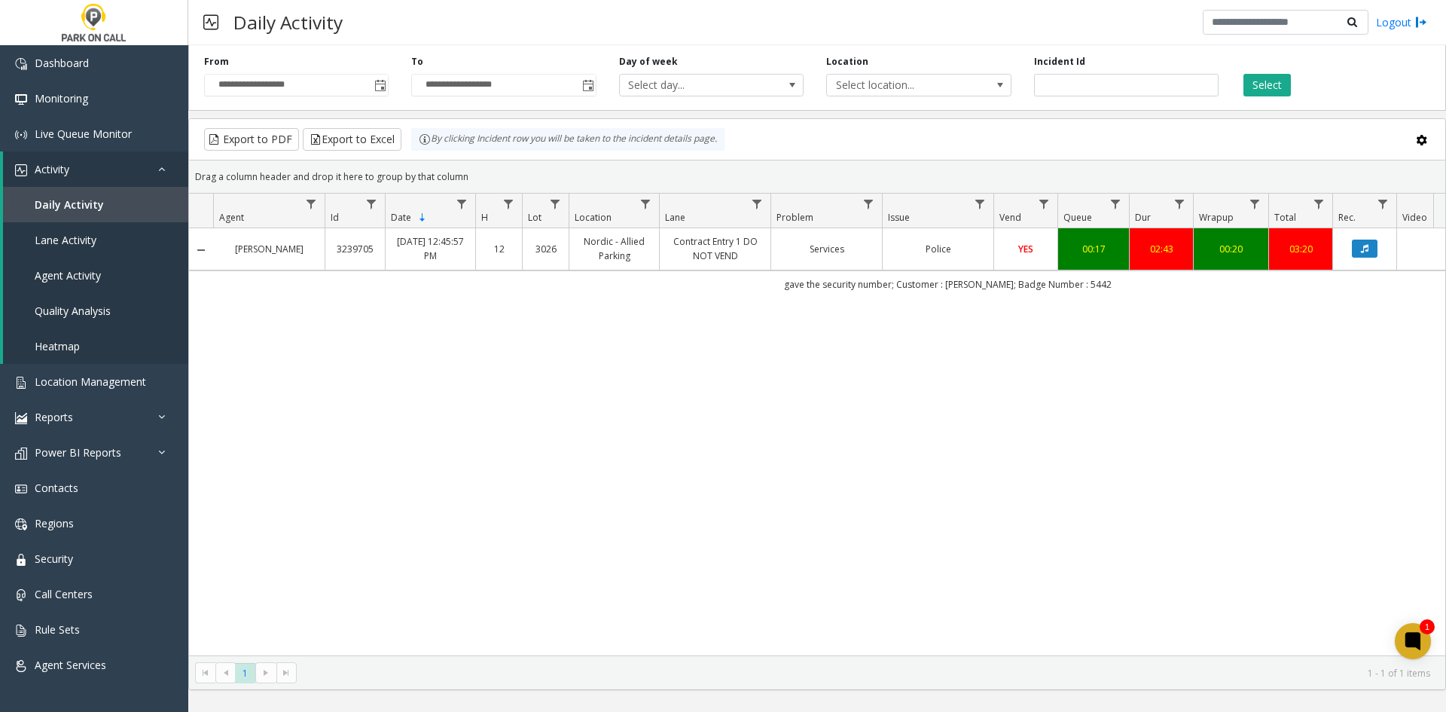
click at [810, 253] on link "Services" at bounding box center [826, 249] width 93 height 14
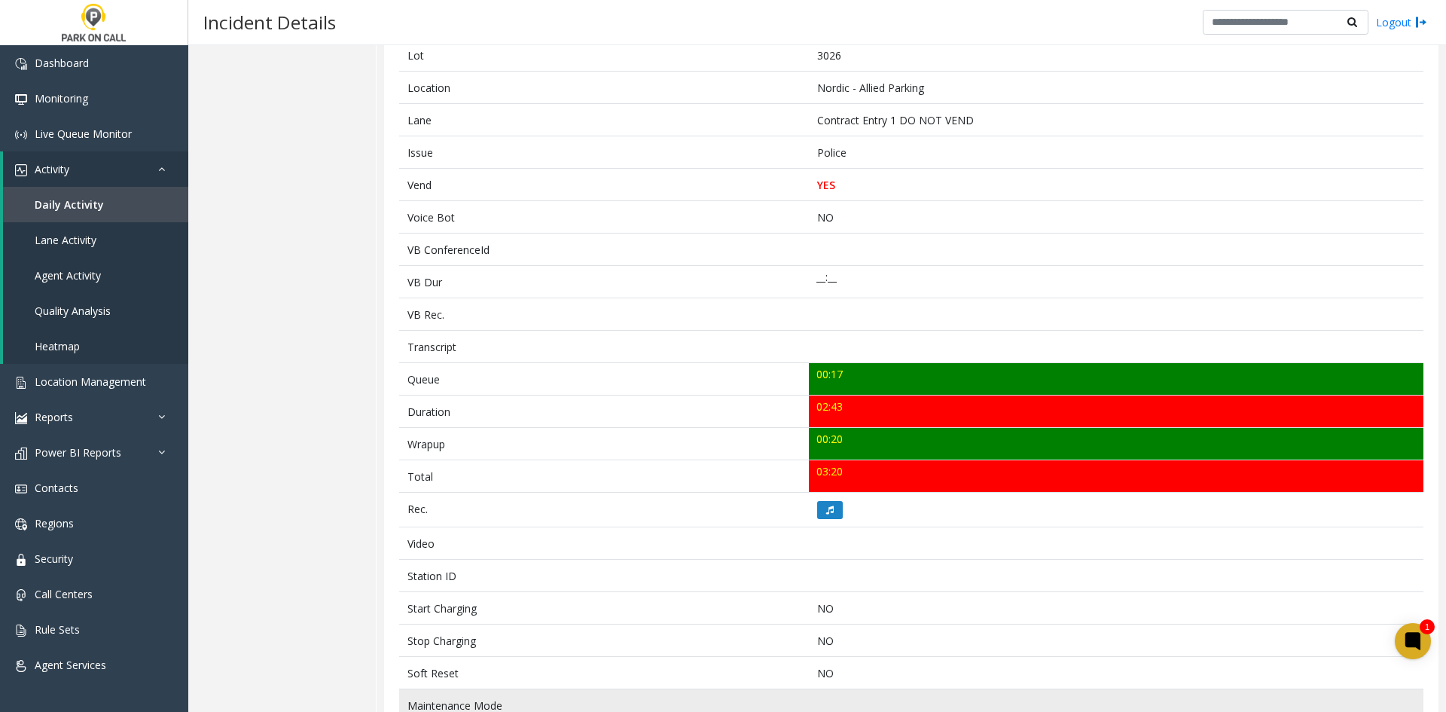
scroll to position [476, 0]
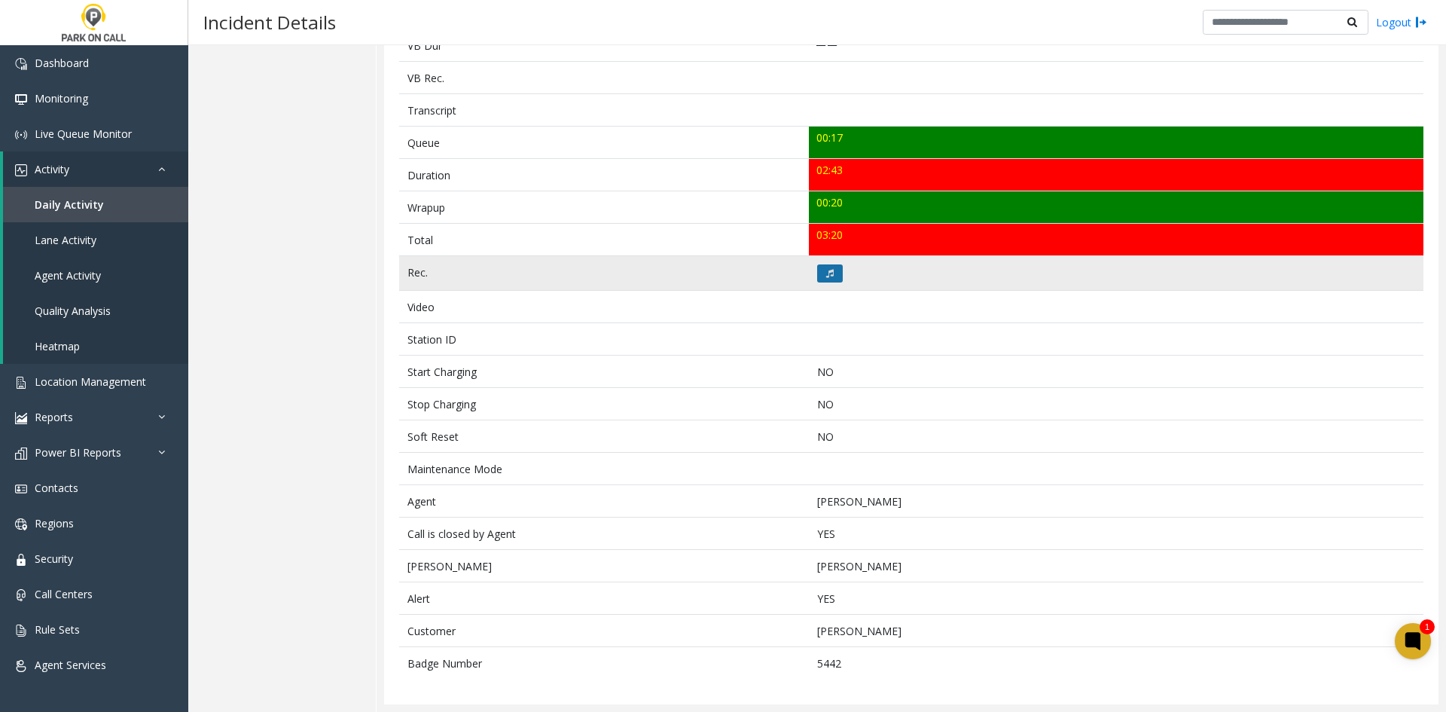
click at [827, 272] on icon at bounding box center [830, 273] width 8 height 9
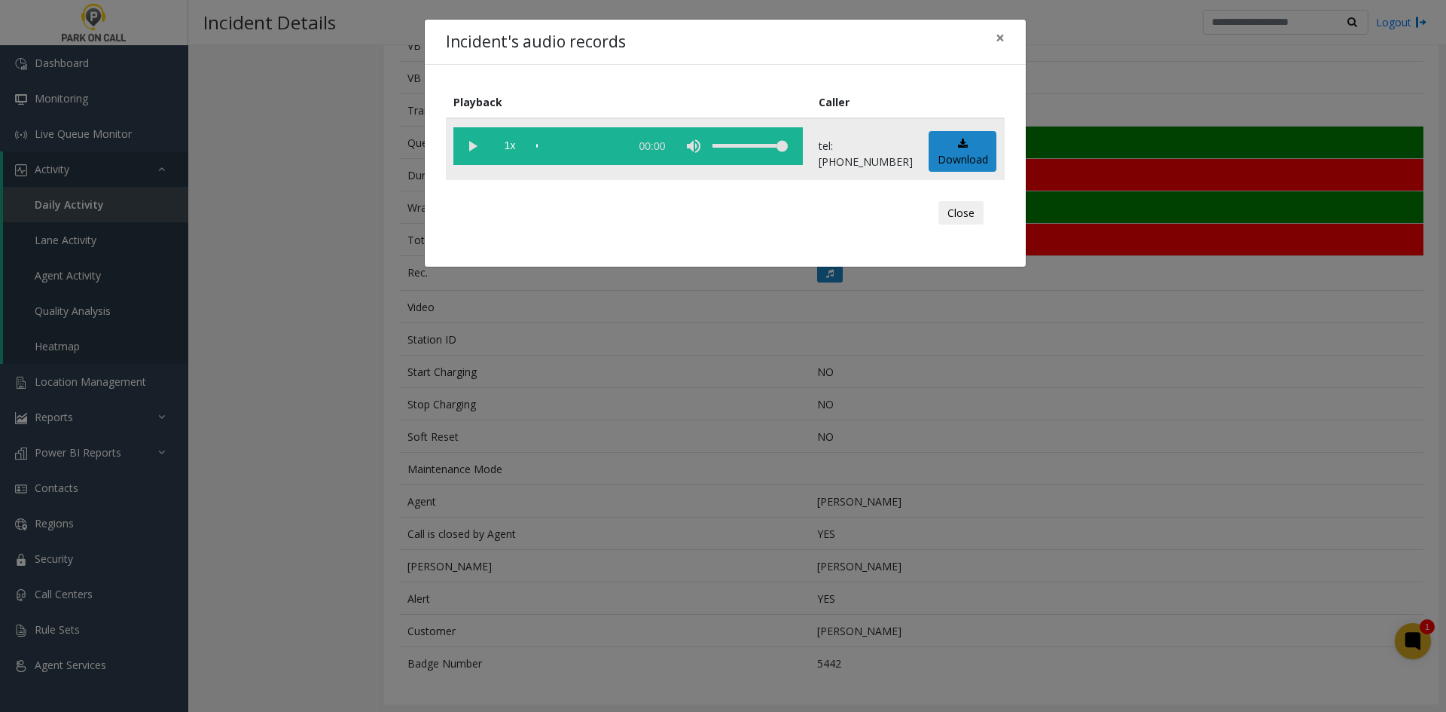
click at [474, 127] on vg-play-pause at bounding box center [472, 146] width 38 height 38
click at [459, 145] on vg-play-pause at bounding box center [472, 146] width 38 height 38
click at [464, 154] on vg-play-pause at bounding box center [472, 146] width 38 height 38
drag, startPoint x: 765, startPoint y: 145, endPoint x: 751, endPoint y: 154, distance: 17.3
click at [751, 154] on div "volume level" at bounding box center [749, 146] width 75 height 38
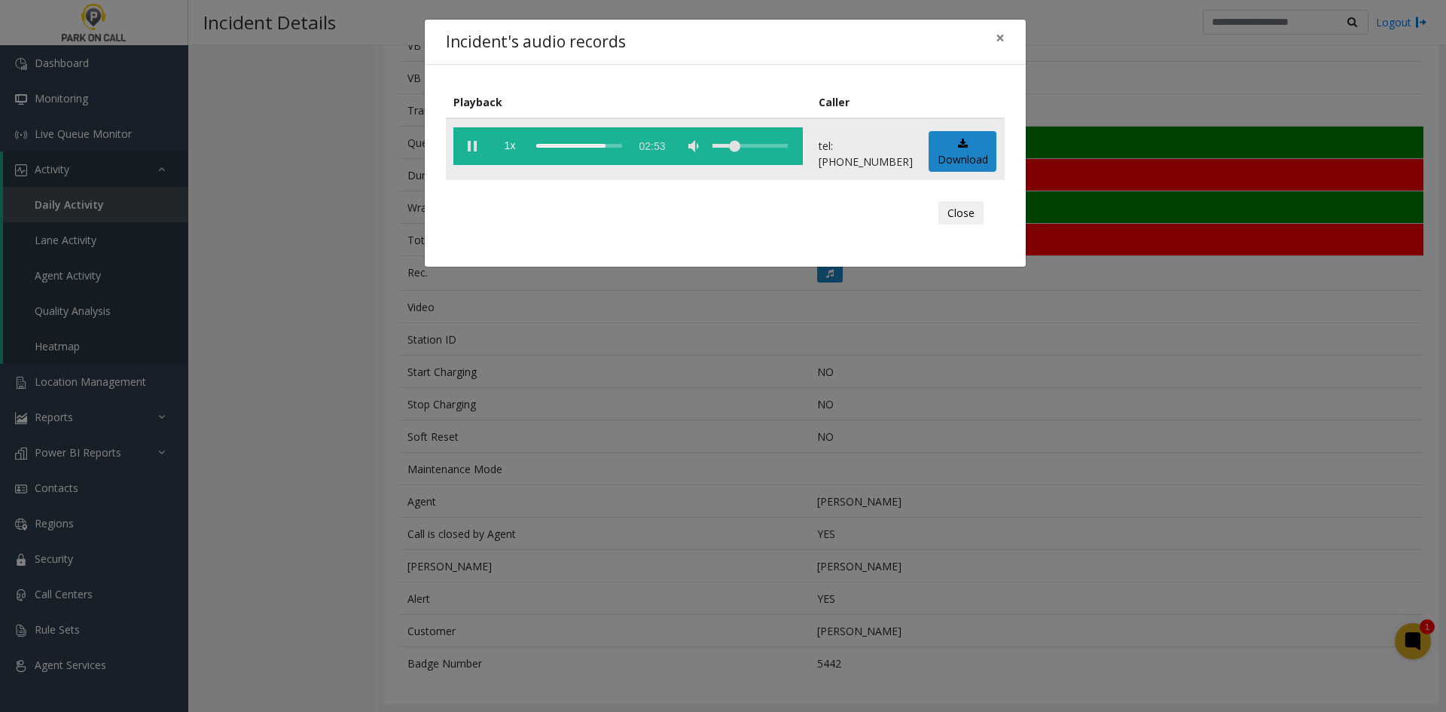
click at [473, 139] on vg-play-pause at bounding box center [472, 146] width 38 height 38
click at [468, 142] on vg-play-pause at bounding box center [472, 146] width 38 height 38
click at [398, 348] on div "Incident's audio records × Playback Caller 1x 02:53 tel:[PHONE_NUMBER] Download…" at bounding box center [723, 356] width 1446 height 712
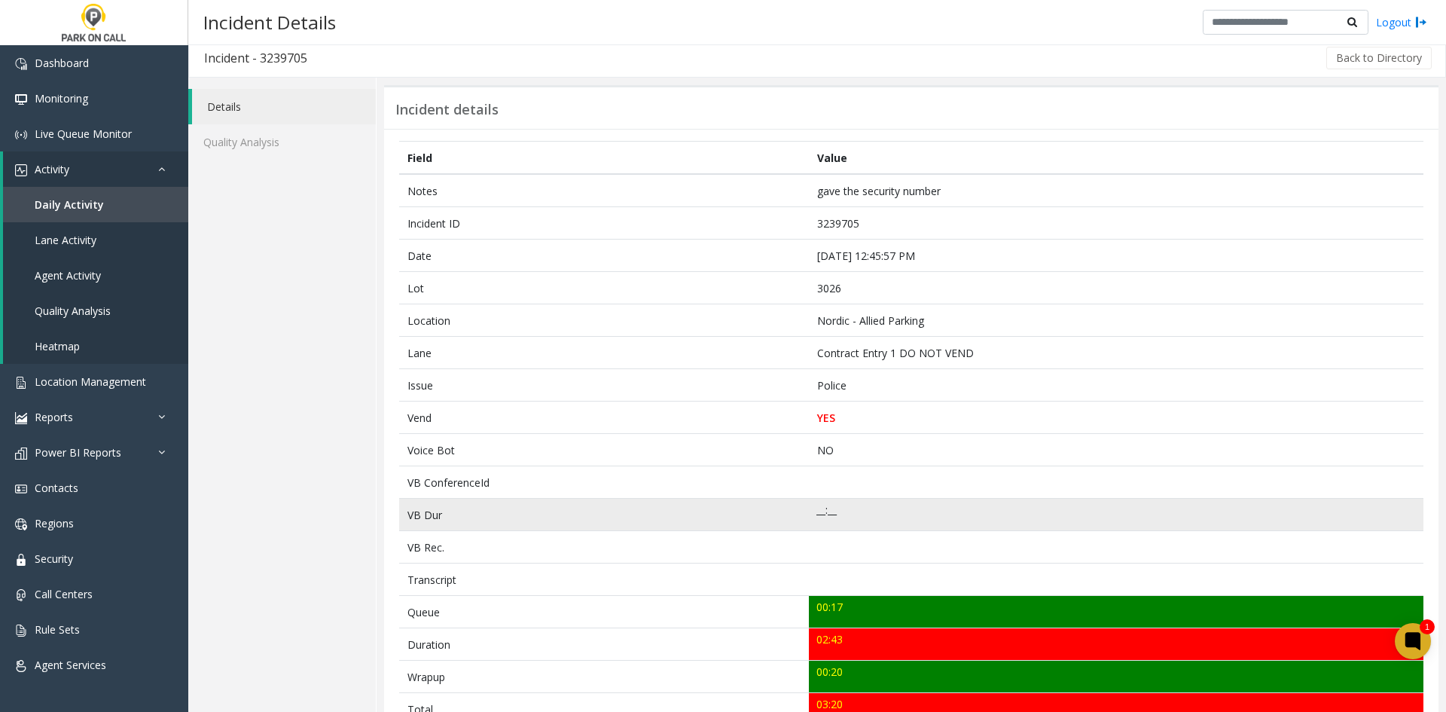
scroll to position [0, 0]
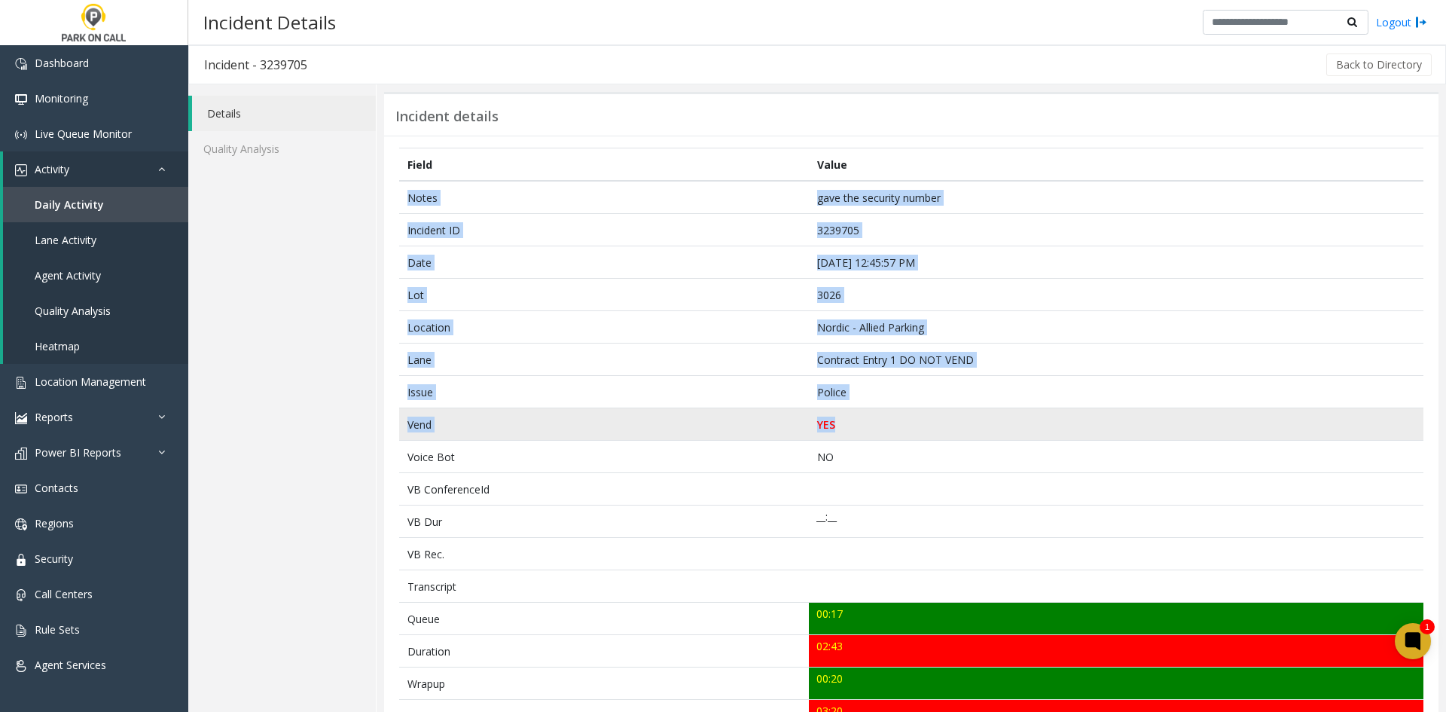
drag, startPoint x: 400, startPoint y: 203, endPoint x: 858, endPoint y: 430, distance: 511.3
click at [858, 430] on tbody "Notes gave the security number Incident ID 3239705 Date [DATE] 12:45:57 PM Lot …" at bounding box center [911, 668] width 1024 height 974
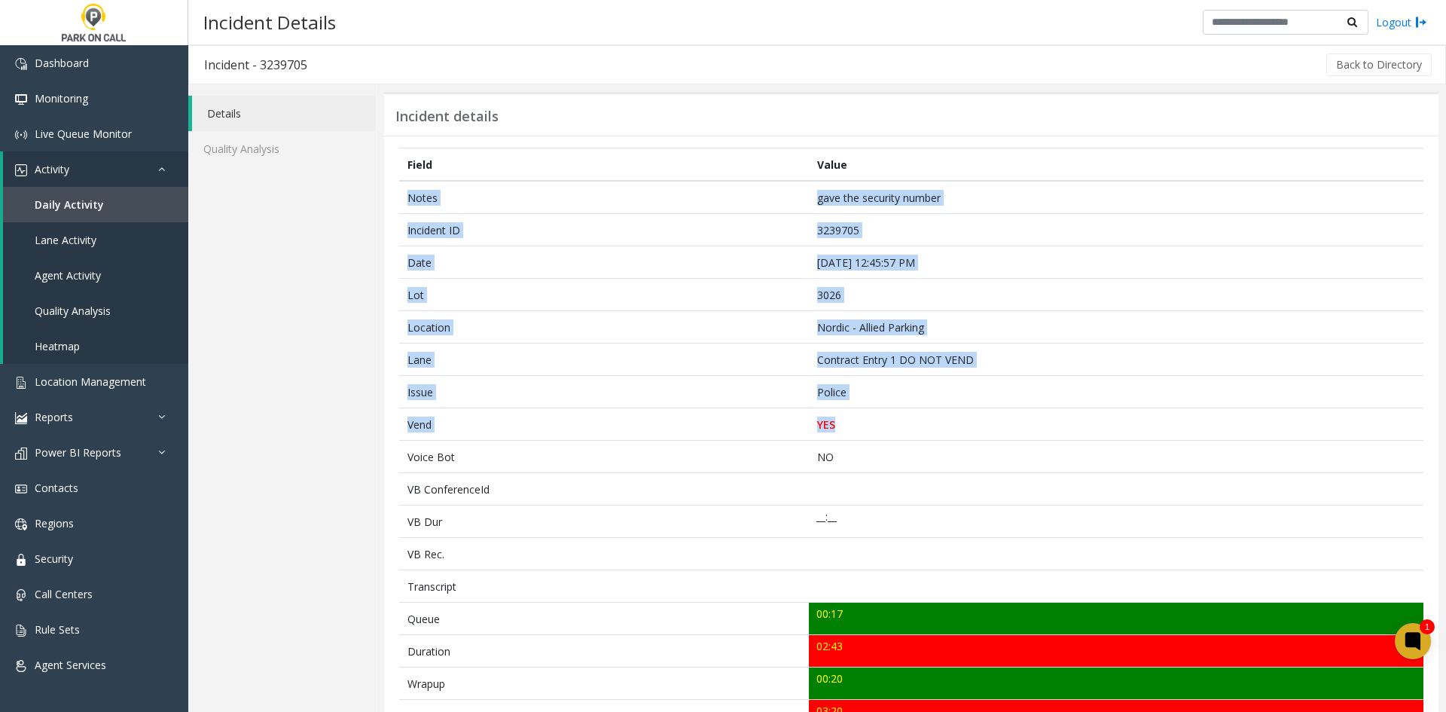
copy tbody "Notes gave the security number Incident ID 3239705 Date [DATE] 12:45:57 PM Lot …"
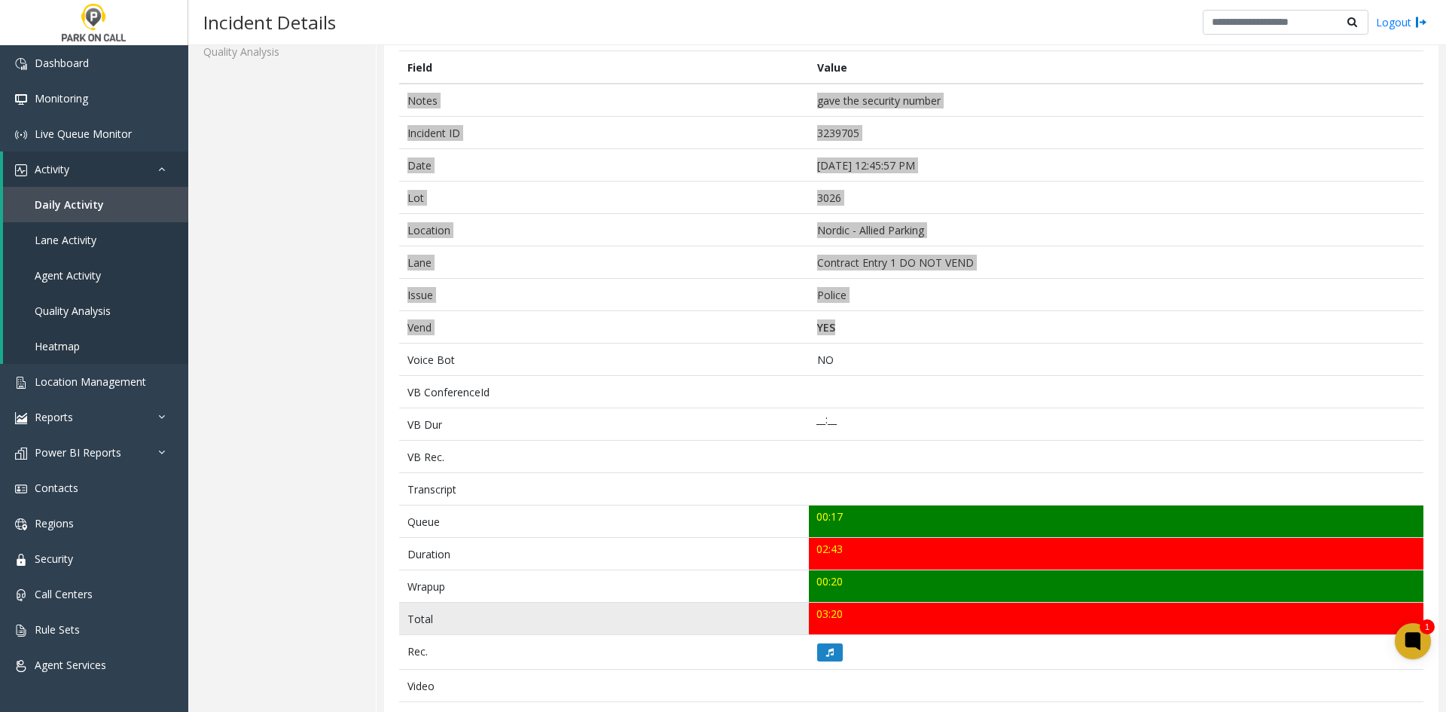
scroll to position [301, 0]
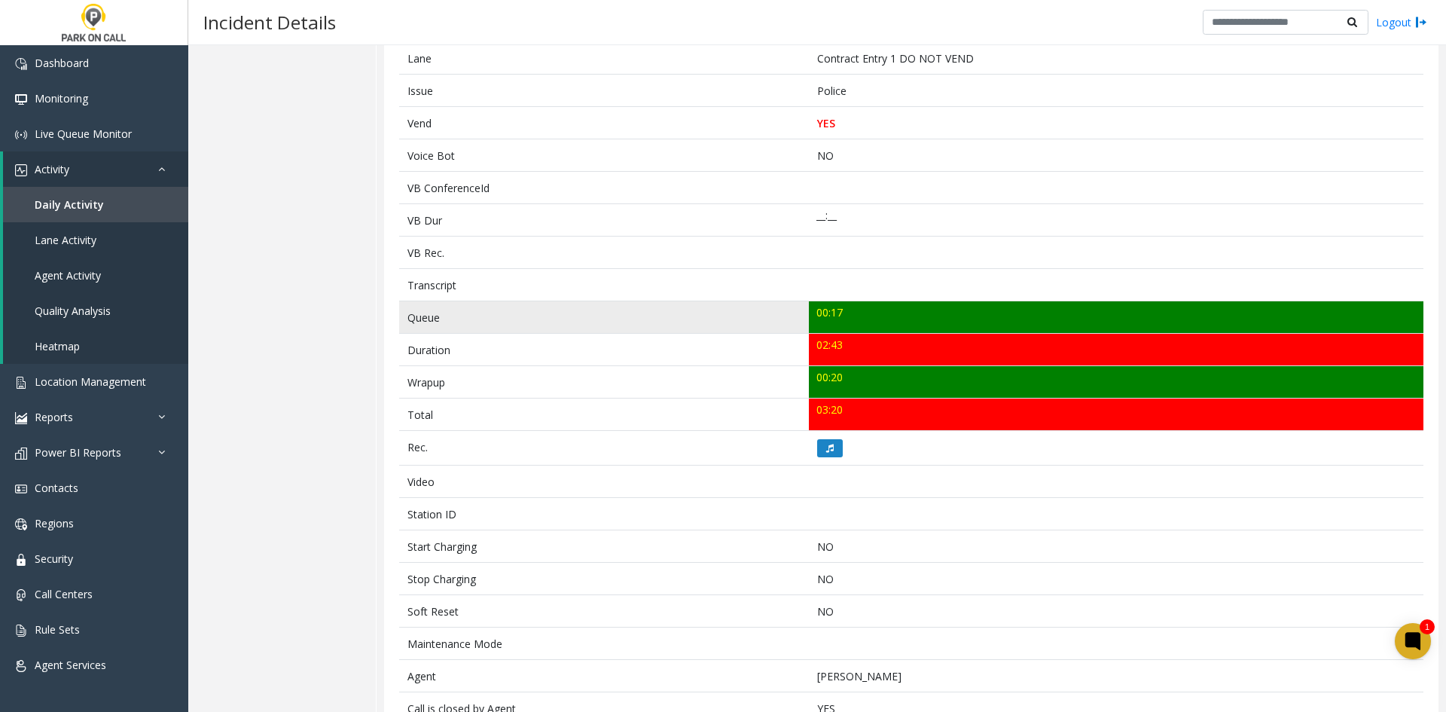
click at [410, 321] on td "Queue" at bounding box center [604, 317] width 410 height 32
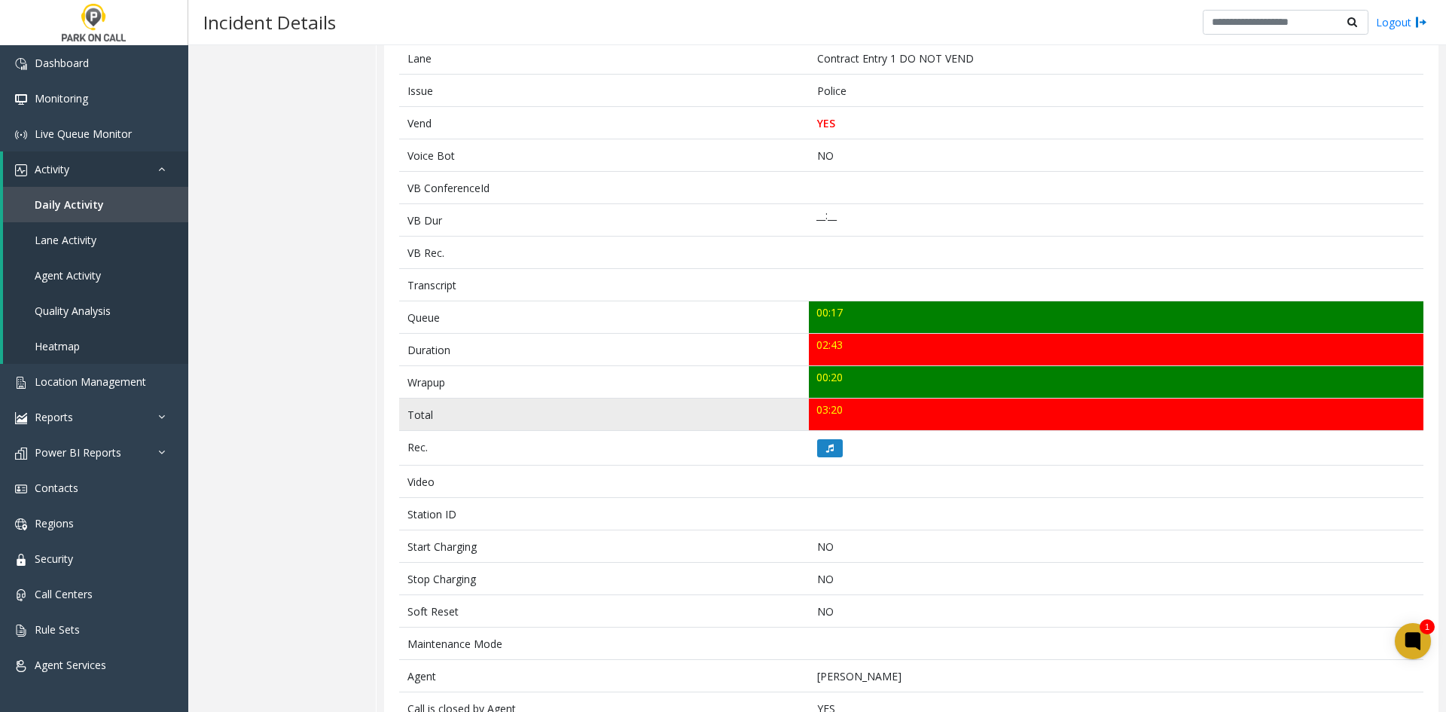
drag, startPoint x: 516, startPoint y: 352, endPoint x: 852, endPoint y: 416, distance: 342.0
click at [852, 416] on tbody "Notes gave the security number Incident ID 3239705 Date [DATE] 12:45:57 PM Lot …" at bounding box center [911, 366] width 1024 height 974
copy tbody "Queue 00:17 Duration 02:43 Wrapup 00:20 Total 03:20"
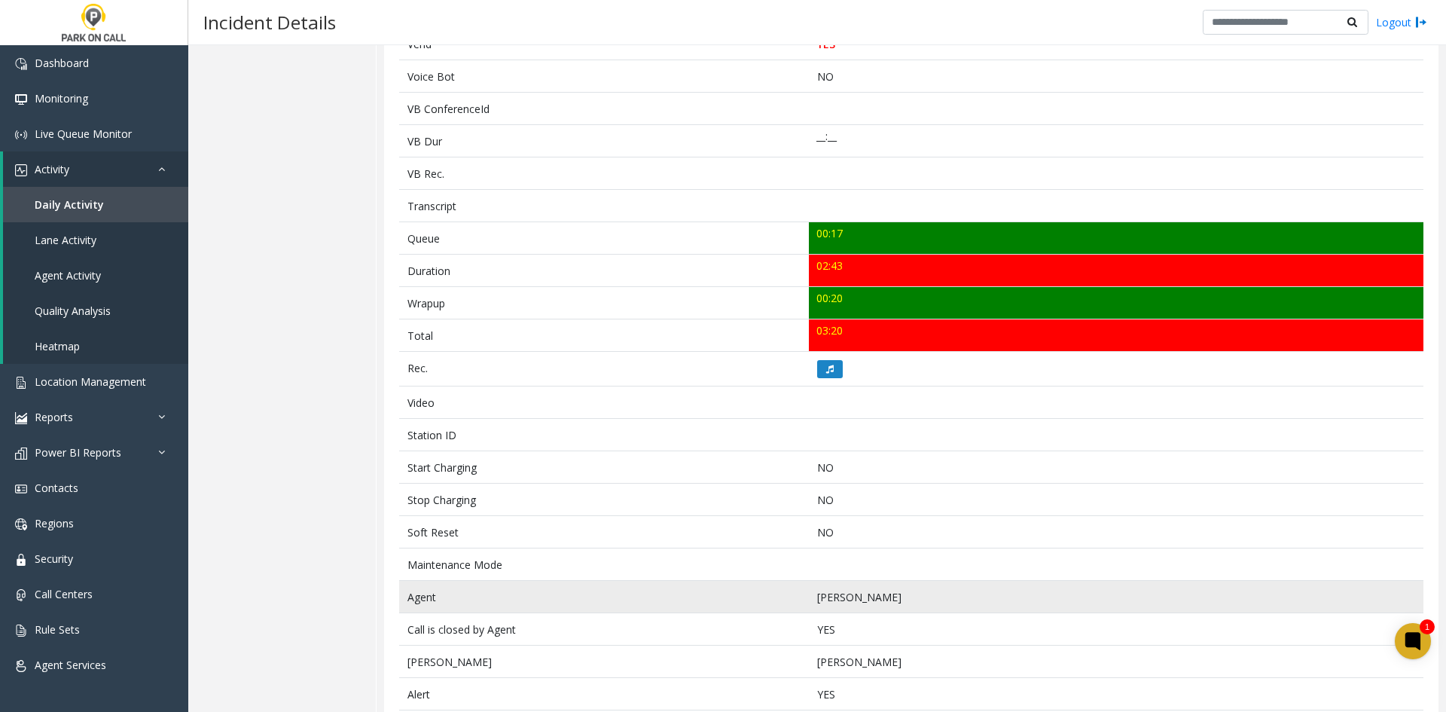
scroll to position [476, 0]
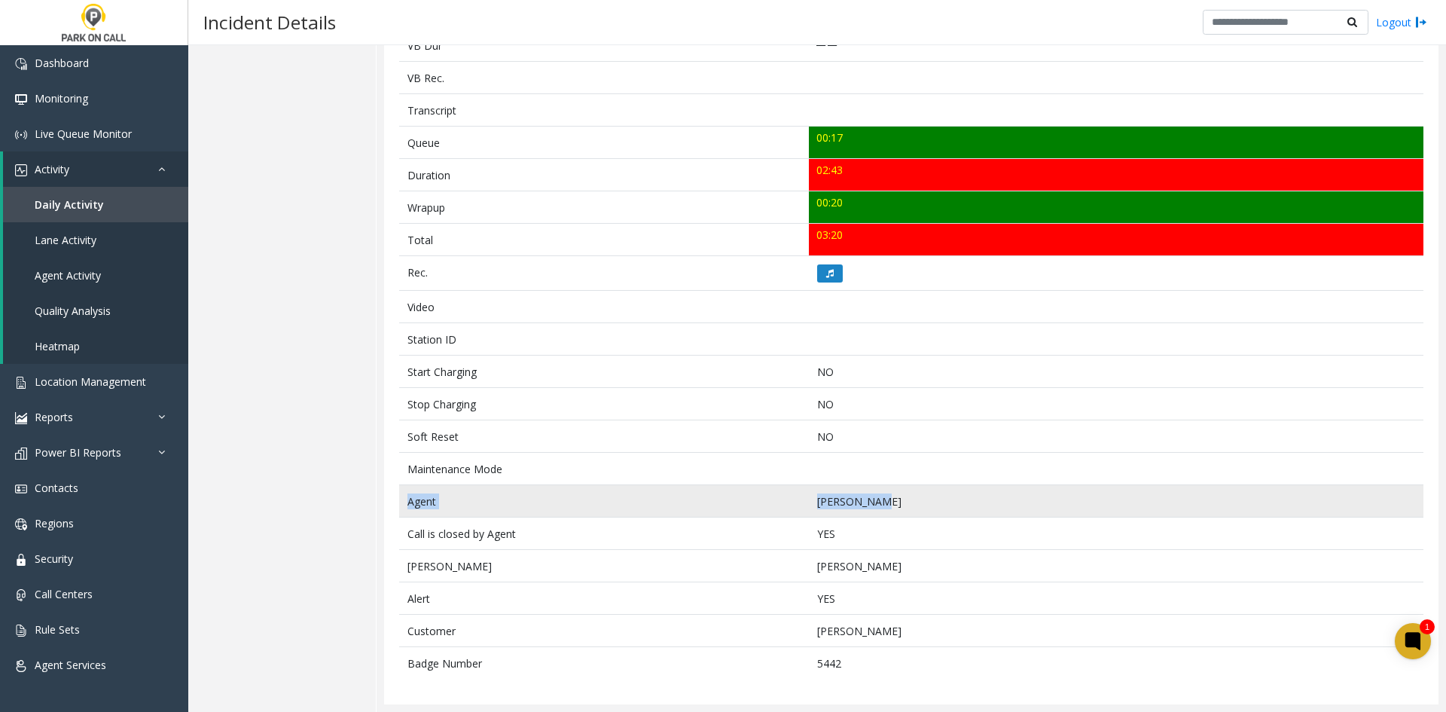
drag, startPoint x: 921, startPoint y: 508, endPoint x: 409, endPoint y: 505, distance: 512.2
click at [409, 505] on tr "Agent [PERSON_NAME]" at bounding box center [911, 501] width 1024 height 32
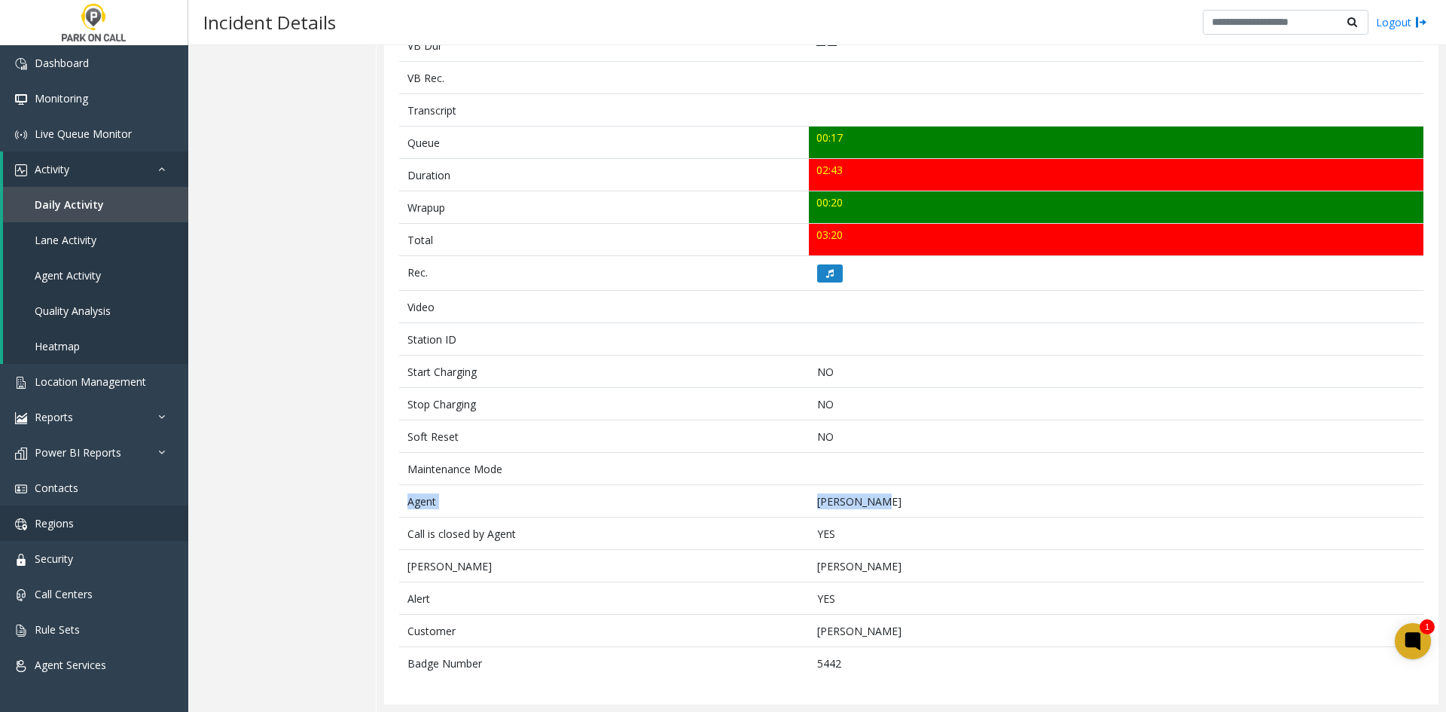
copy tr "Agent [PERSON_NAME]"
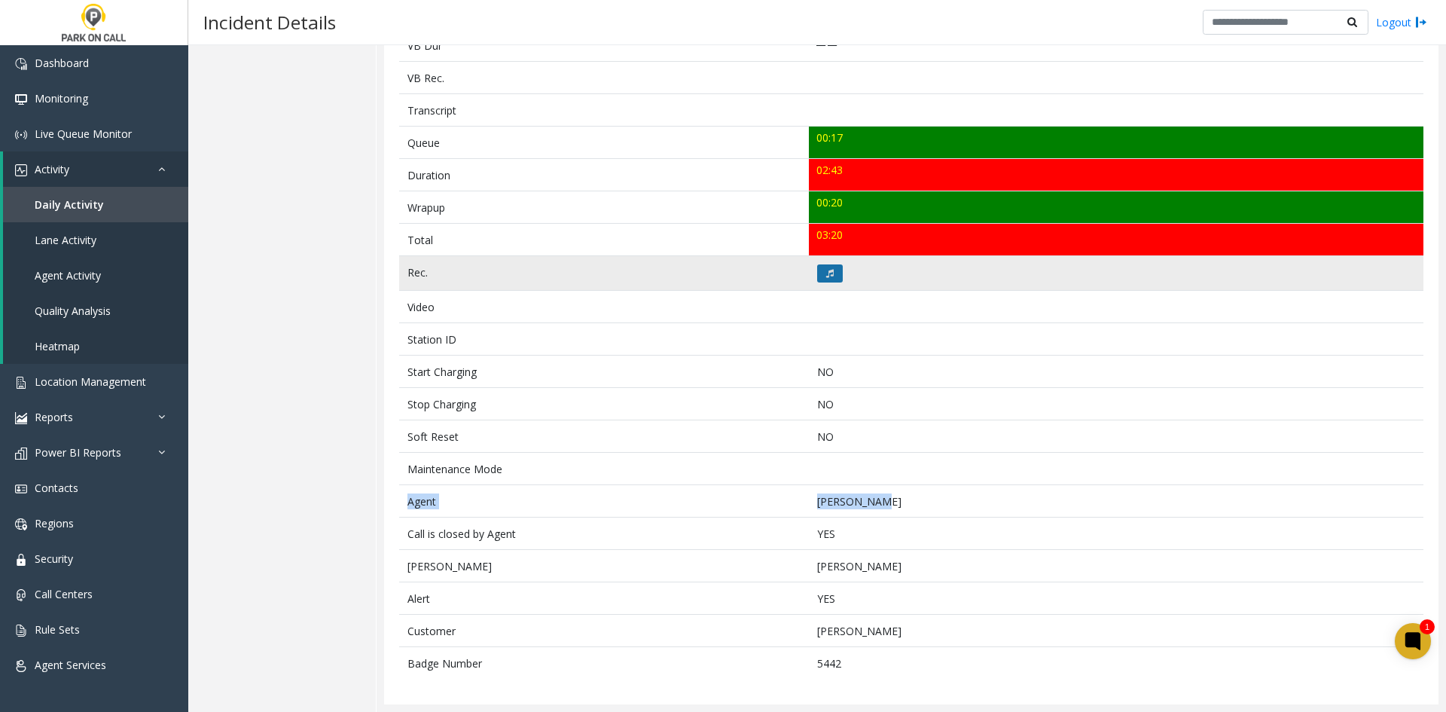
click at [834, 264] on button at bounding box center [830, 273] width 26 height 18
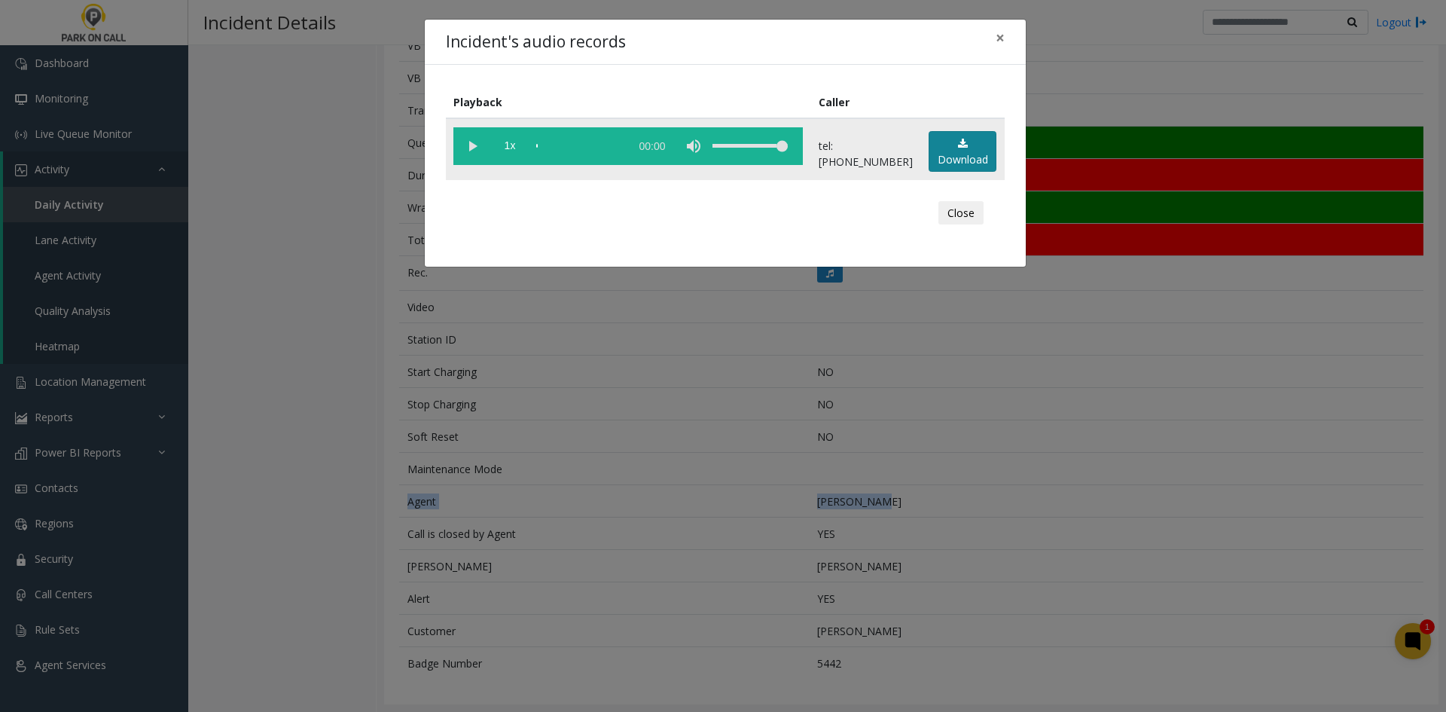
click at [982, 165] on link "Download" at bounding box center [963, 151] width 68 height 41
click at [1179, 81] on div "Incident's audio records × Playback Caller 1x 02:53 tel:[PHONE_NUMBER] Download…" at bounding box center [723, 356] width 1446 height 712
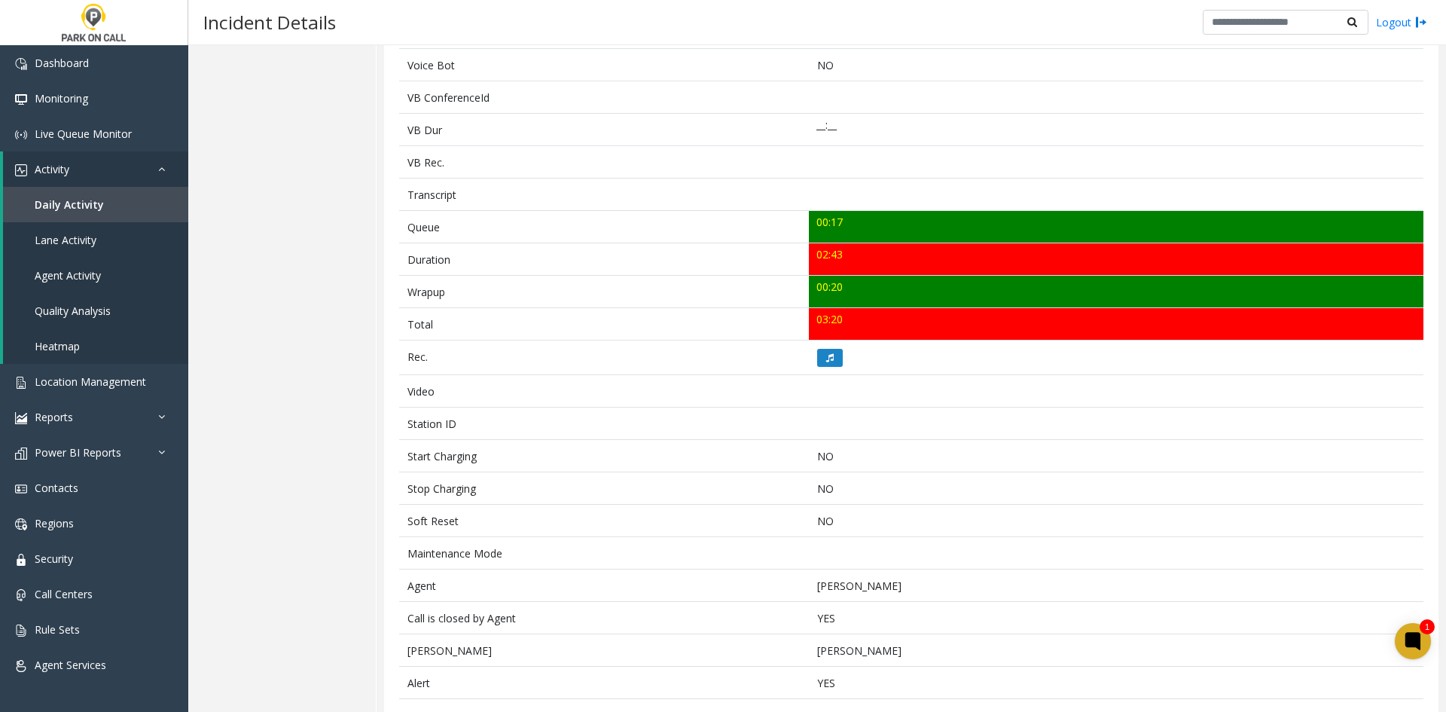
scroll to position [0, 0]
